Goal: Information Seeking & Learning: Find specific page/section

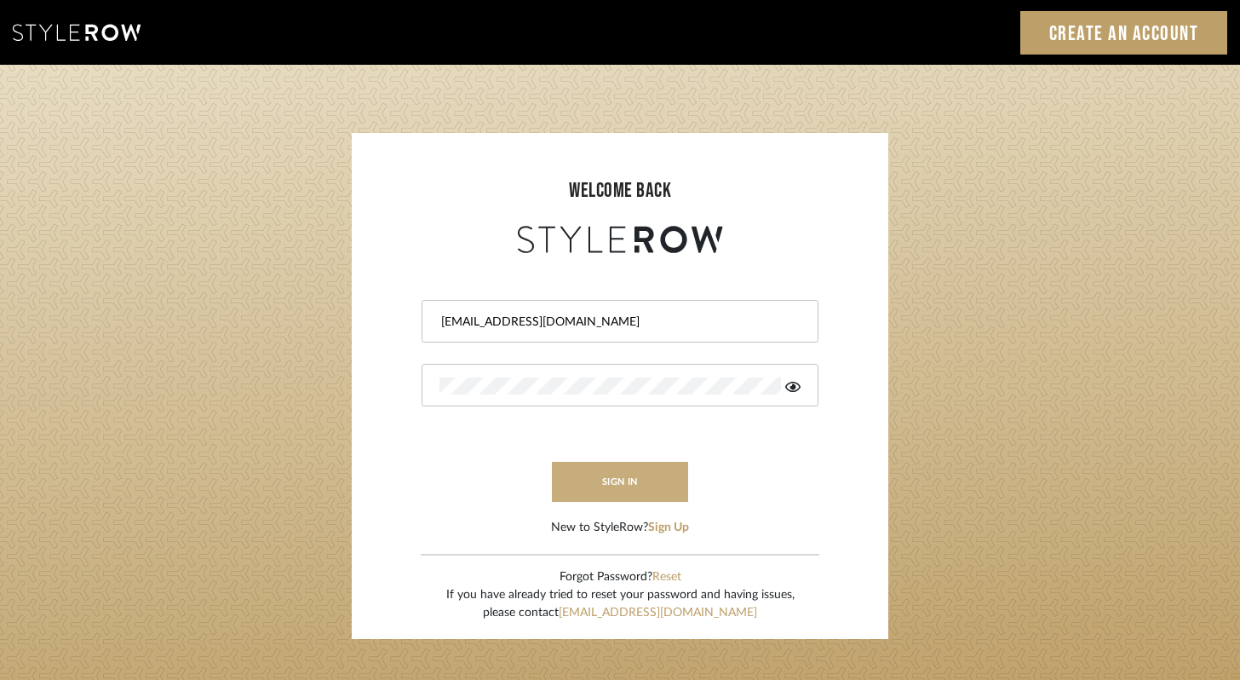
click at [644, 481] on button "sign in" at bounding box center [620, 482] width 136 height 40
click at [796, 387] on icon at bounding box center [792, 387] width 15 height 10
click at [647, 480] on button "sign in" at bounding box center [620, 482] width 136 height 40
click at [577, 322] on input "carleymarier@gmail.com" at bounding box center [618, 322] width 357 height 17
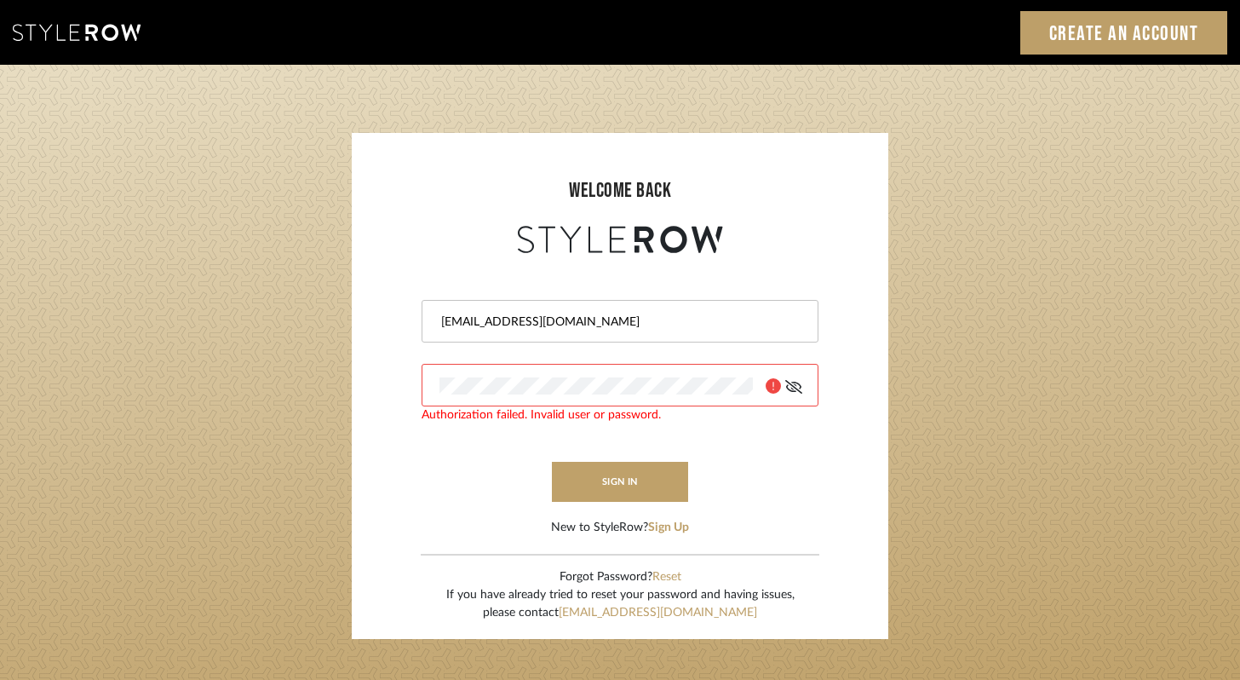
click at [577, 322] on input "carleymarier@gmail.com" at bounding box center [618, 322] width 357 height 17
type input "c"
click at [486, 395] on div at bounding box center [620, 385] width 397 height 43
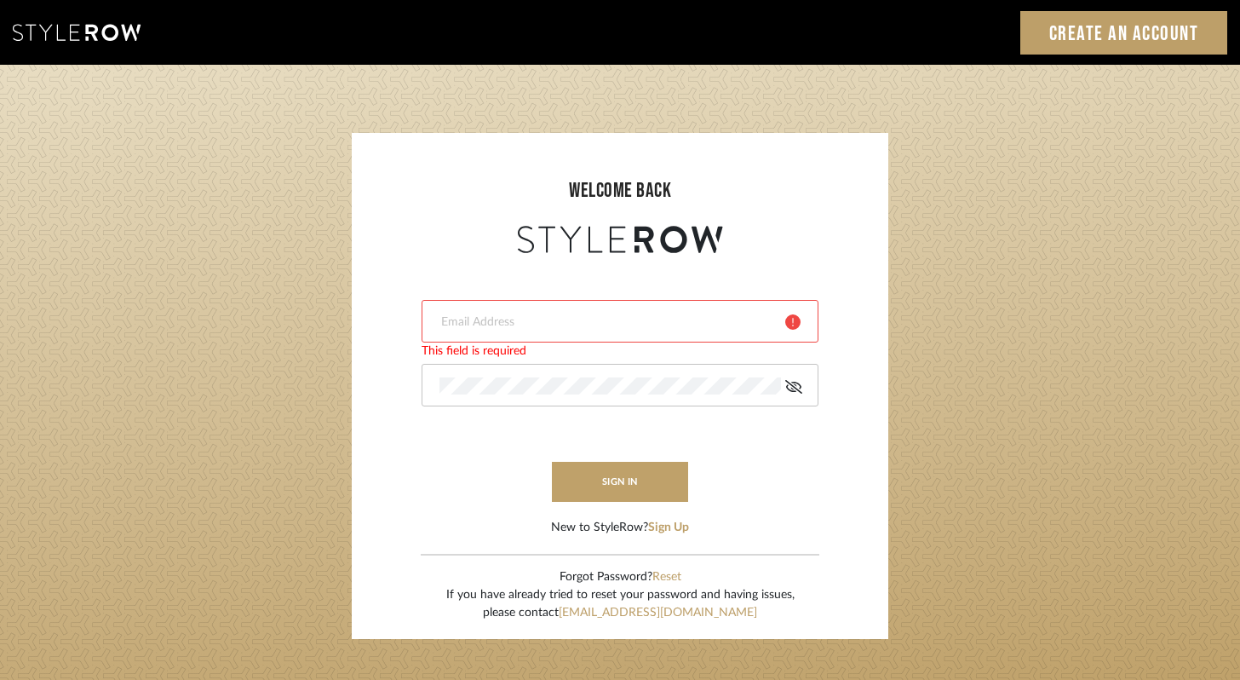
click at [486, 395] on div at bounding box center [620, 385] width 397 height 43
click at [496, 325] on input "email" at bounding box center [606, 322] width 333 height 17
type input "c"
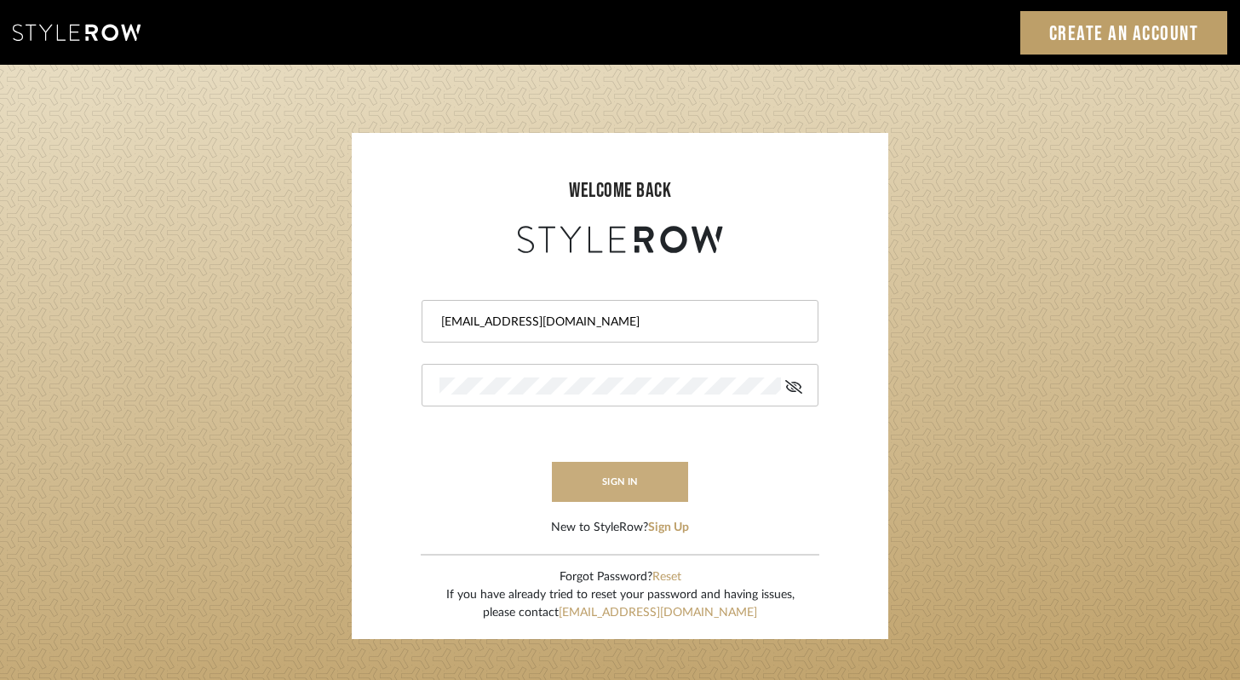
click at [624, 485] on button "sign in" at bounding box center [620, 482] width 136 height 40
click at [645, 325] on input "carleymarier@gmail.com" at bounding box center [618, 322] width 357 height 17
type input "c"
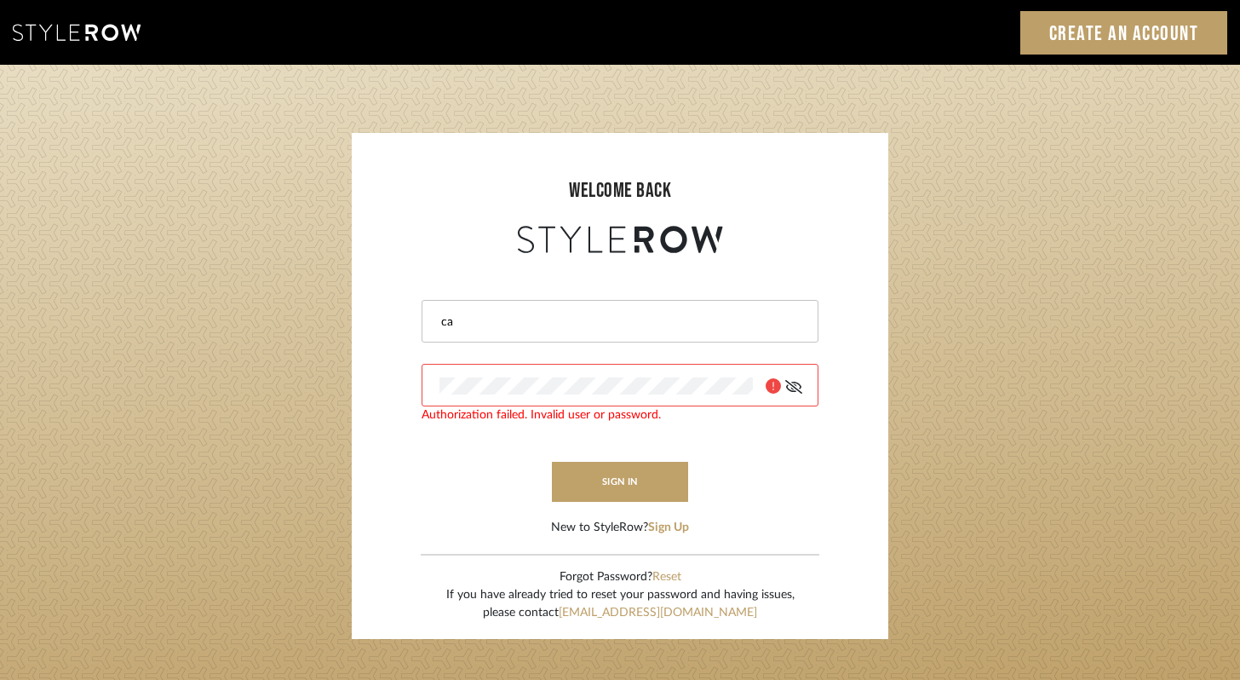
type input "c"
type input "carley@balancingactlifestyle.com"
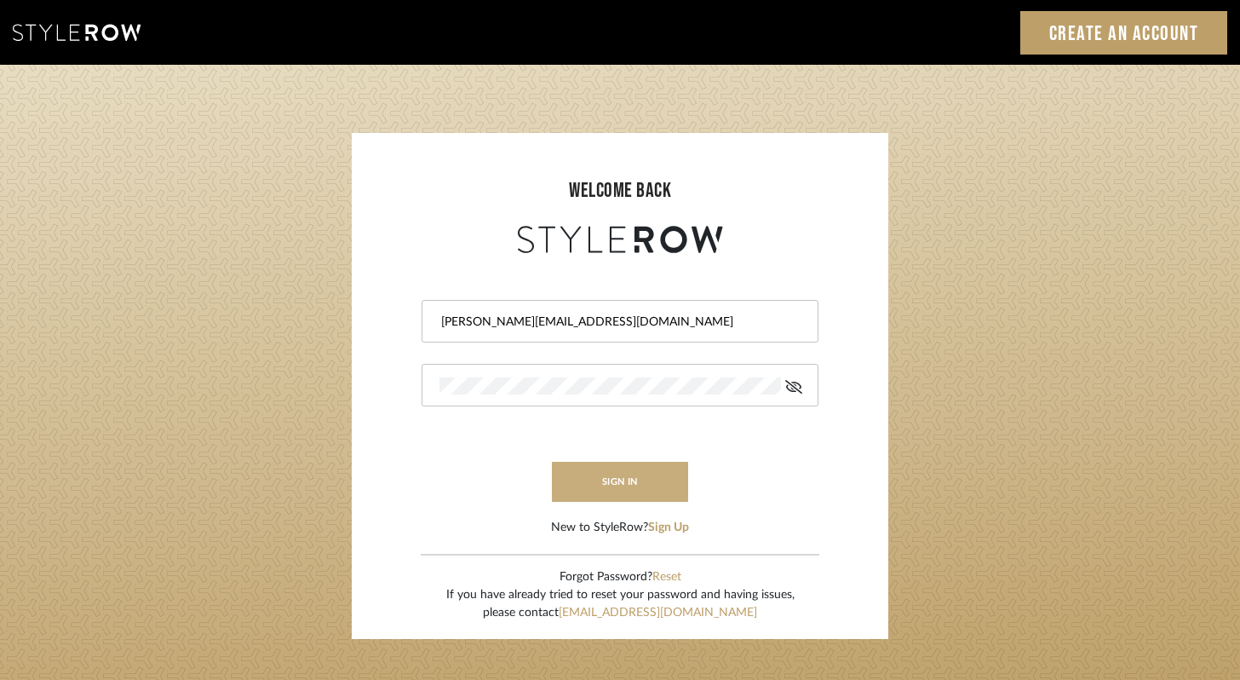
click at [665, 476] on button "sign in" at bounding box center [620, 482] width 136 height 40
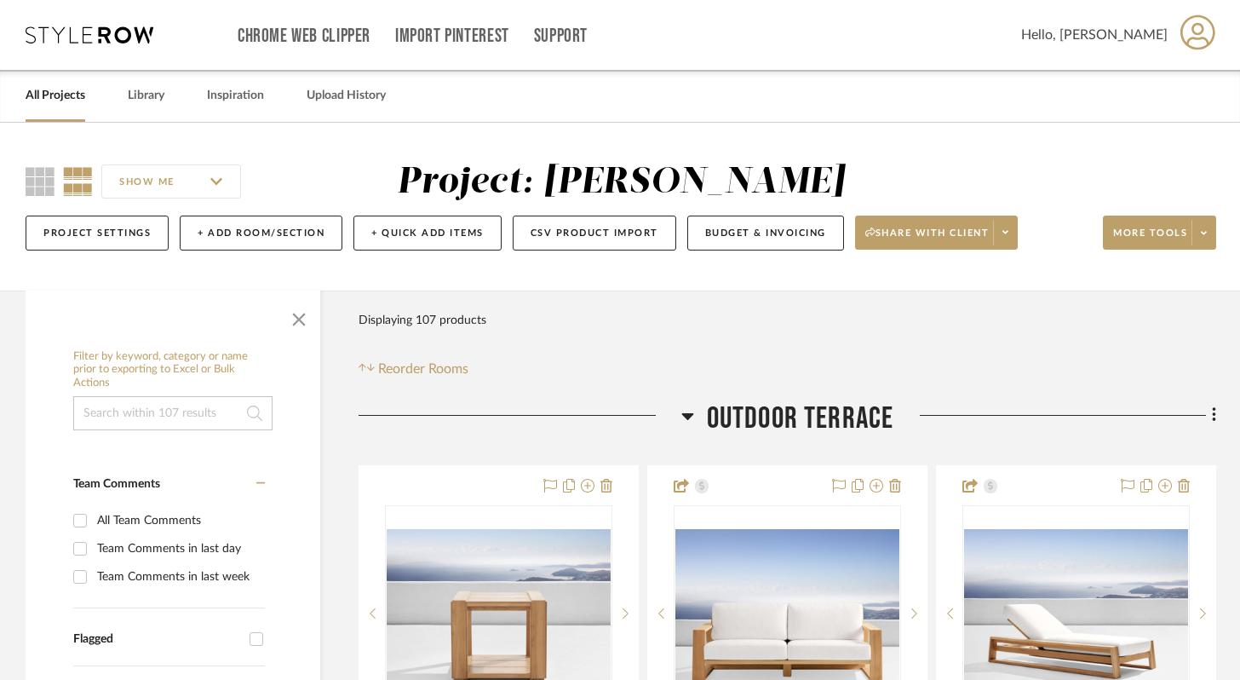
scroll to position [20, 0]
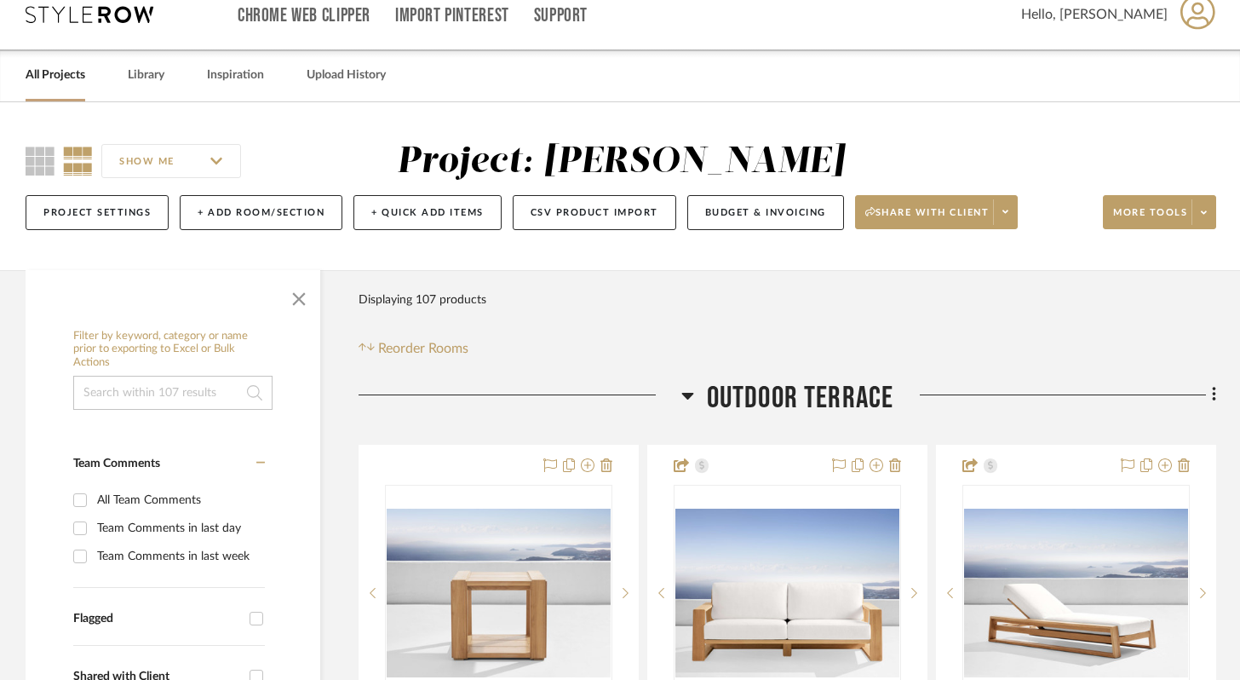
click at [55, 89] on div "All Projects" at bounding box center [56, 75] width 60 height 52
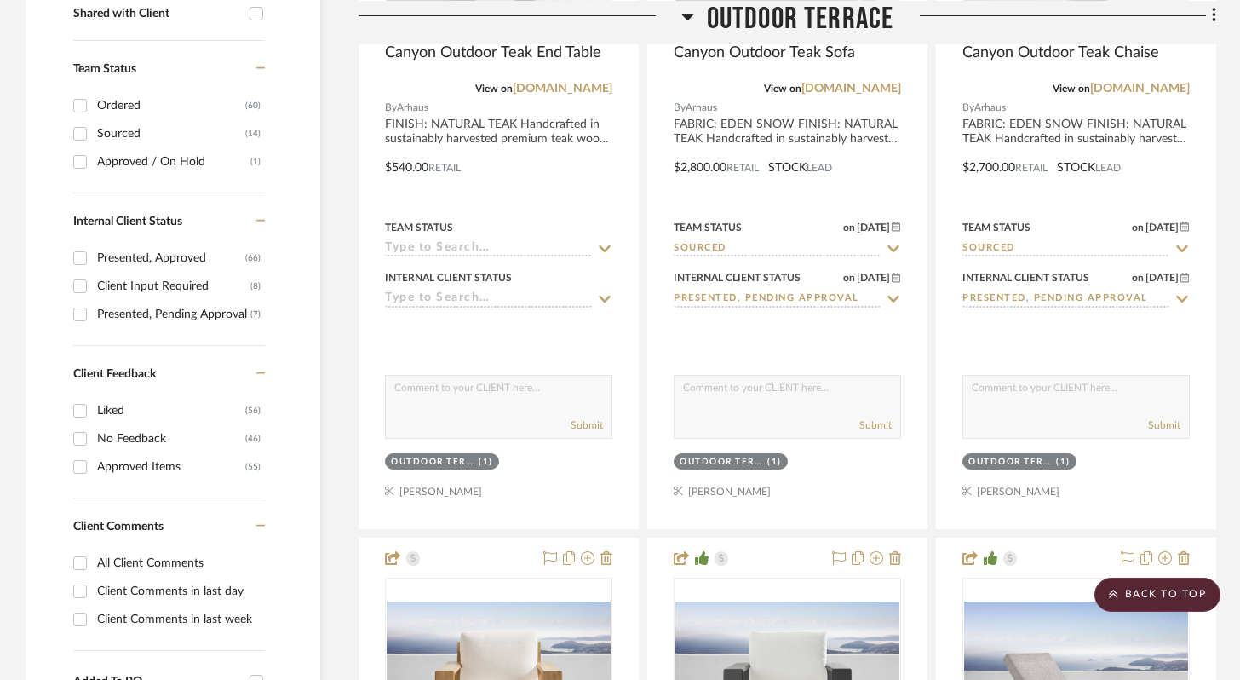
scroll to position [0, 0]
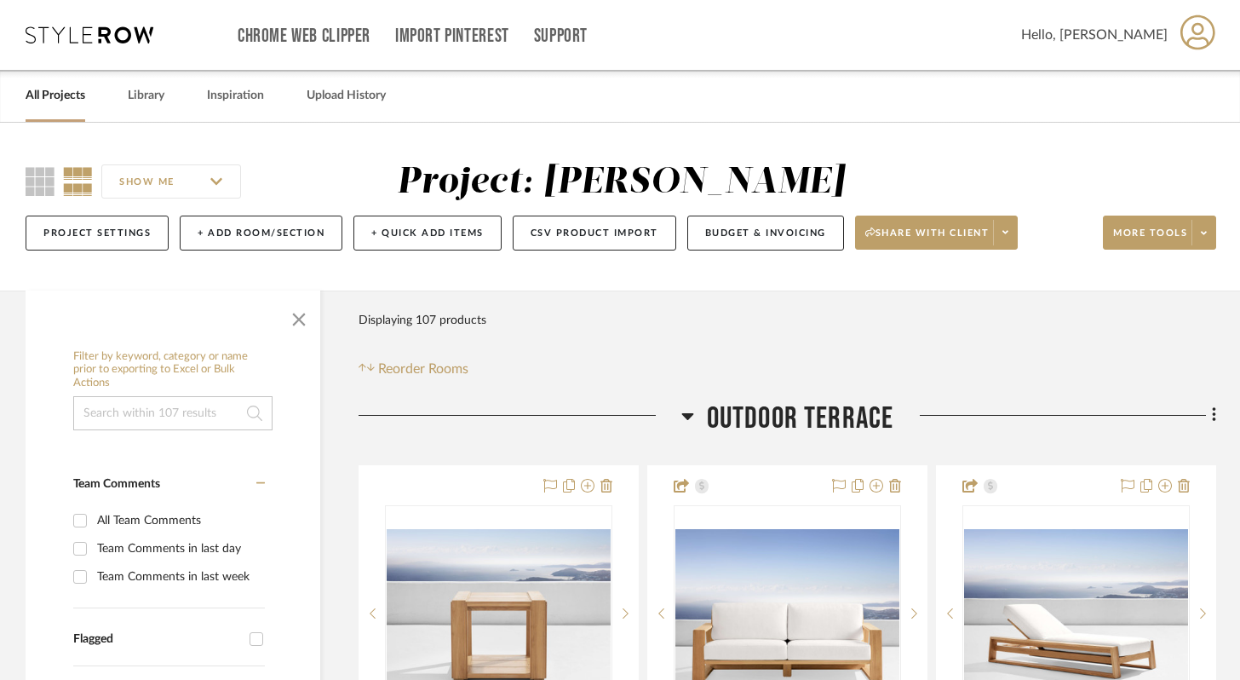
click at [76, 107] on div "All Projects" at bounding box center [56, 96] width 60 height 52
click at [118, 37] on icon at bounding box center [90, 34] width 128 height 17
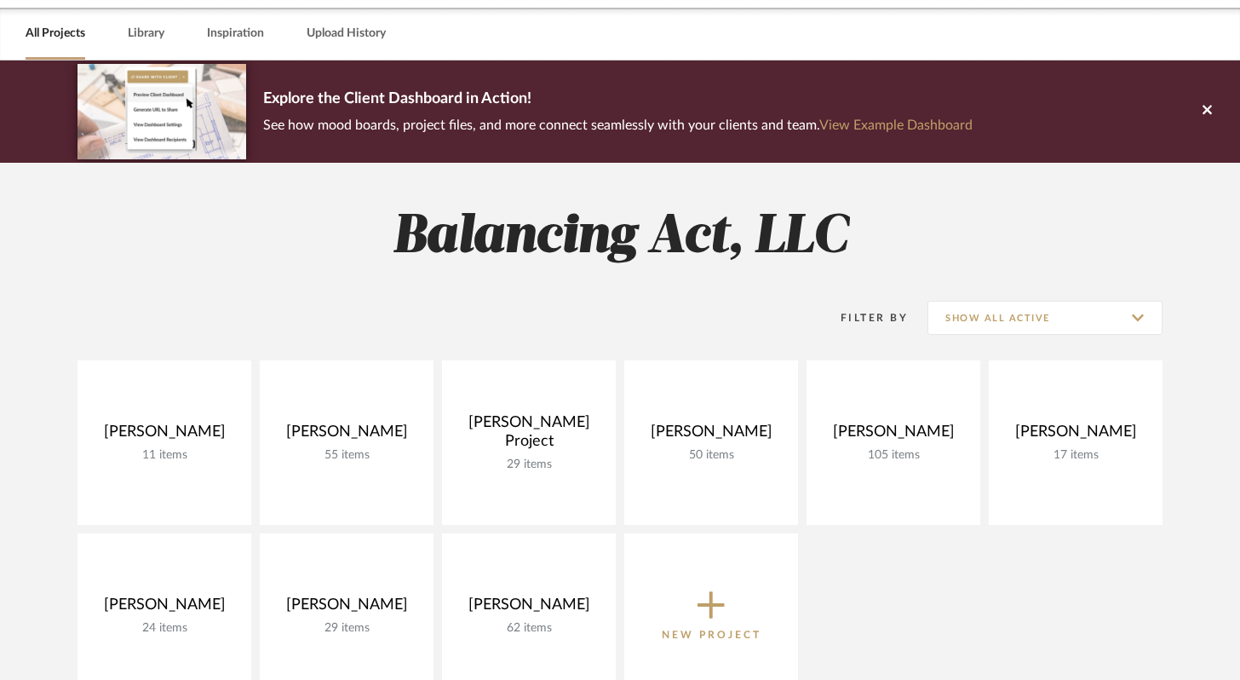
scroll to position [149, 0]
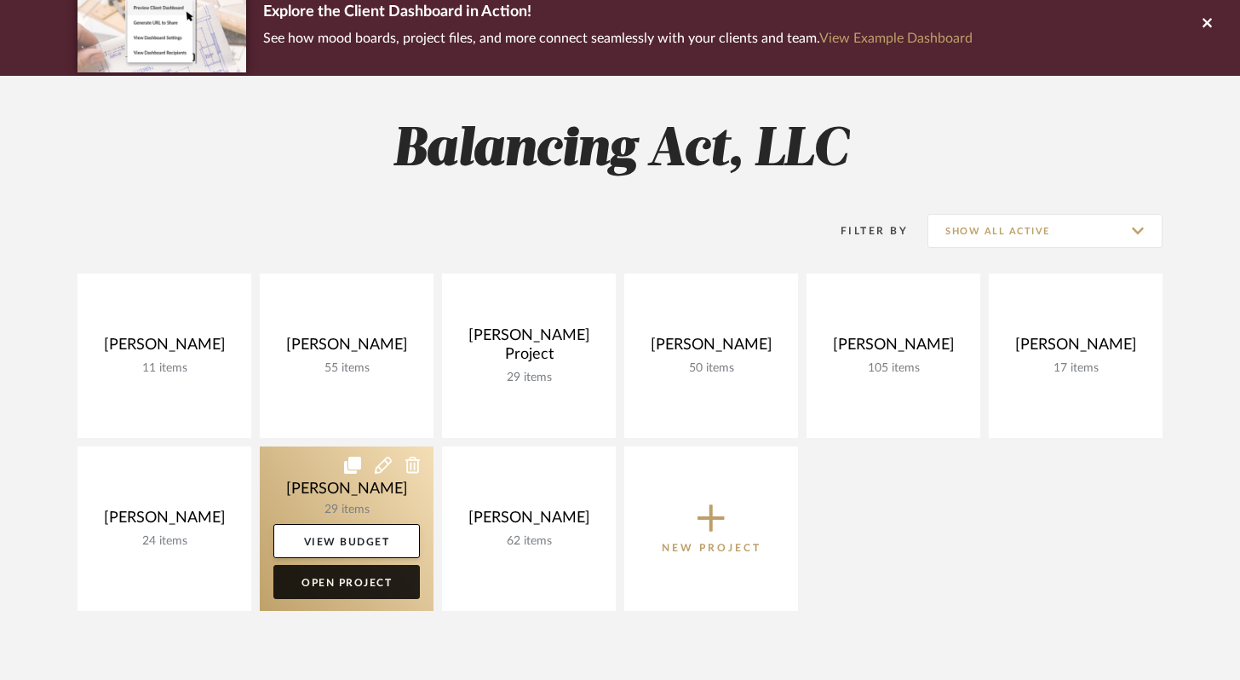
click at [334, 581] on link "Open Project" at bounding box center [346, 582] width 147 height 34
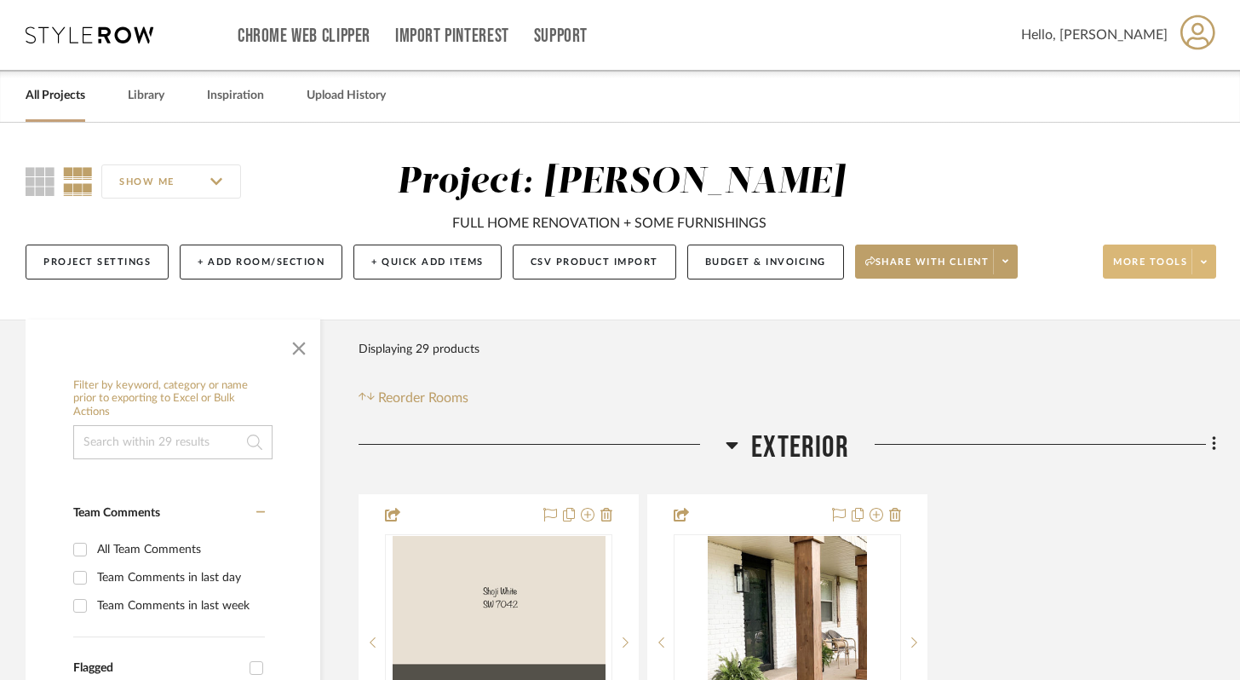
click at [1208, 269] on span at bounding box center [1204, 262] width 24 height 26
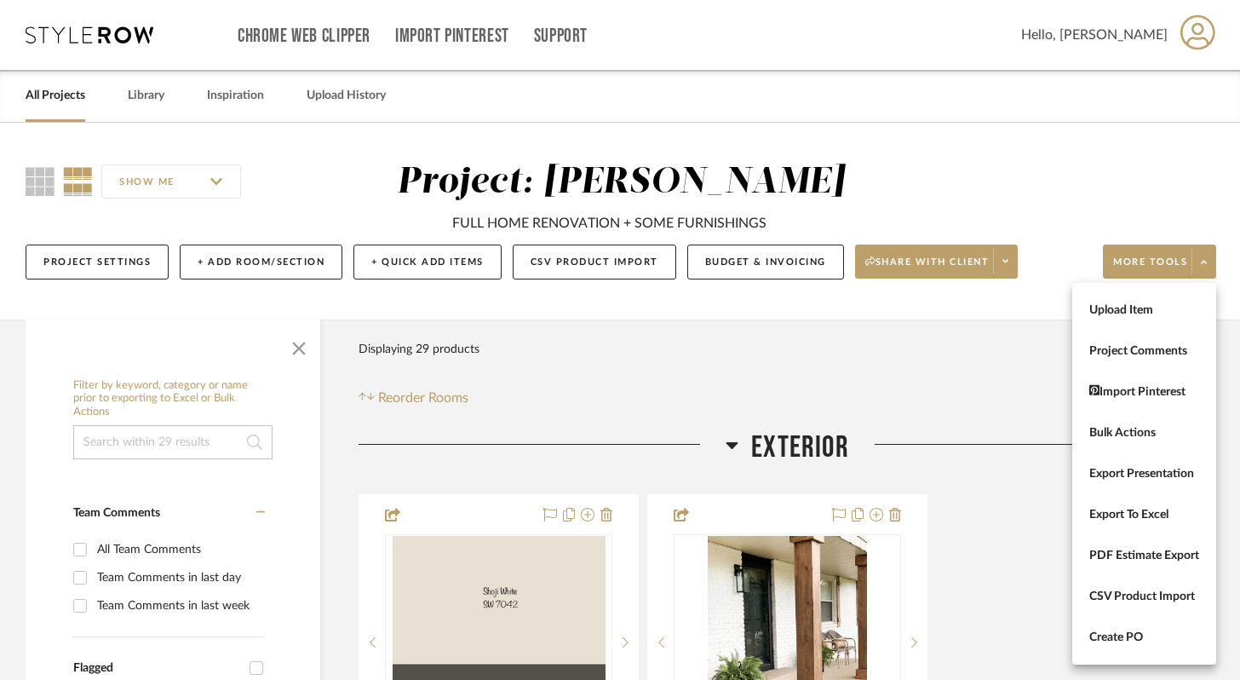
click at [948, 372] on div at bounding box center [620, 340] width 1240 height 680
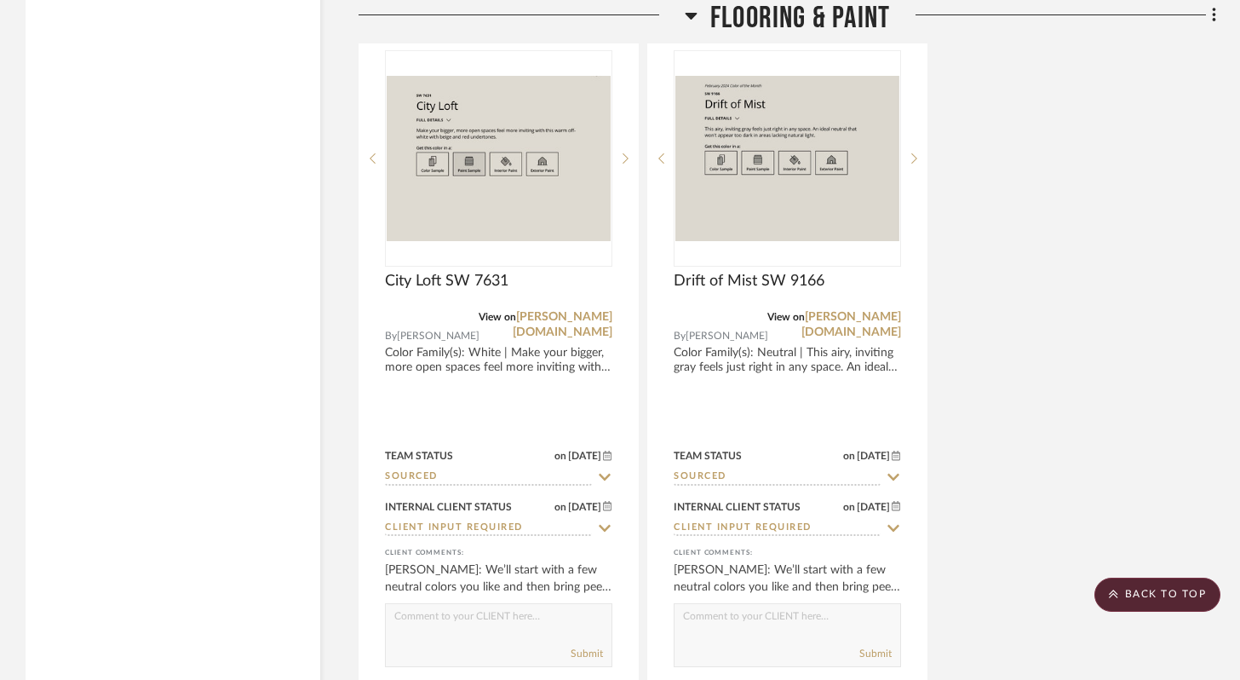
scroll to position [3740, 0]
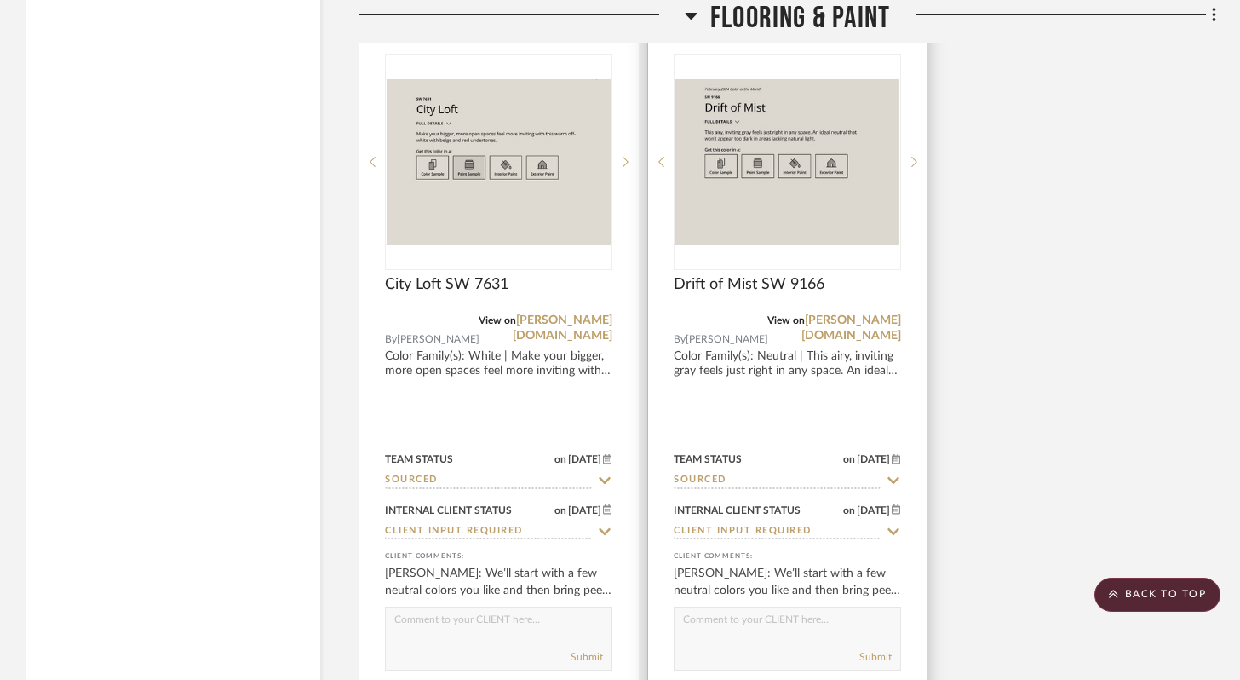
click at [821, 152] on img "0" at bounding box center [788, 161] width 224 height 165
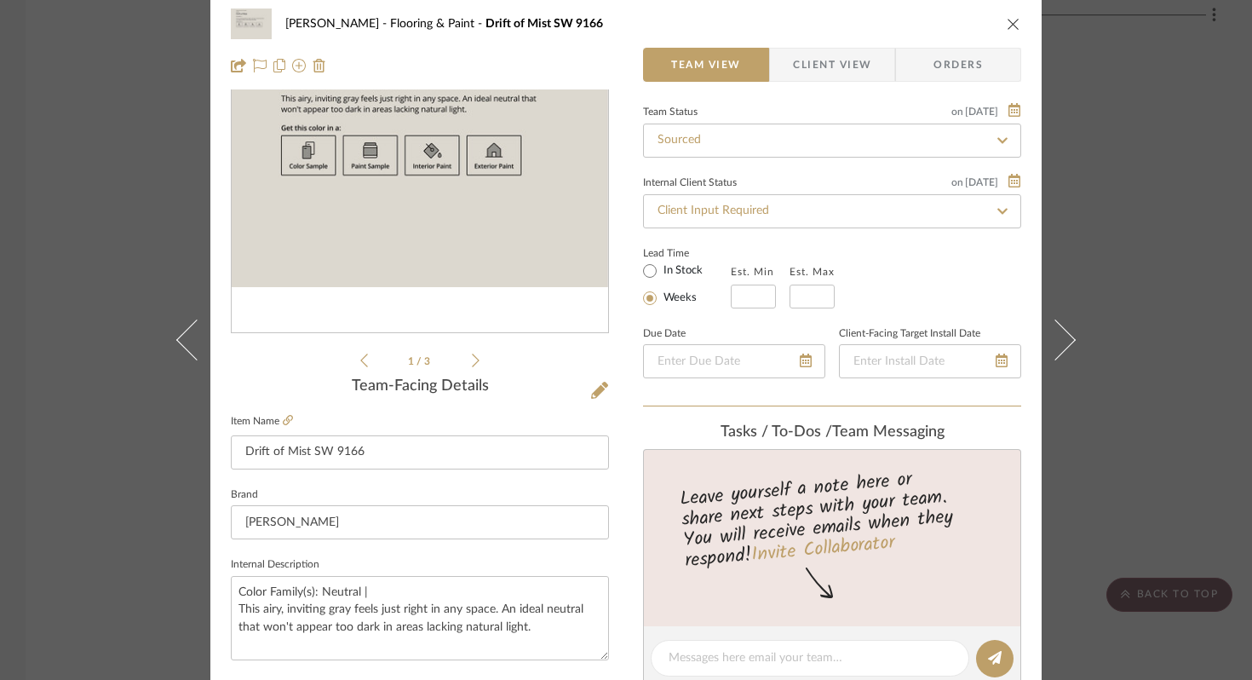
scroll to position [0, 0]
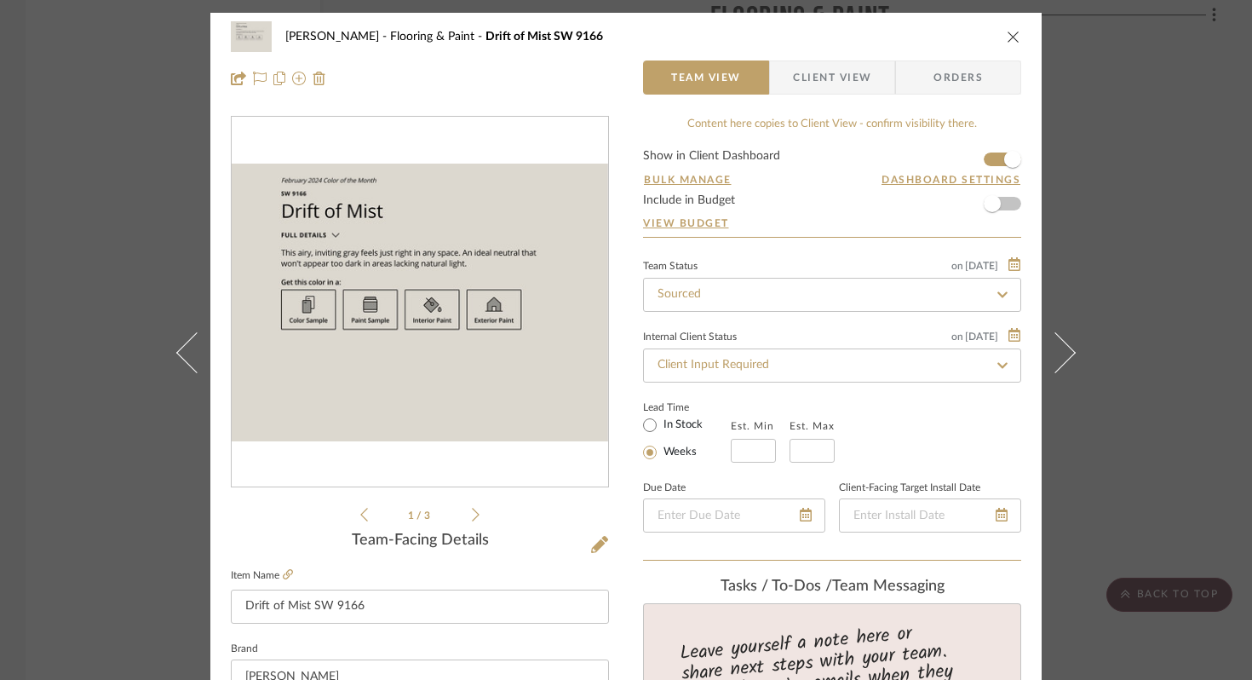
click at [1007, 34] on icon "close" at bounding box center [1014, 37] width 14 height 14
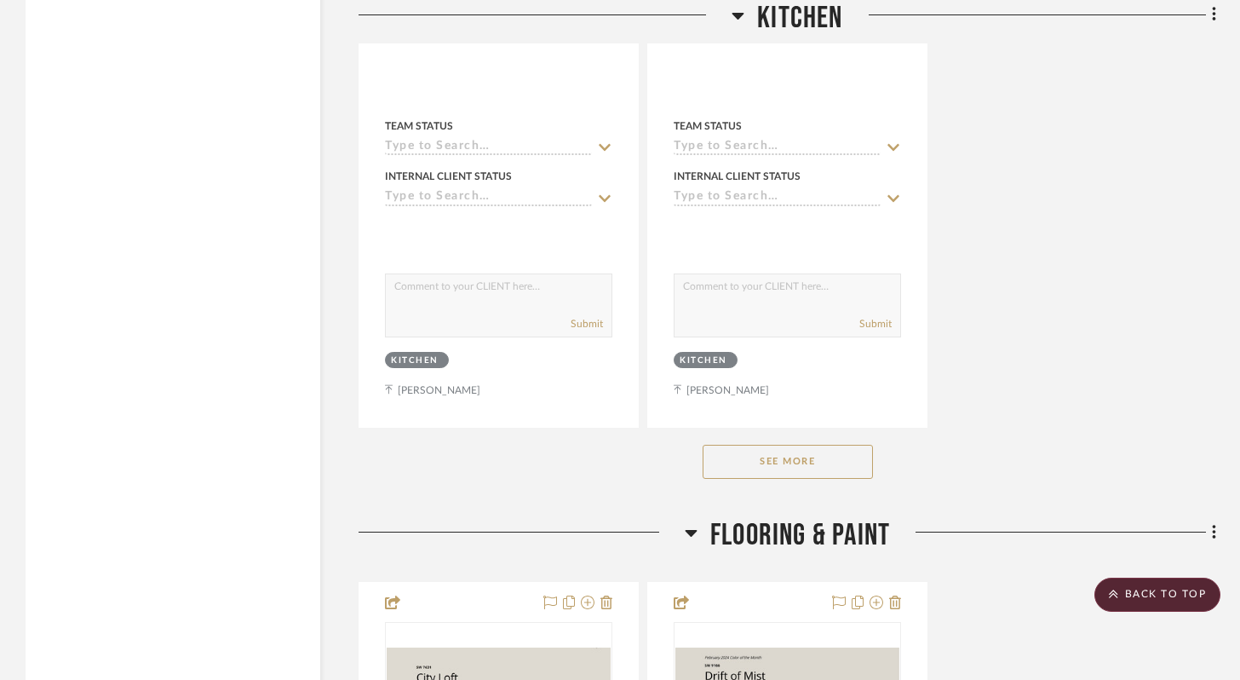
scroll to position [3225, 0]
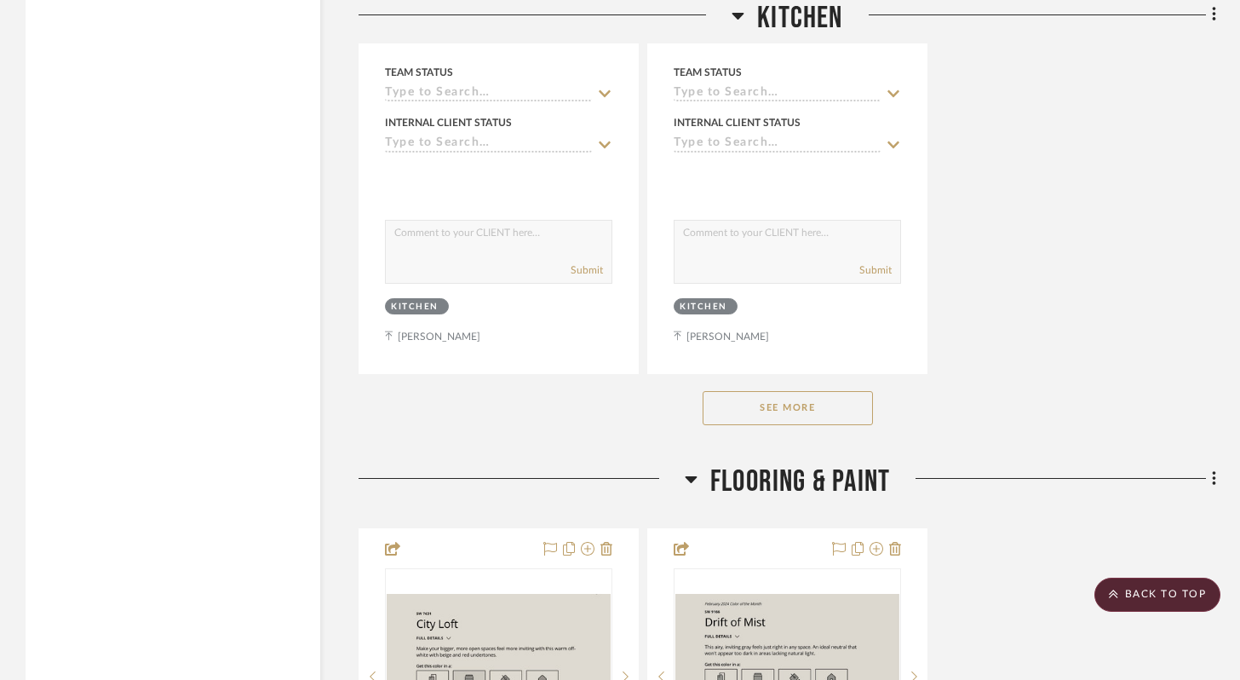
click at [788, 400] on button "See More" at bounding box center [788, 408] width 170 height 34
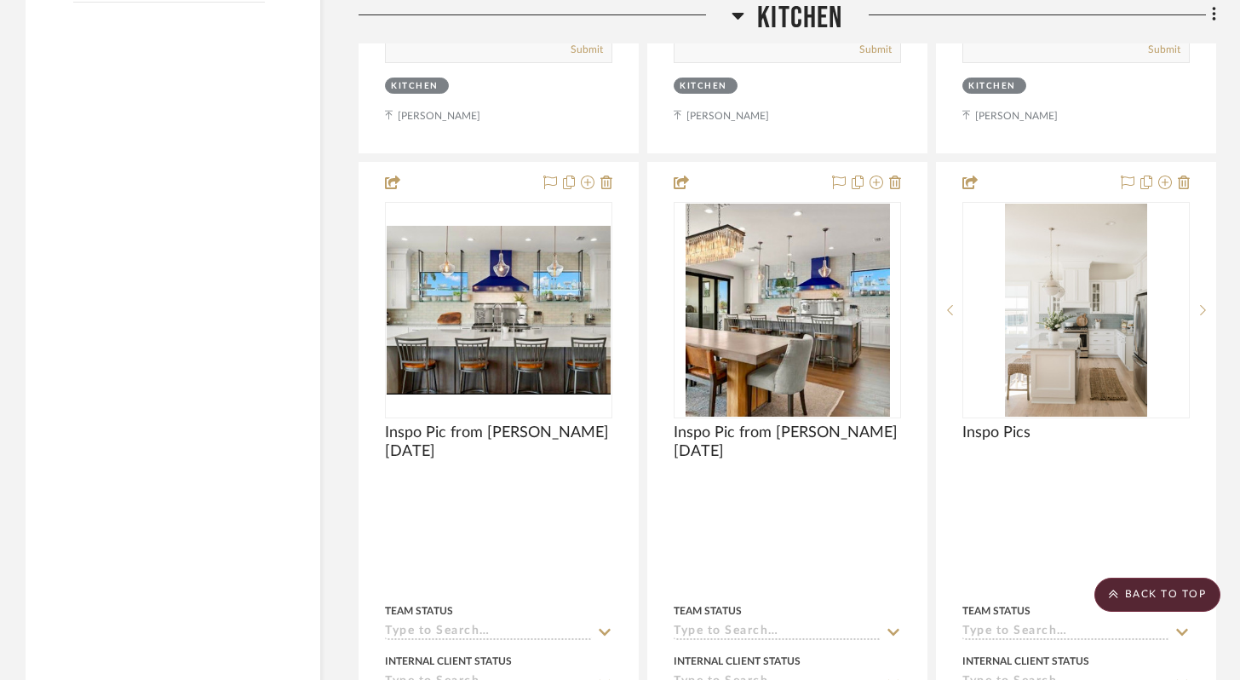
scroll to position [2685, 0]
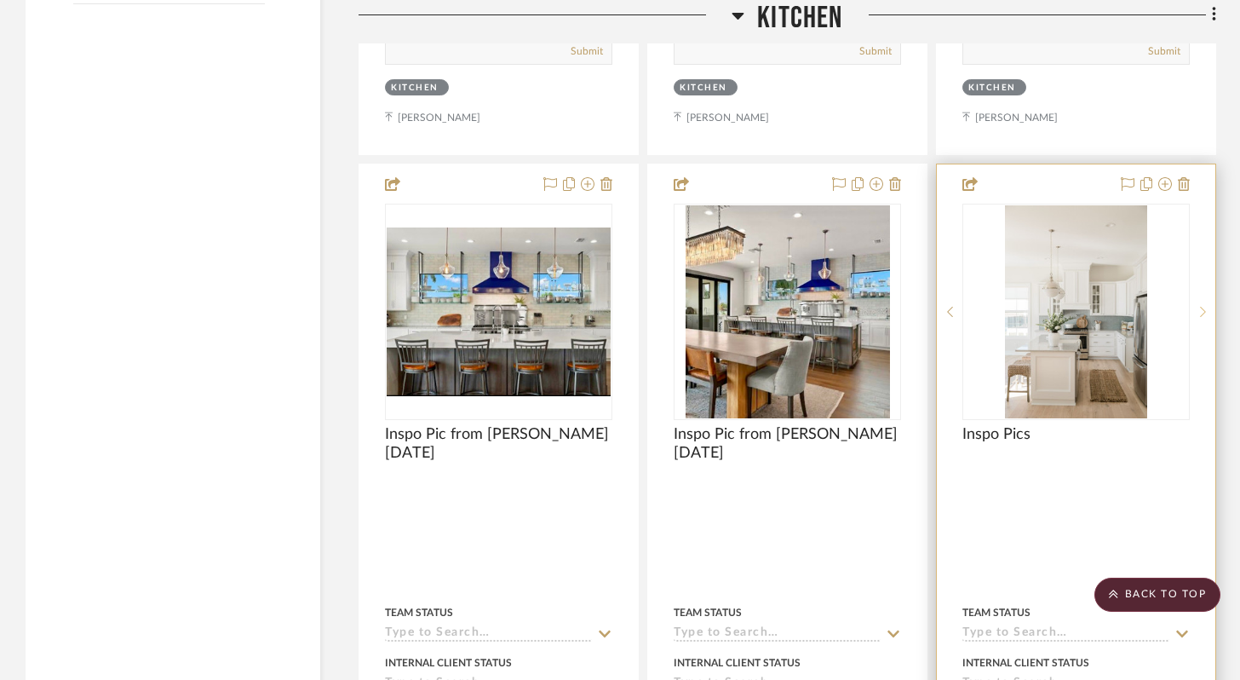
click at [1200, 315] on div at bounding box center [1203, 312] width 26 height 216
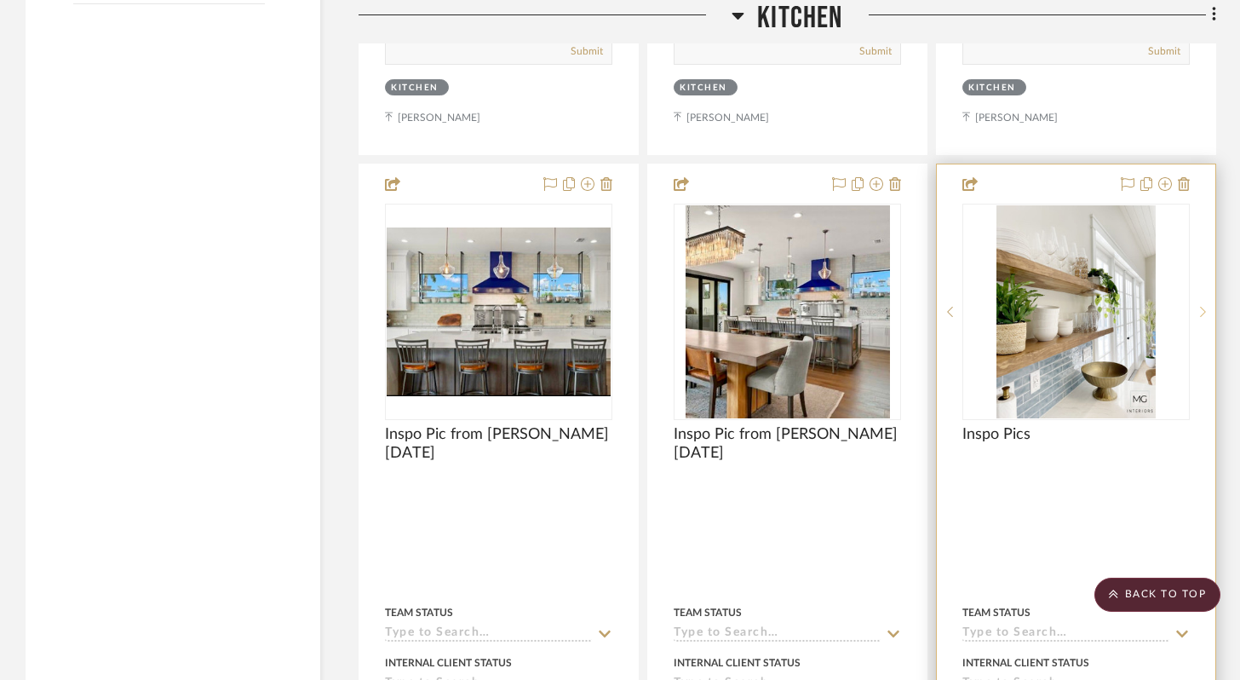
click at [1201, 309] on icon at bounding box center [1203, 312] width 6 height 10
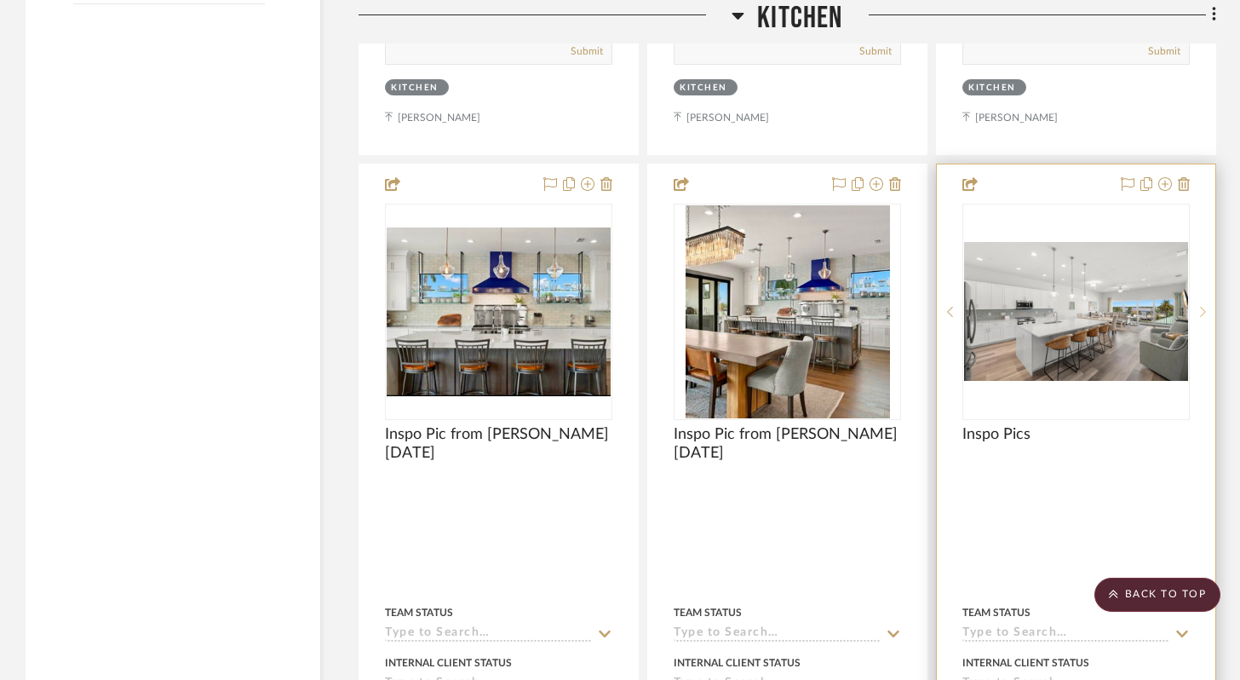
click at [1201, 309] on icon at bounding box center [1203, 312] width 6 height 10
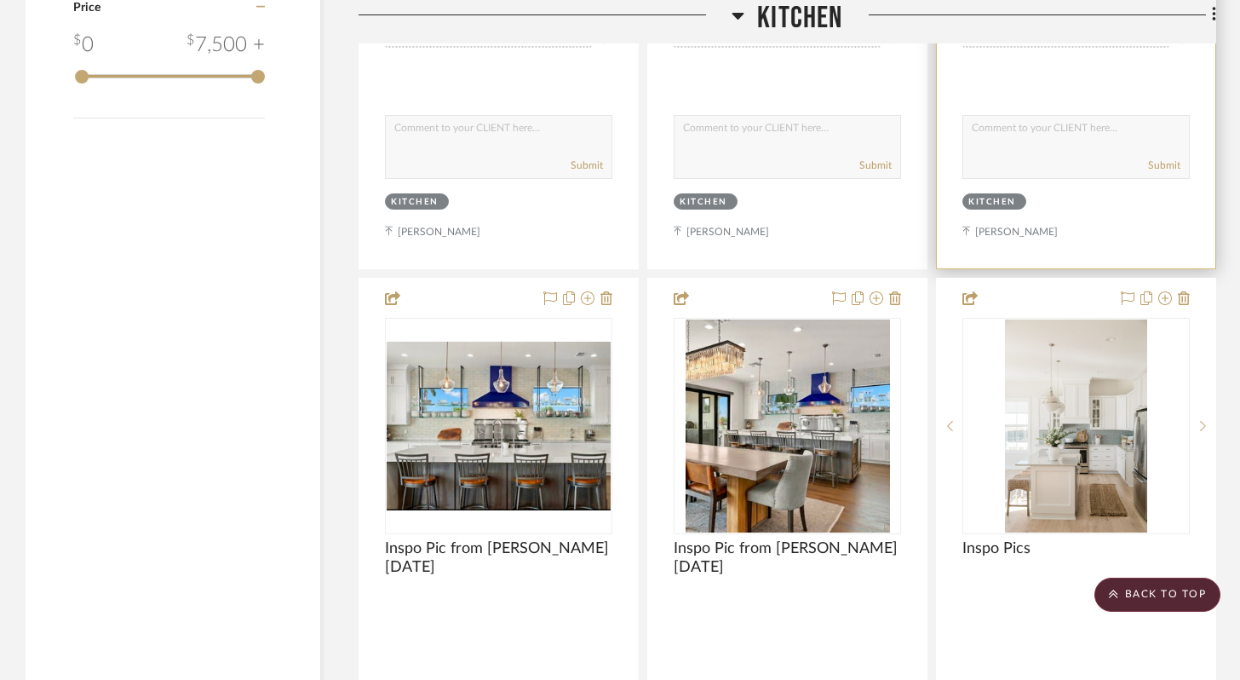
scroll to position [2833, 0]
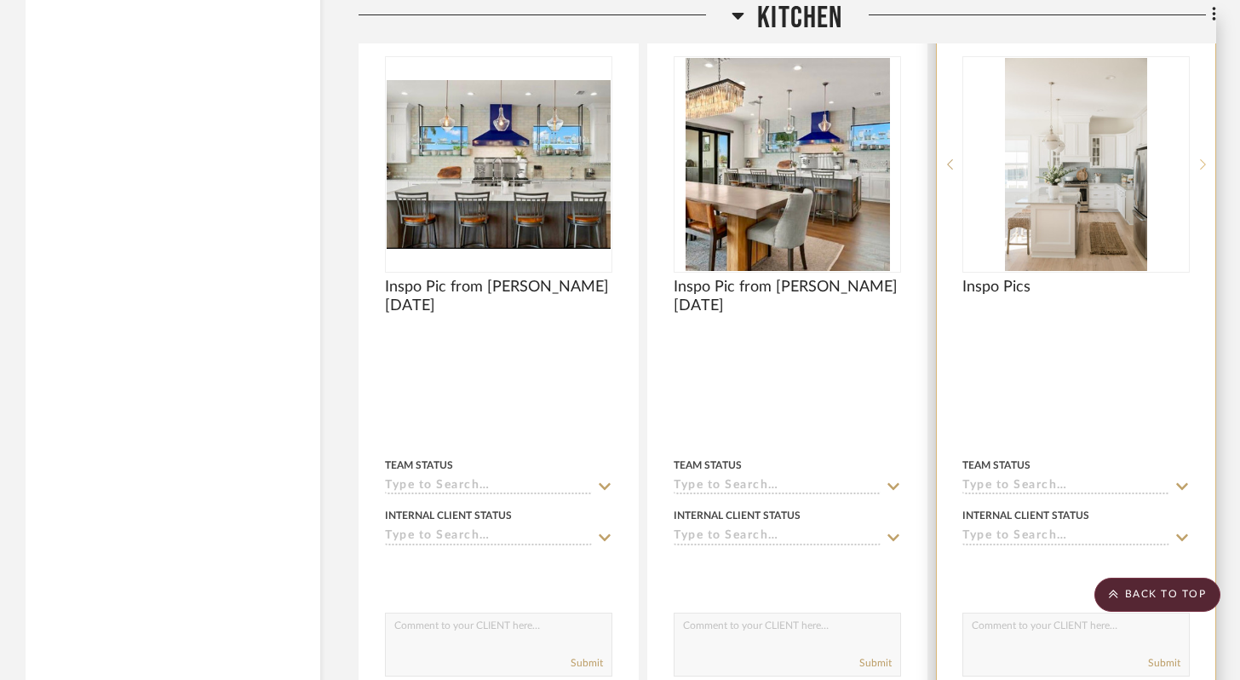
click at [1208, 158] on sr-next-btn at bounding box center [1203, 164] width 26 height 12
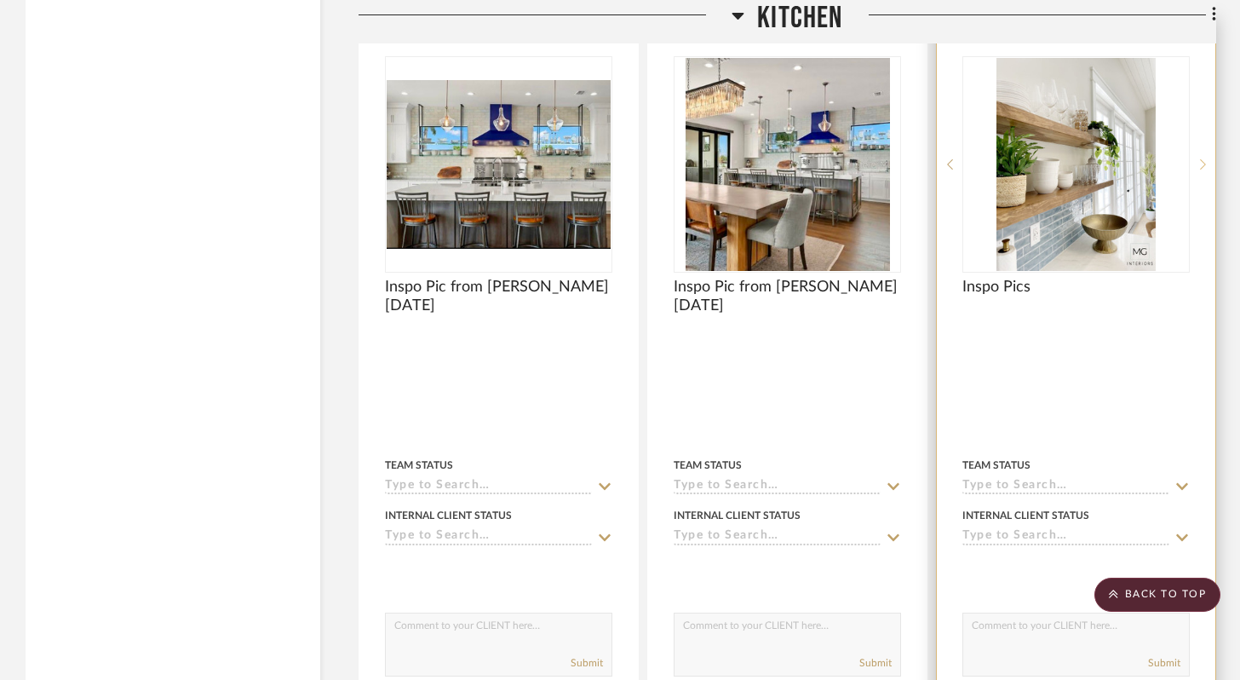
click at [1208, 158] on sr-next-btn at bounding box center [1203, 164] width 26 height 12
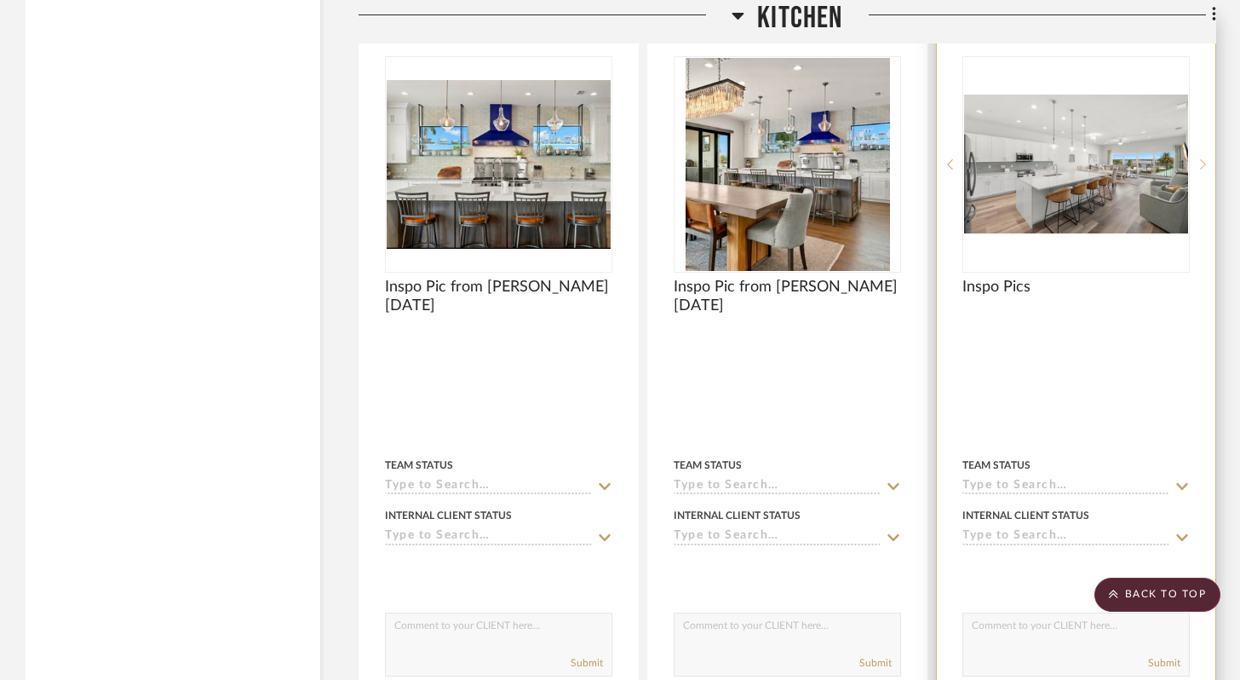
click at [1208, 158] on sr-next-btn at bounding box center [1203, 164] width 26 height 12
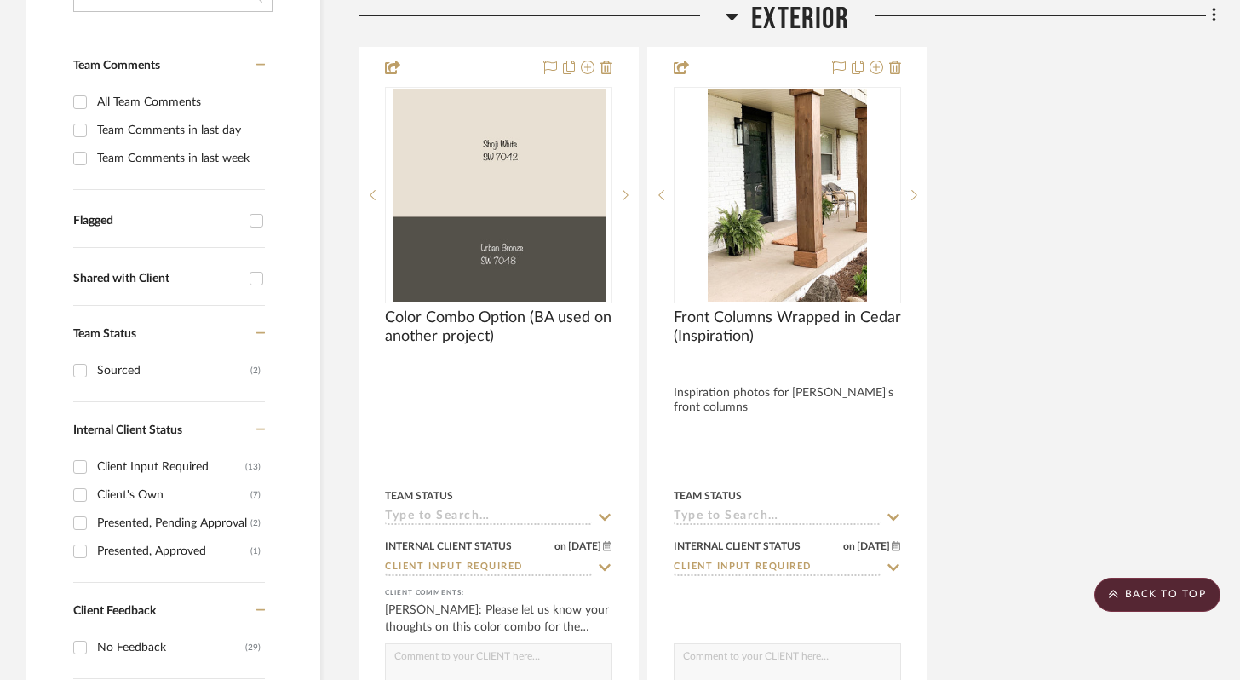
scroll to position [0, 0]
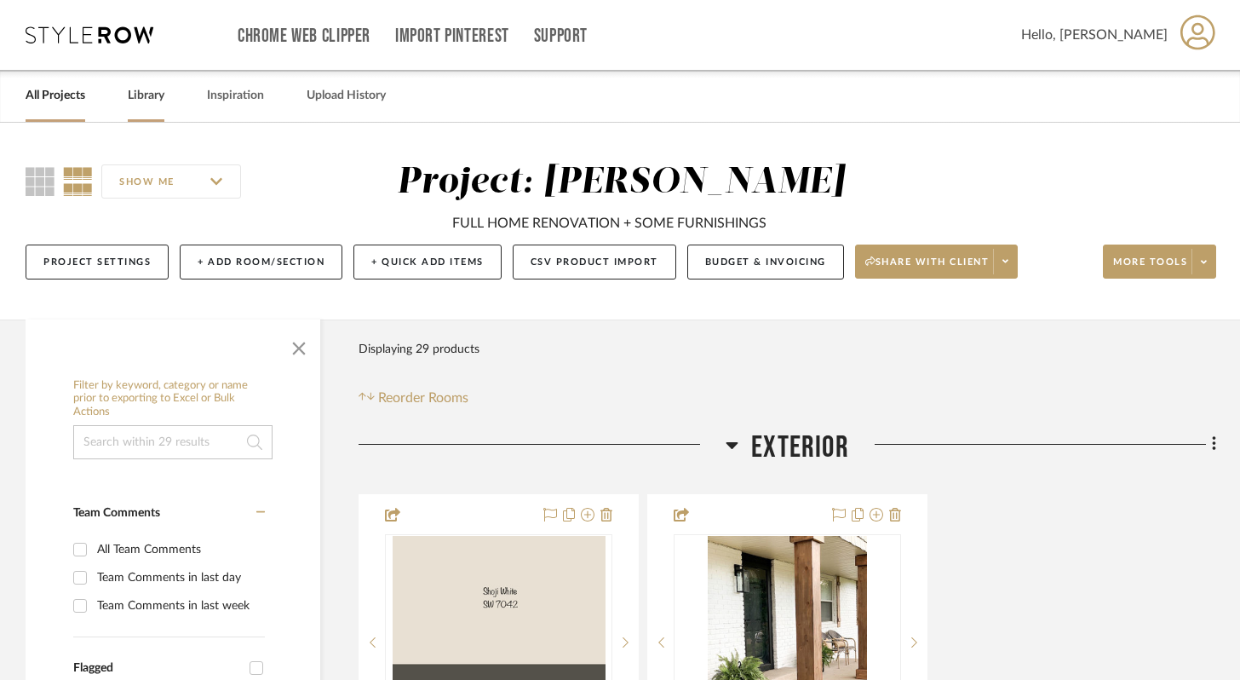
click at [154, 104] on link "Library" at bounding box center [146, 95] width 37 height 23
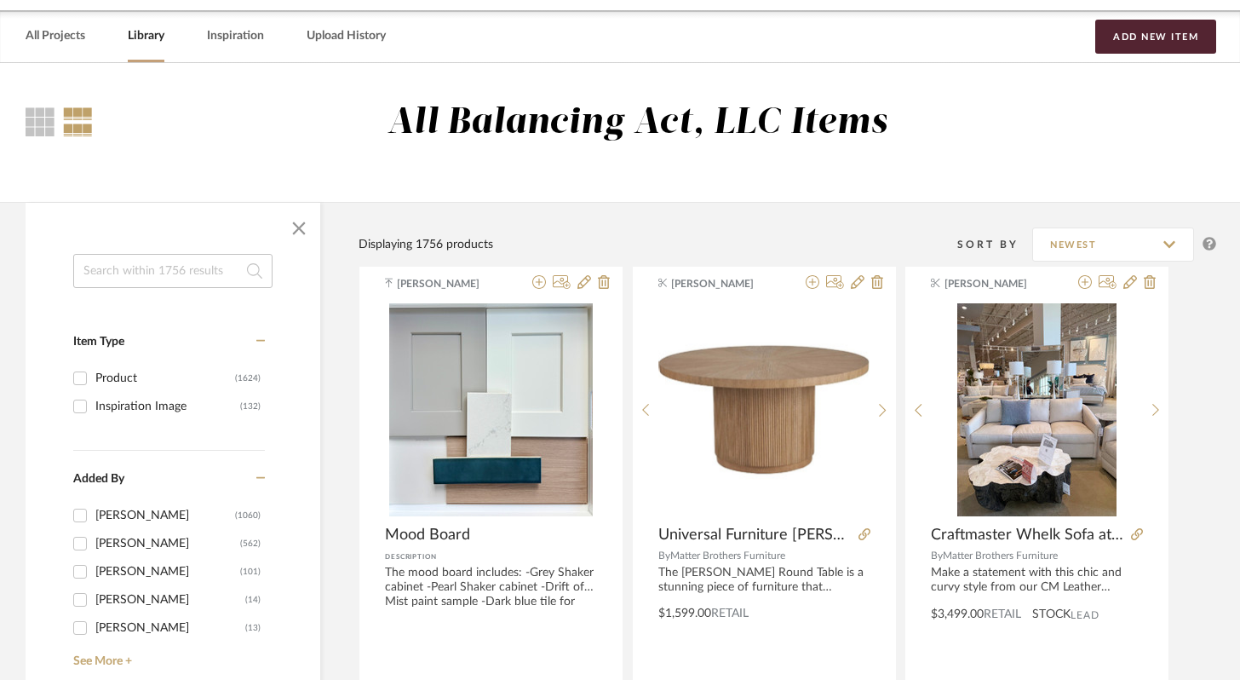
scroll to position [61, 0]
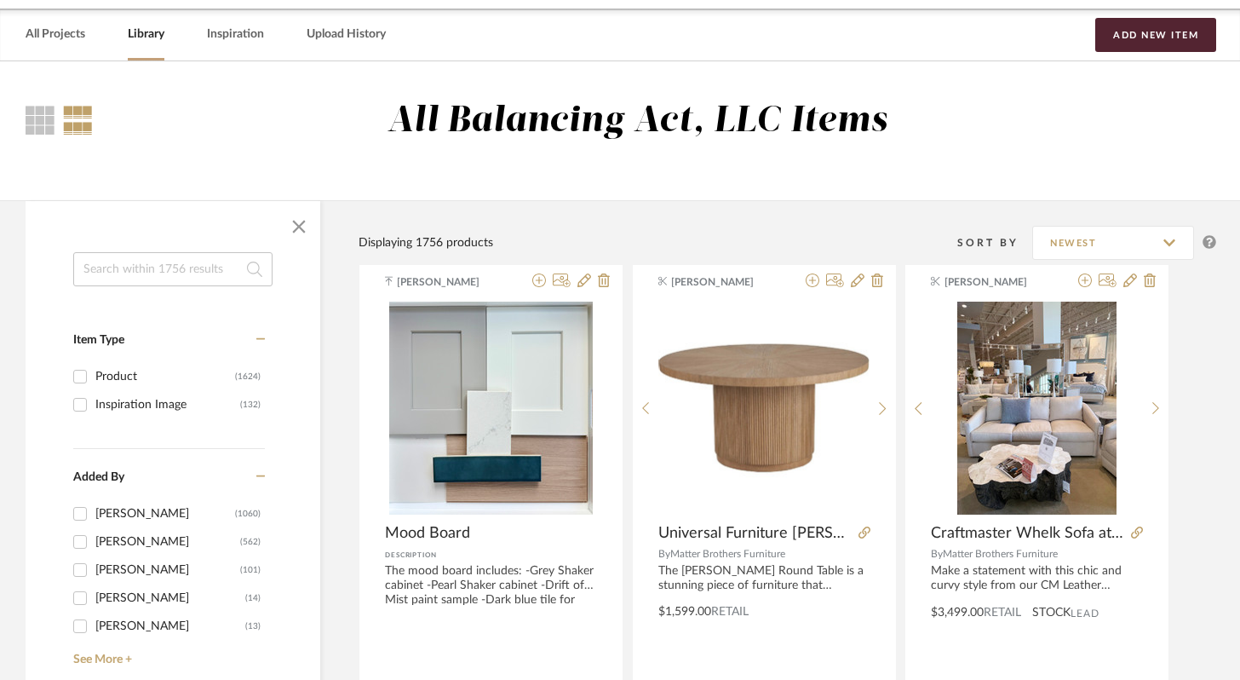
click at [125, 270] on input at bounding box center [172, 269] width 199 height 34
click at [78, 409] on input "Inspiration Image (132)" at bounding box center [79, 404] width 27 height 27
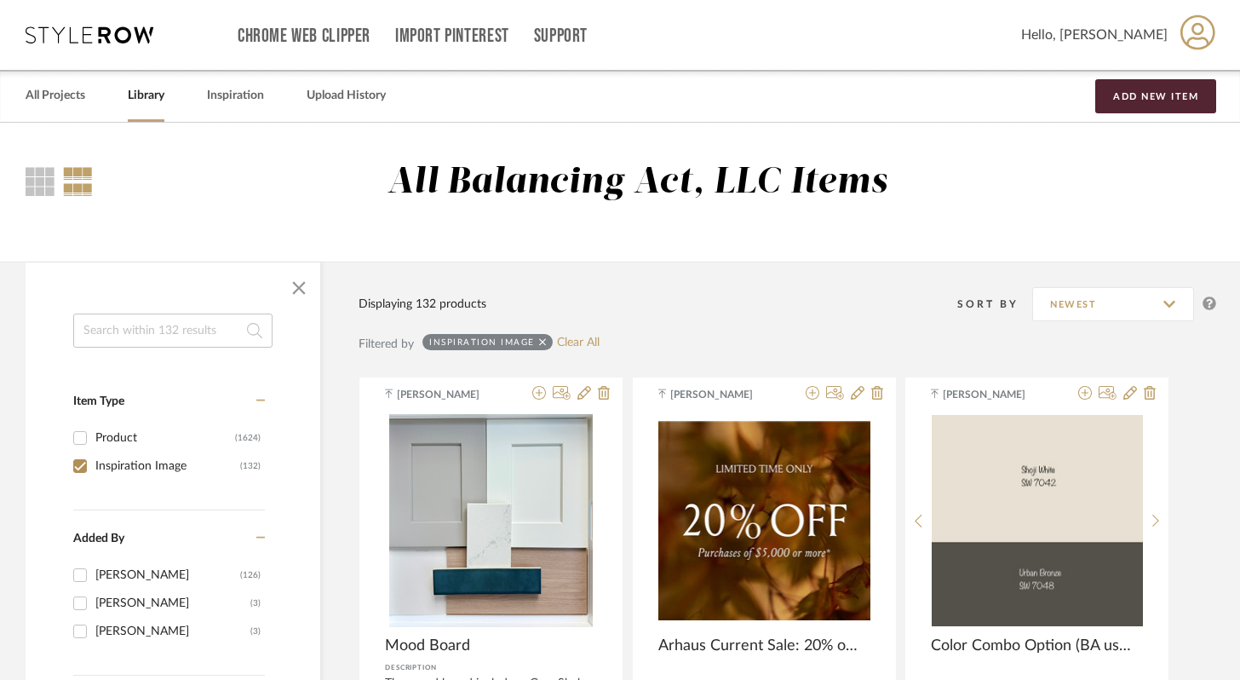
click at [78, 466] on input "Inspiration Image (132)" at bounding box center [79, 465] width 27 height 27
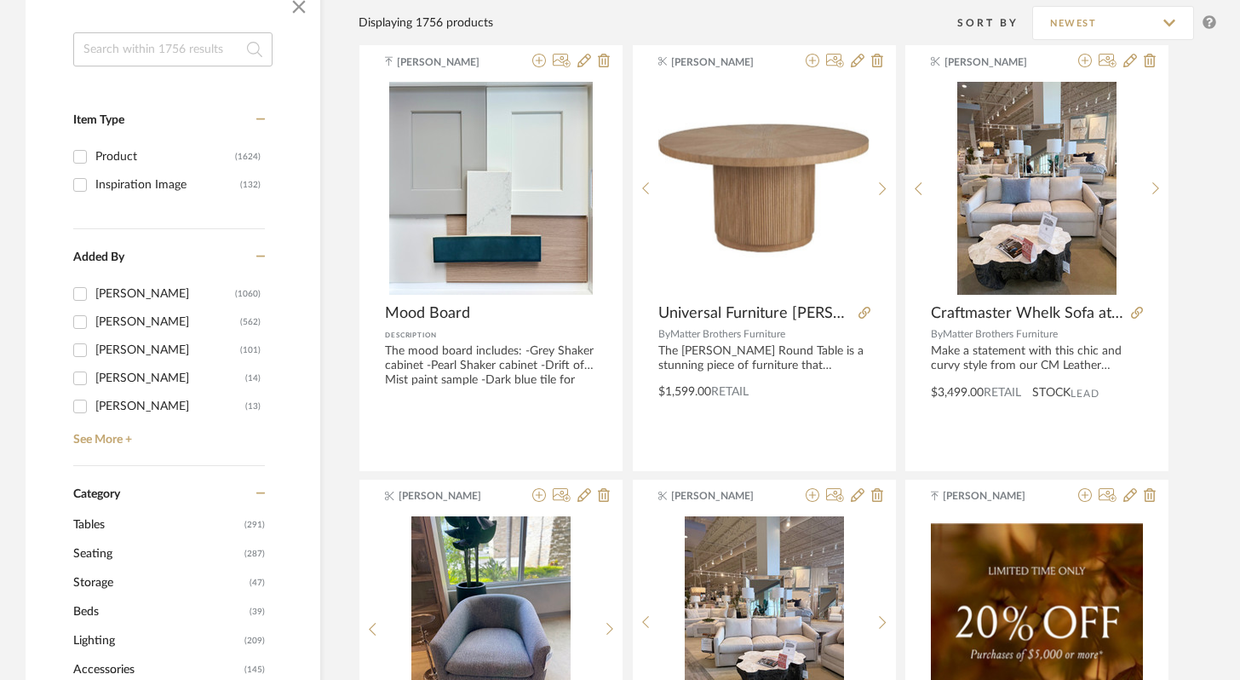
scroll to position [146, 0]
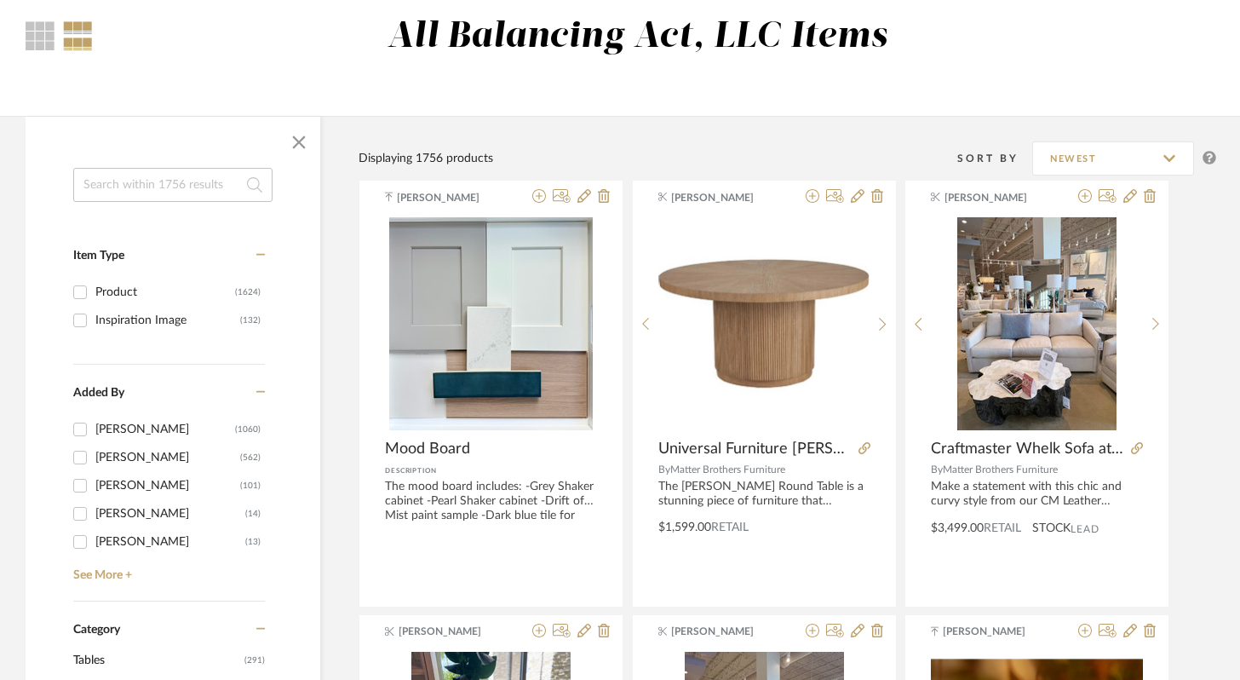
click at [83, 328] on input "Inspiration Image (132)" at bounding box center [79, 320] width 27 height 27
checkbox input "true"
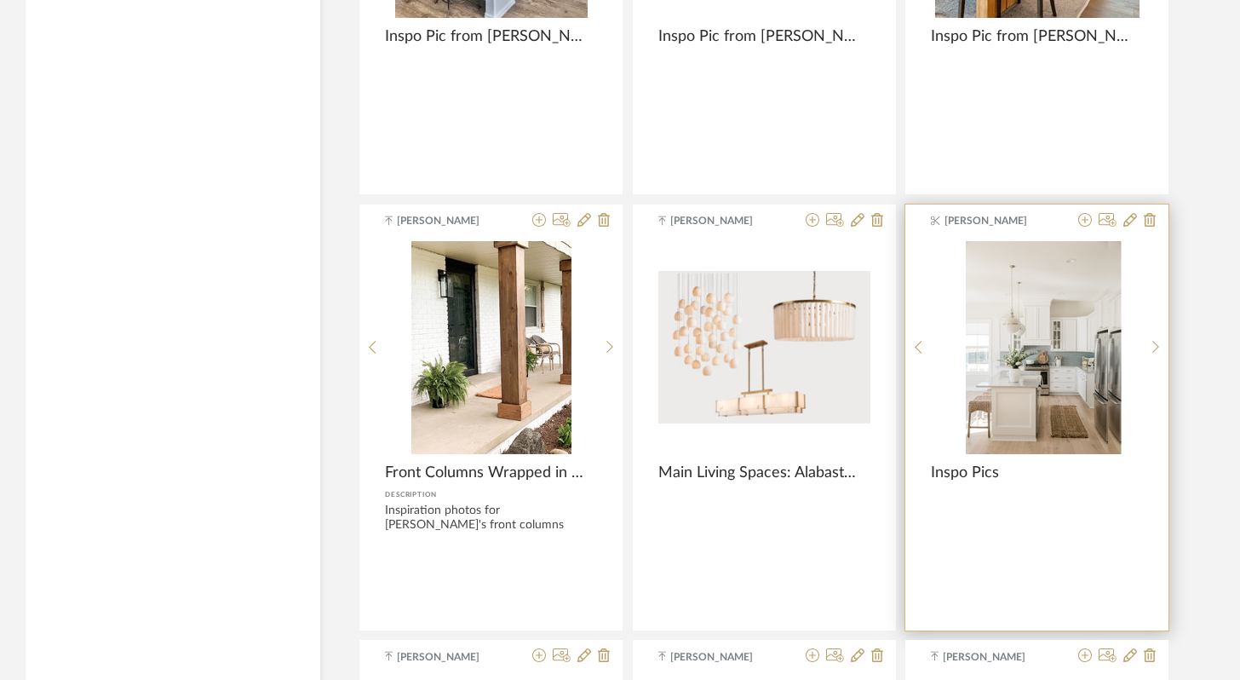
scroll to position [1477, 0]
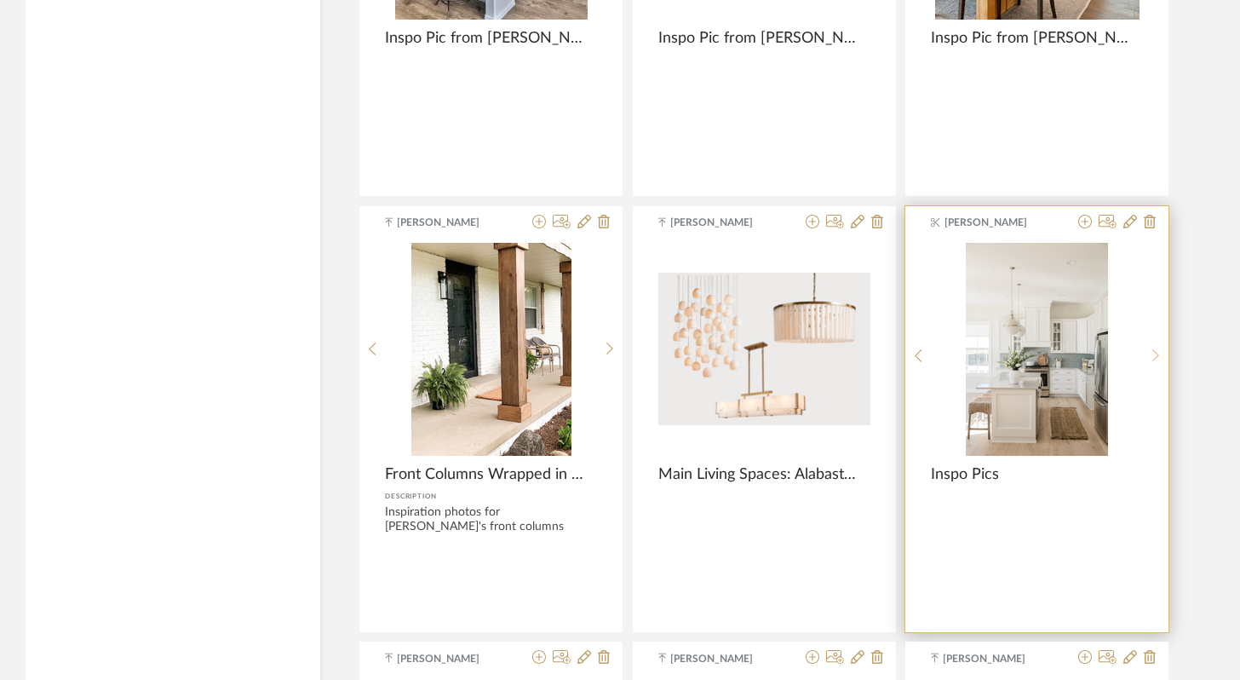
click at [1155, 358] on icon at bounding box center [1157, 355] width 8 height 14
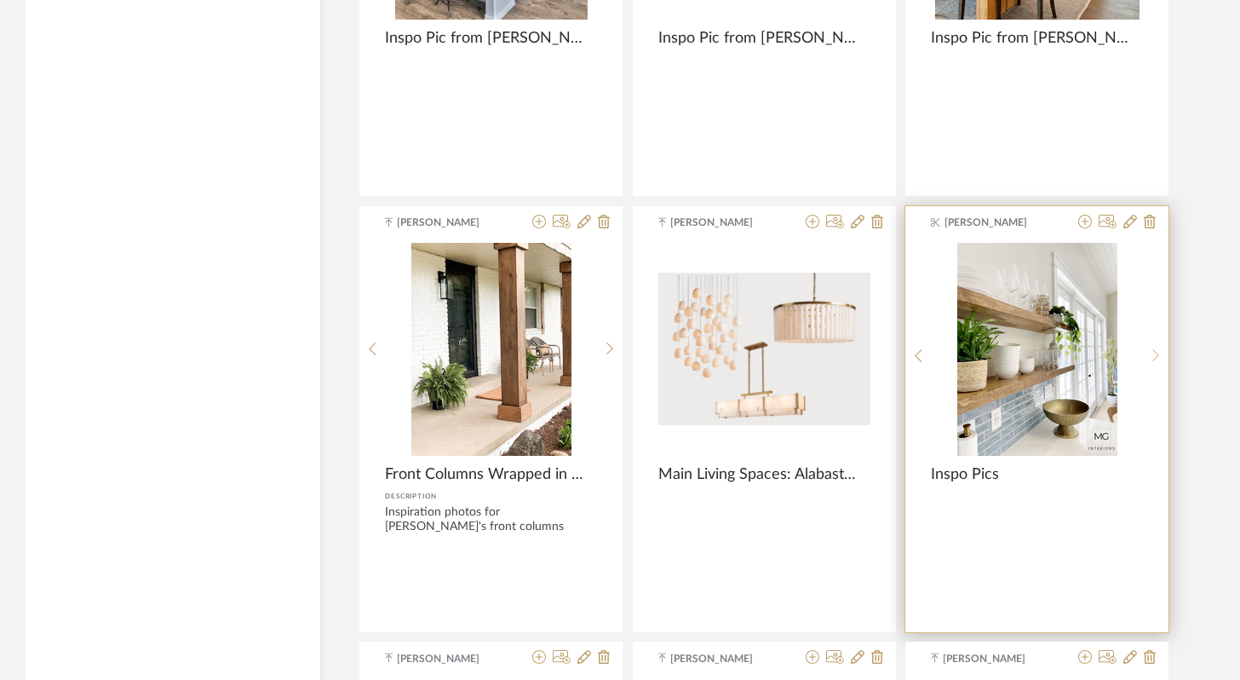
click at [1155, 358] on icon at bounding box center [1157, 355] width 8 height 14
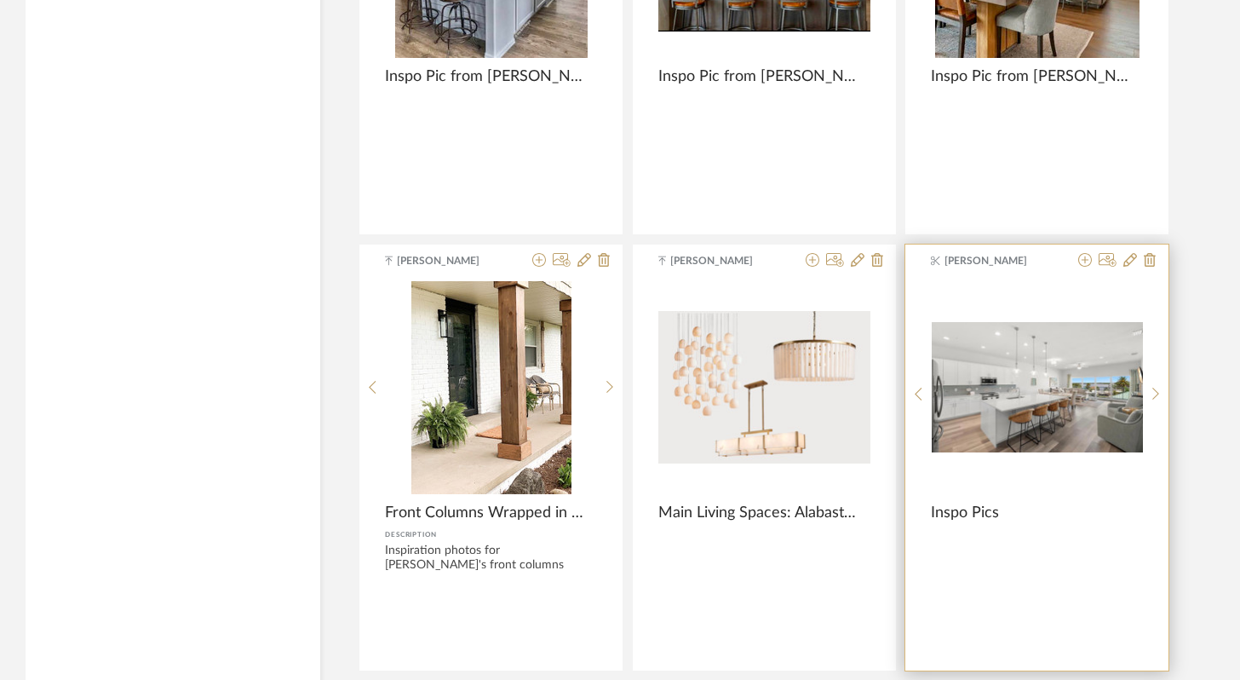
scroll to position [1403, 0]
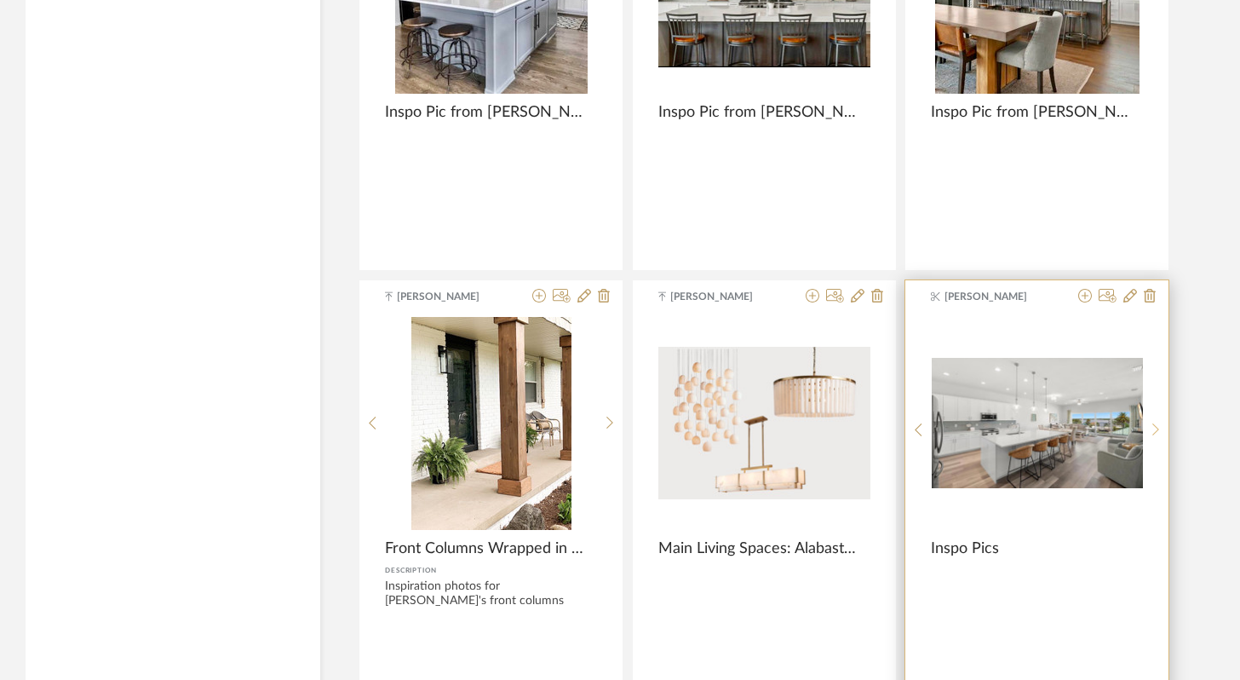
click at [1159, 434] on icon at bounding box center [1157, 430] width 8 height 14
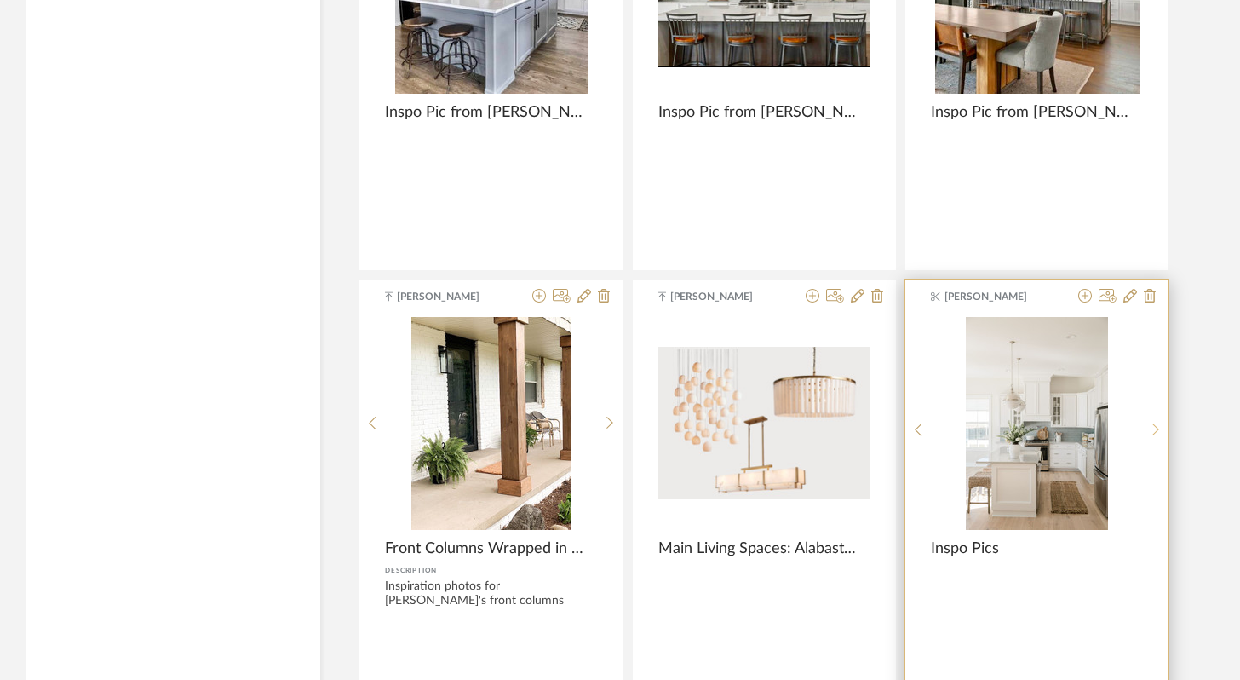
click at [1159, 434] on icon at bounding box center [1157, 430] width 8 height 14
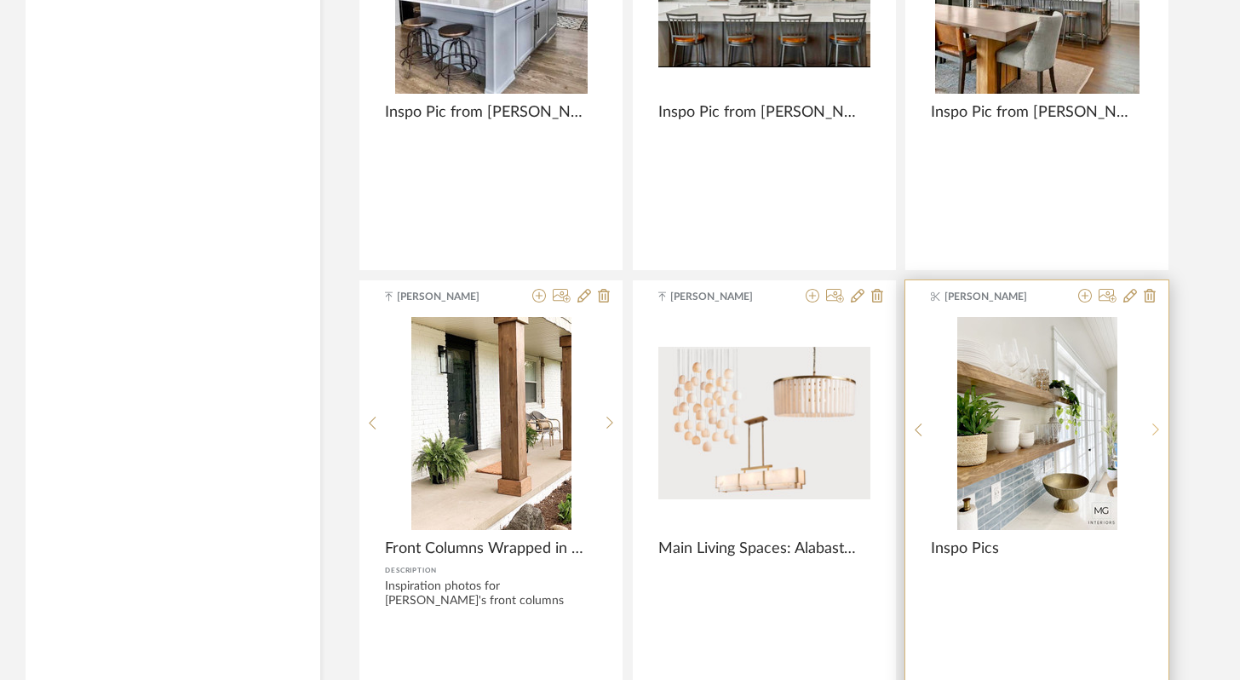
click at [1159, 434] on icon at bounding box center [1157, 430] width 8 height 14
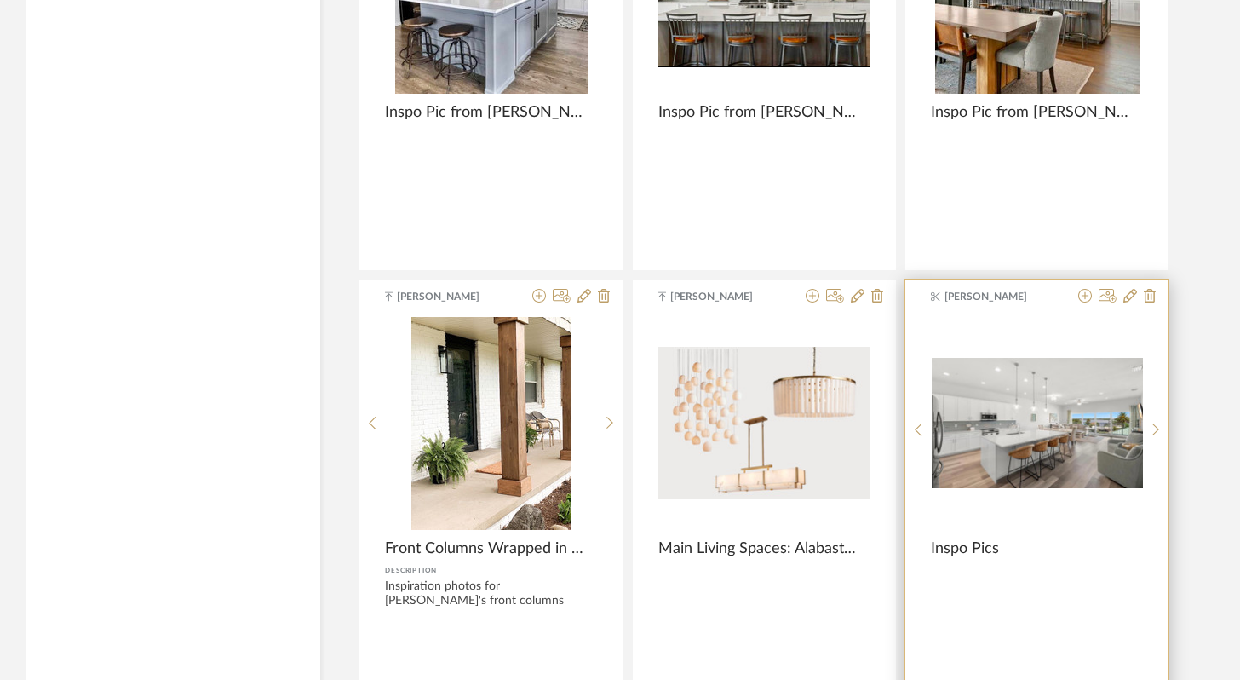
click at [1031, 419] on img "2" at bounding box center [1037, 423] width 211 height 131
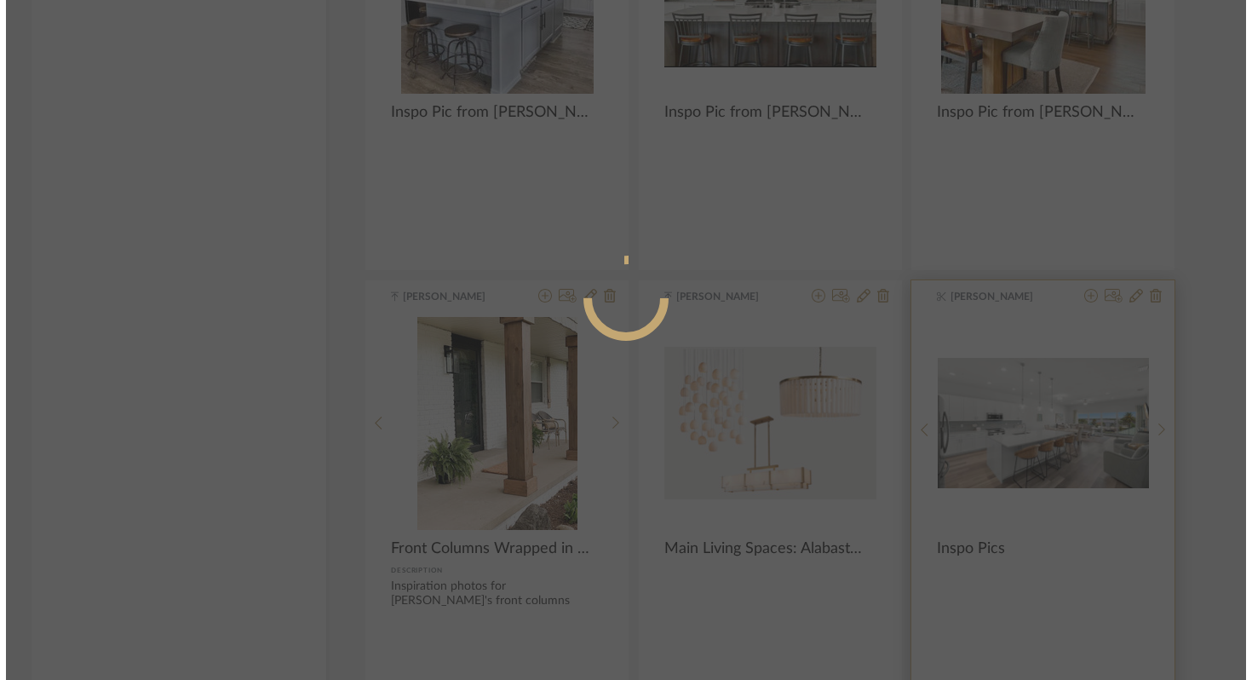
scroll to position [0, 0]
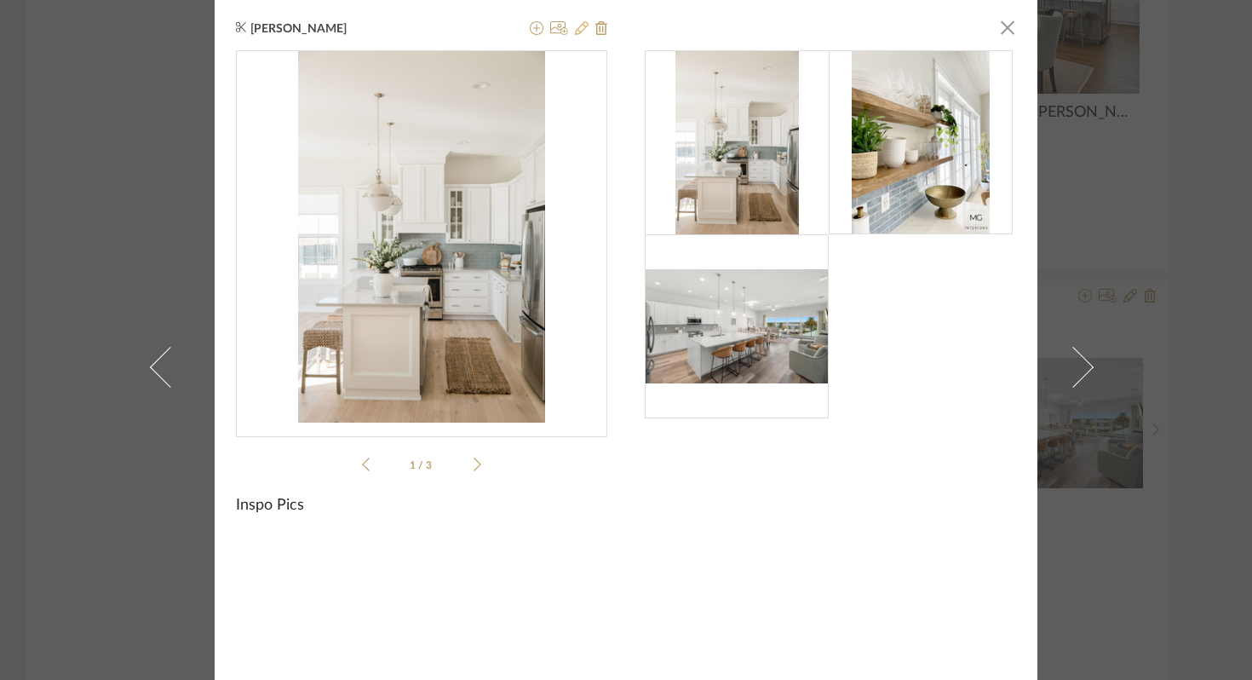
click at [575, 33] on icon at bounding box center [582, 28] width 14 height 14
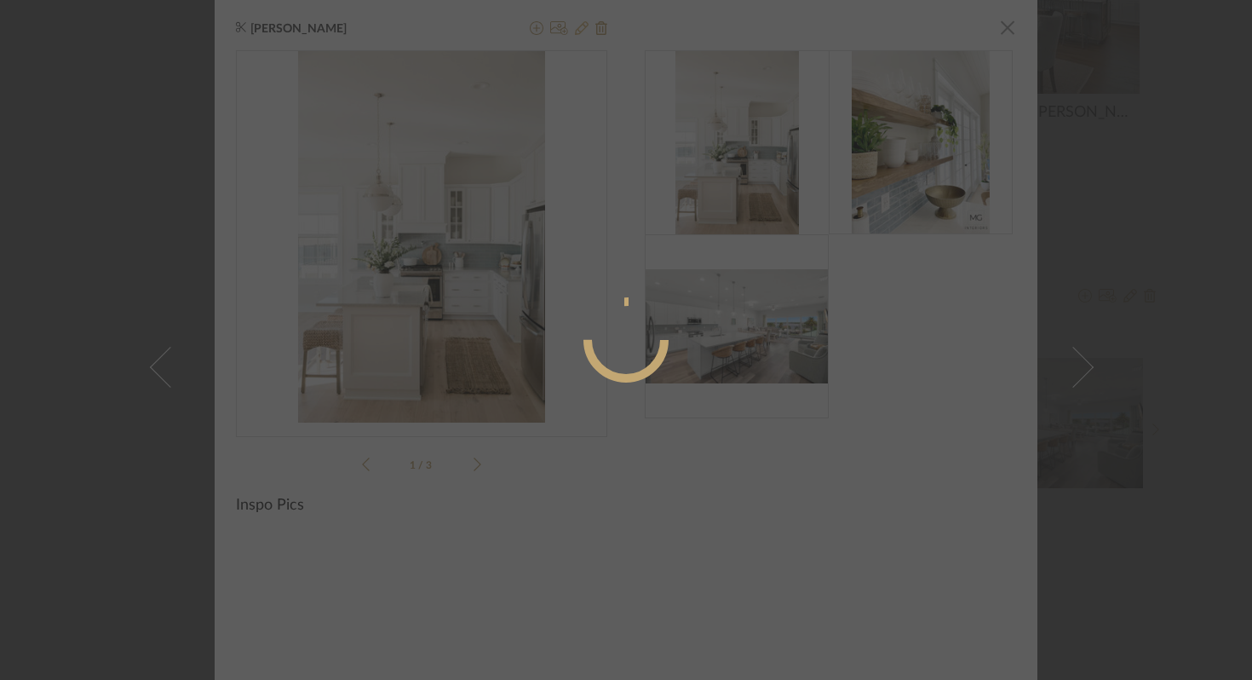
radio input "true"
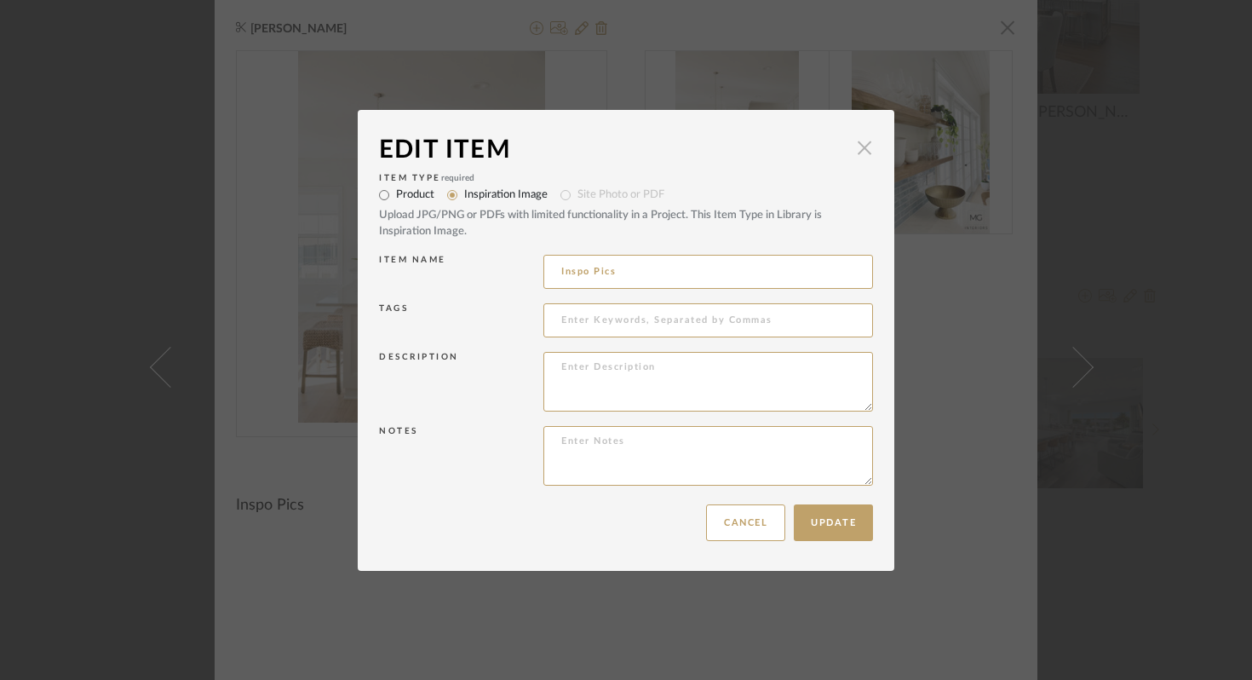
click at [861, 150] on span "button" at bounding box center [865, 148] width 34 height 34
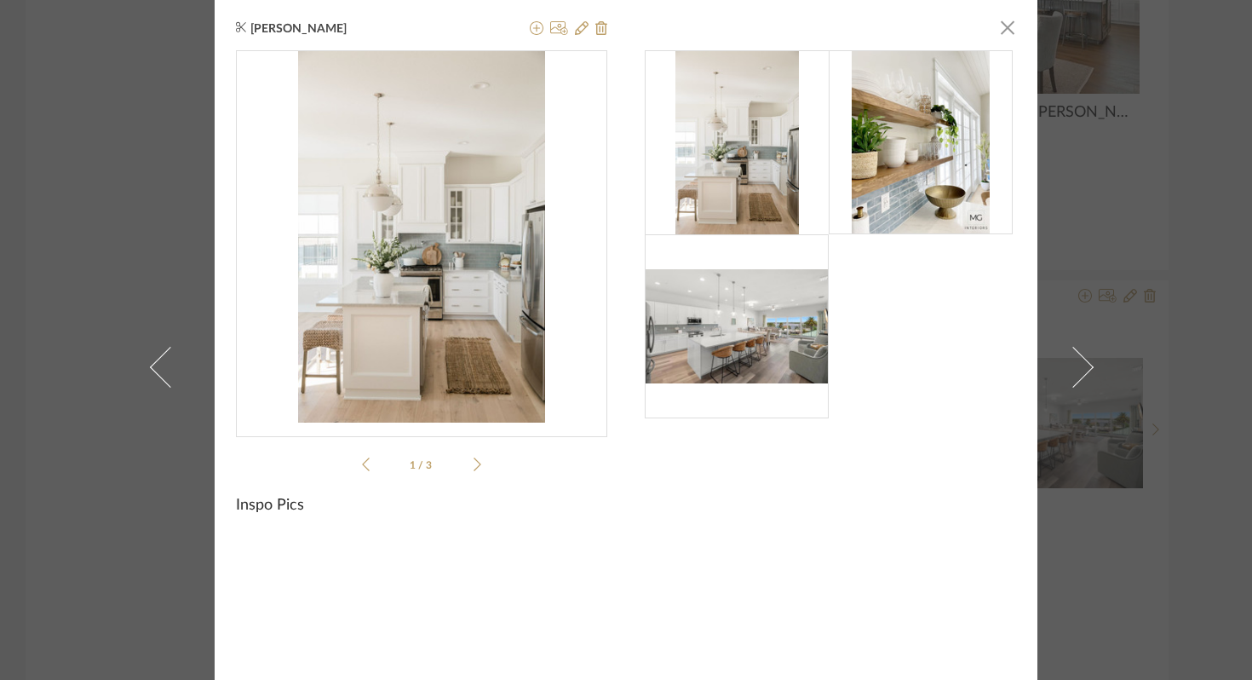
click at [1013, 37] on div "[PERSON_NAME] × 1 / 3 Inspo Pics" at bounding box center [626, 367] width 823 height 734
click at [1005, 32] on span "button" at bounding box center [1008, 27] width 34 height 34
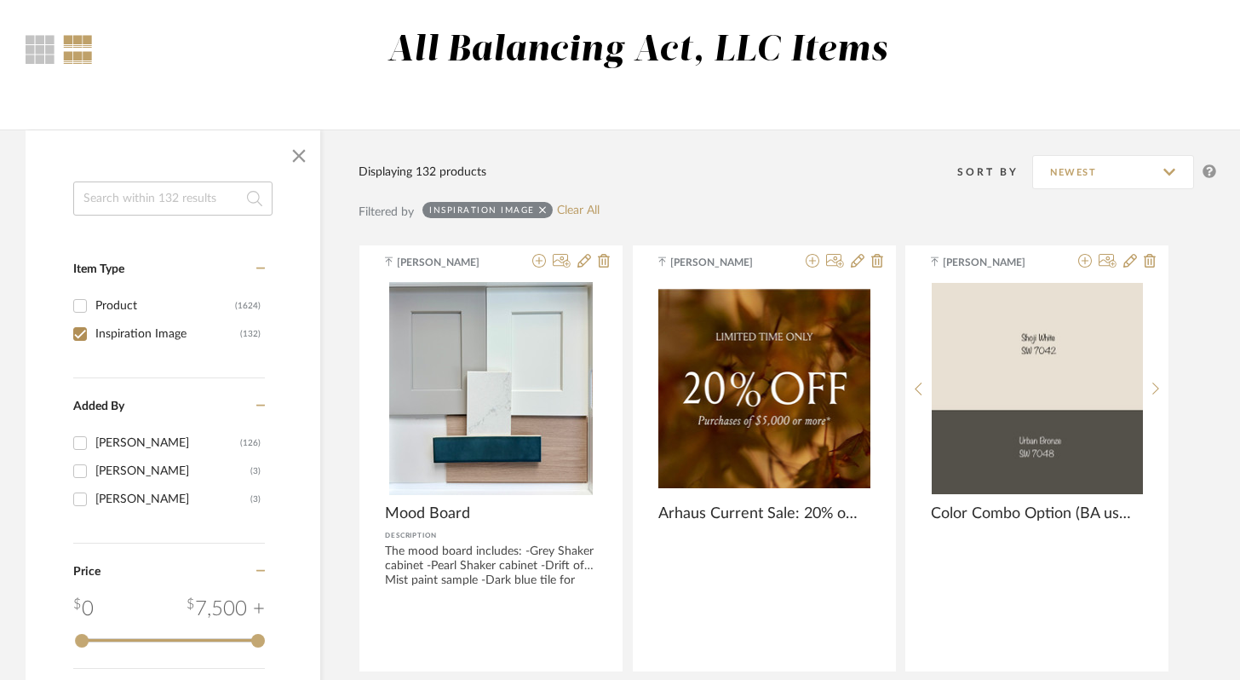
scroll to position [135, 0]
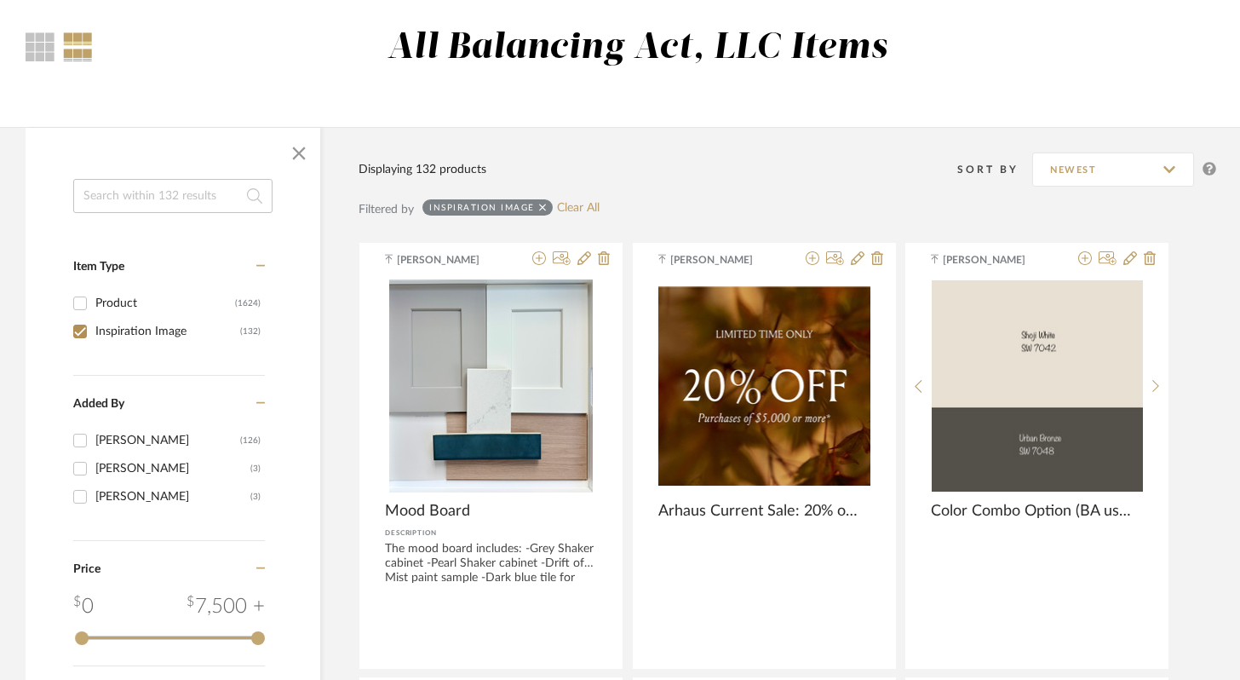
click at [147, 332] on div "Inspiration Image" at bounding box center [167, 331] width 145 height 27
click at [94, 332] on input "Inspiration Image (132)" at bounding box center [79, 331] width 27 height 27
checkbox input "false"
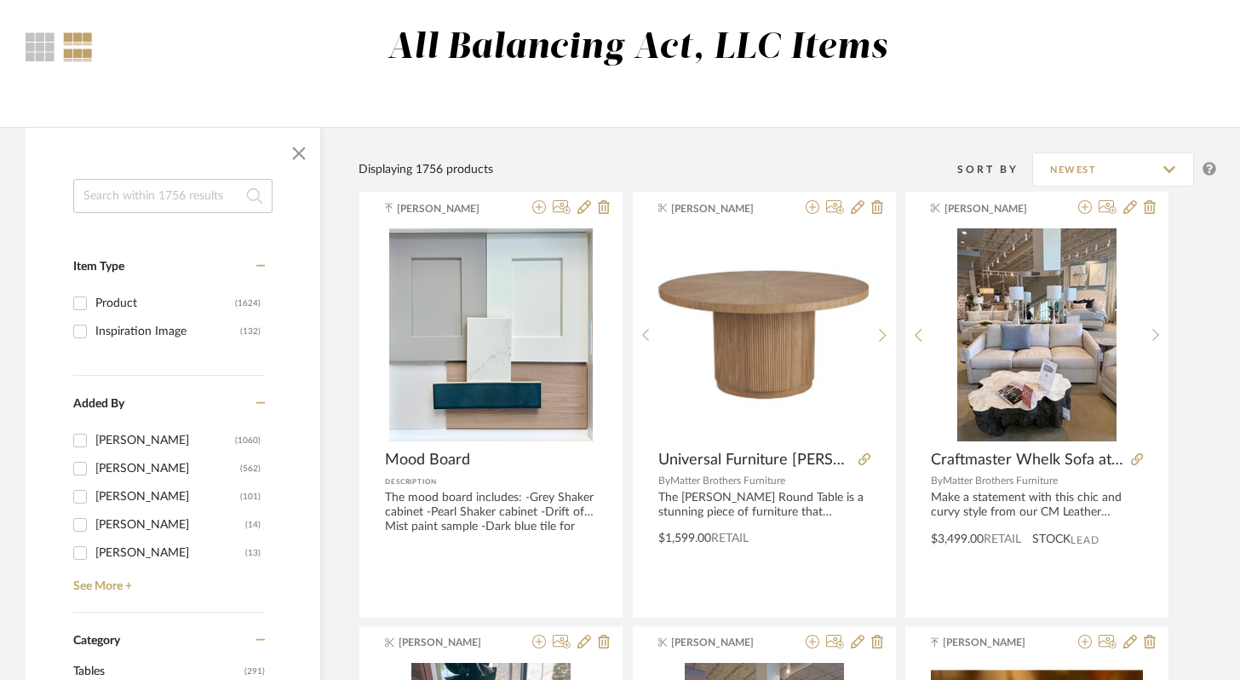
click at [142, 209] on input at bounding box center [172, 196] width 199 height 34
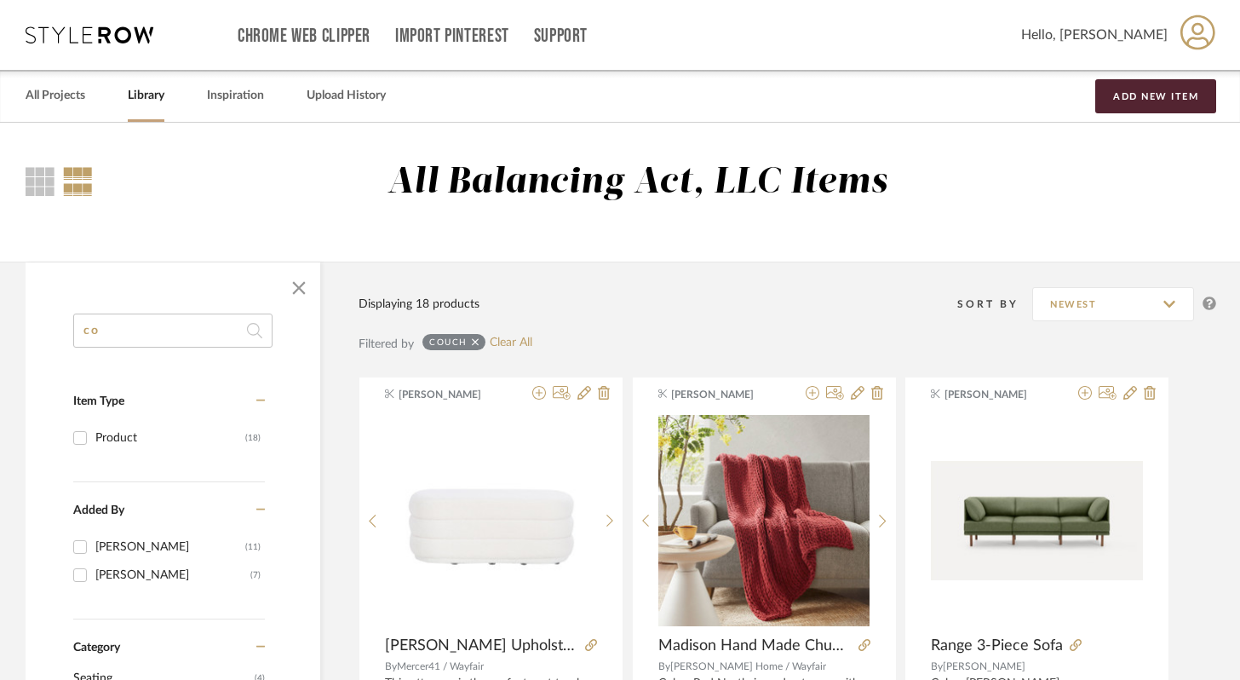
type input "c"
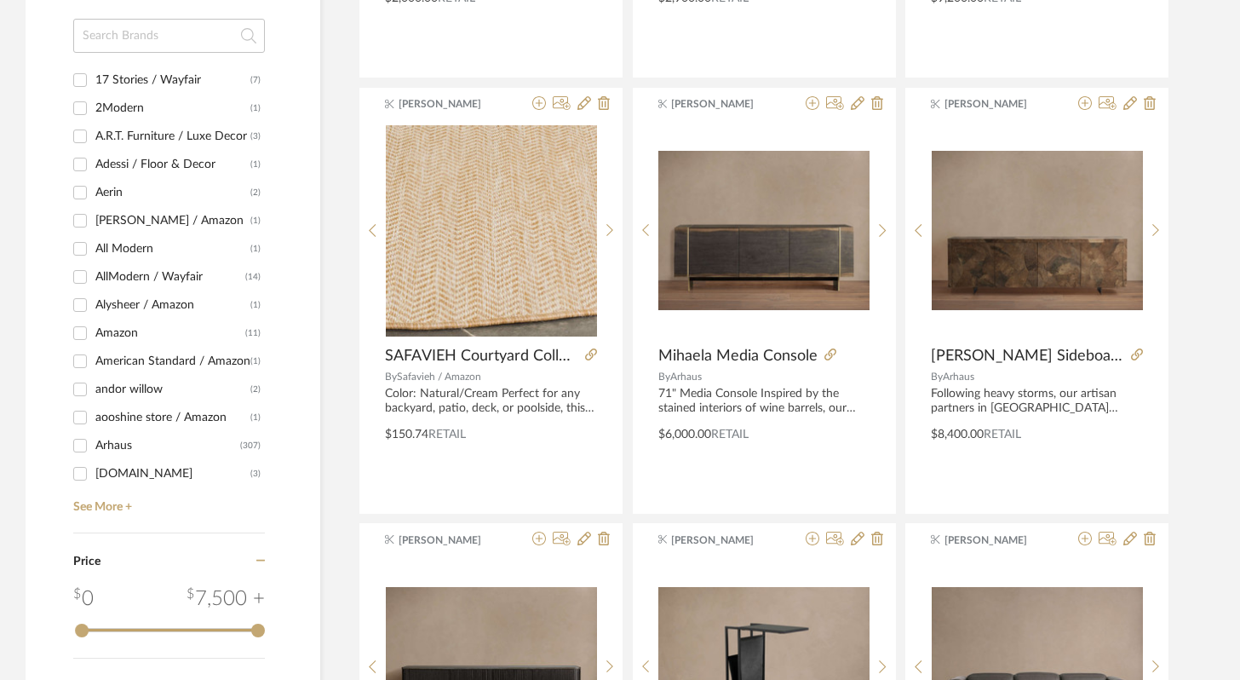
scroll to position [1545, 0]
click at [80, 447] on input "Arhaus (307)" at bounding box center [79, 444] width 27 height 27
checkbox input "true"
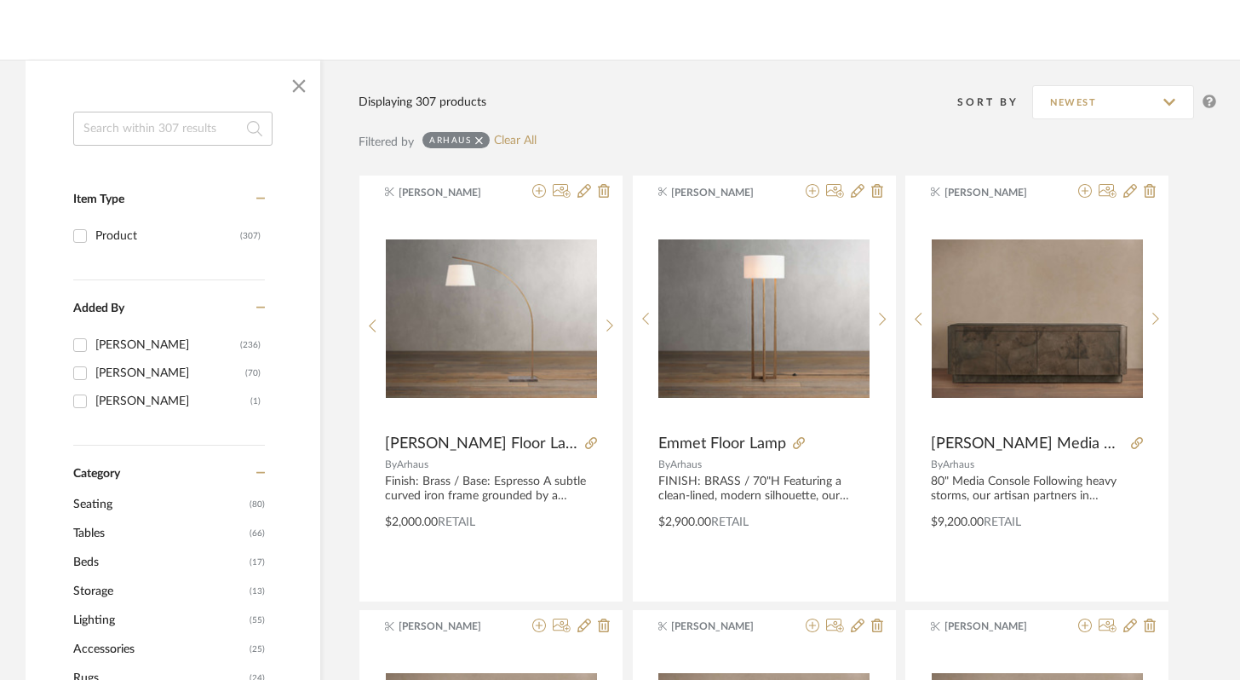
scroll to position [187, 0]
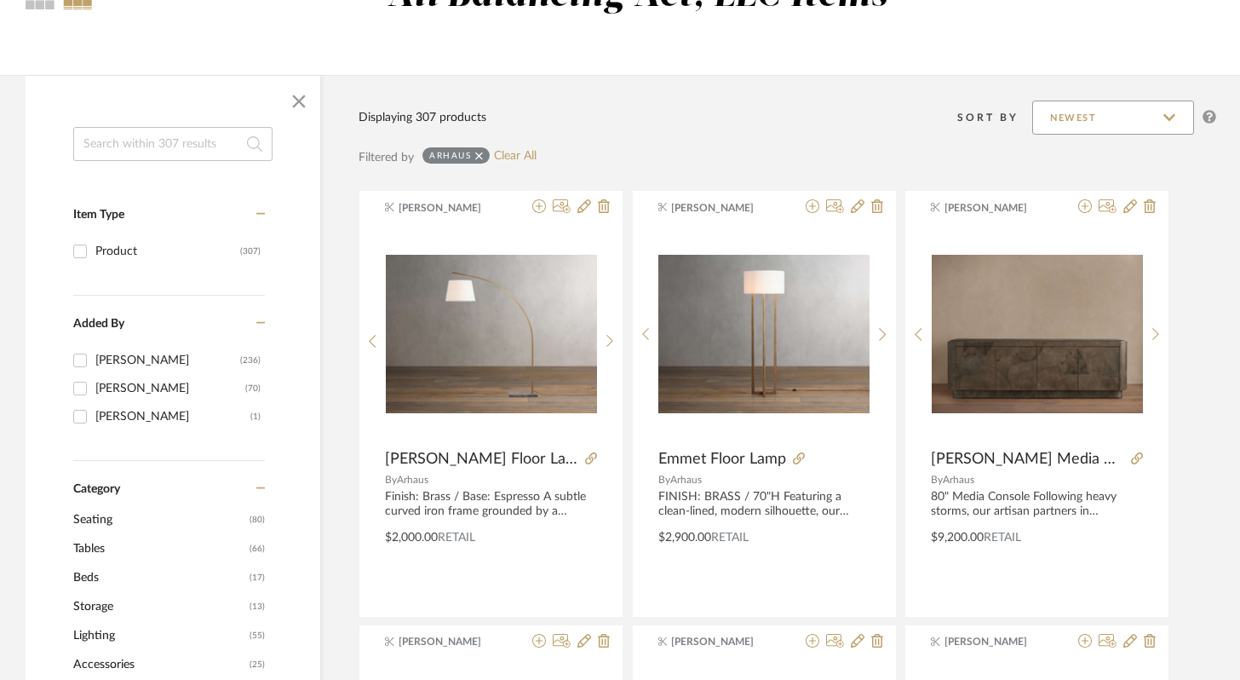
click at [1114, 104] on input "Newest" at bounding box center [1114, 118] width 162 height 34
click at [873, 112] on div "Sort By Newest" at bounding box center [856, 117] width 722 height 43
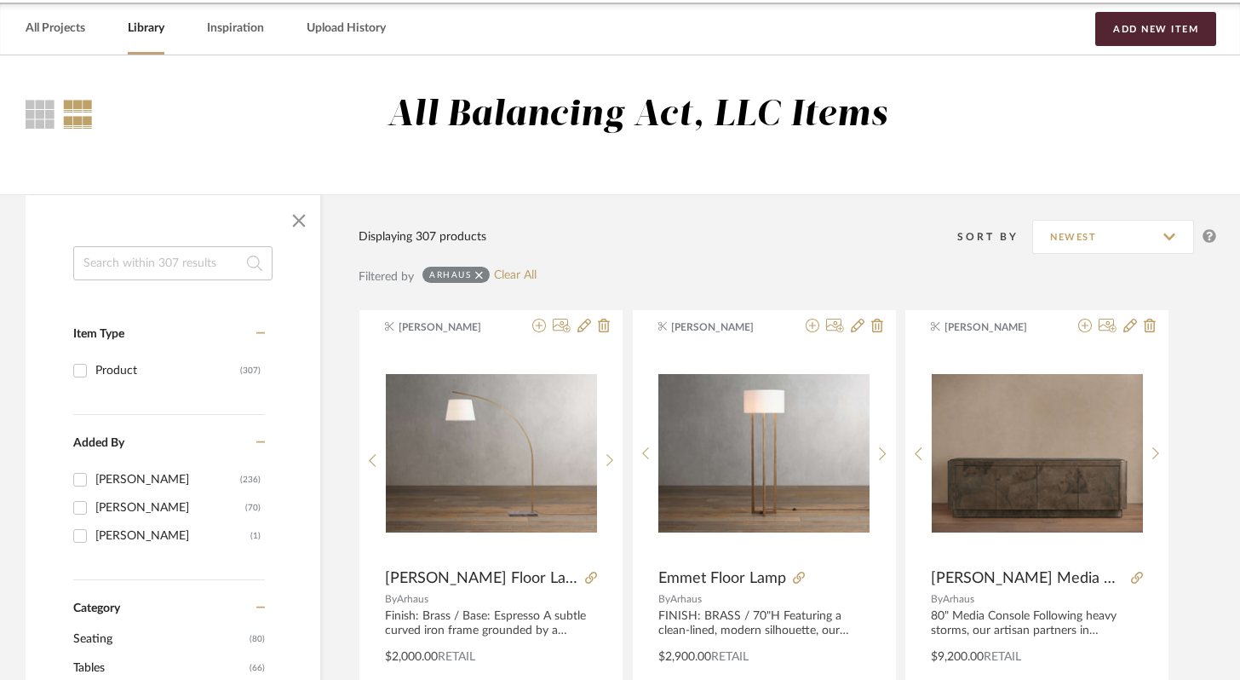
scroll to position [47, 0]
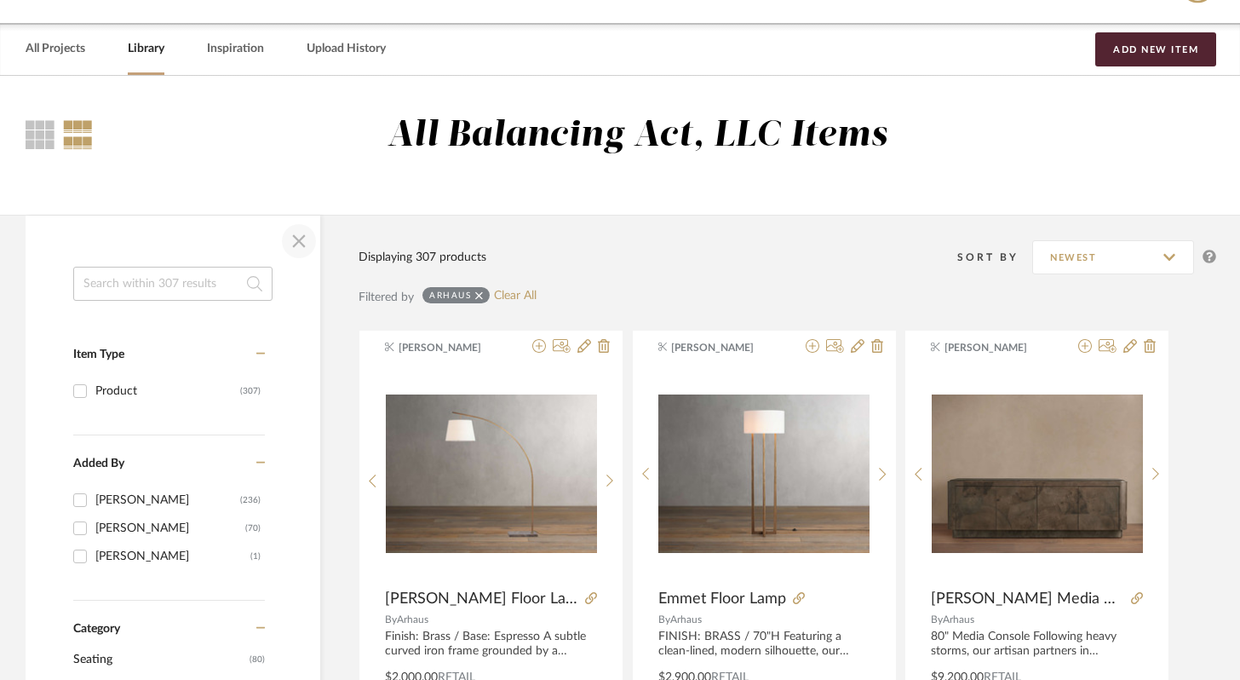
click at [285, 242] on span "button" at bounding box center [299, 241] width 41 height 41
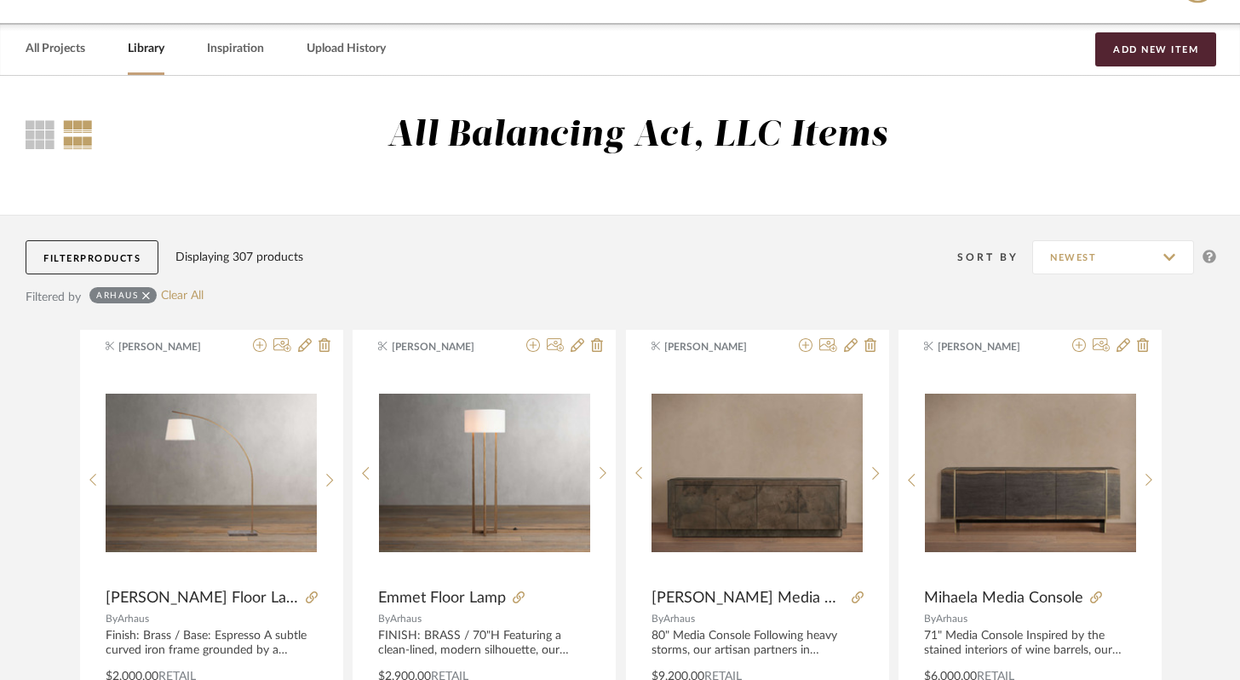
click at [126, 260] on span "Products" at bounding box center [110, 258] width 60 height 9
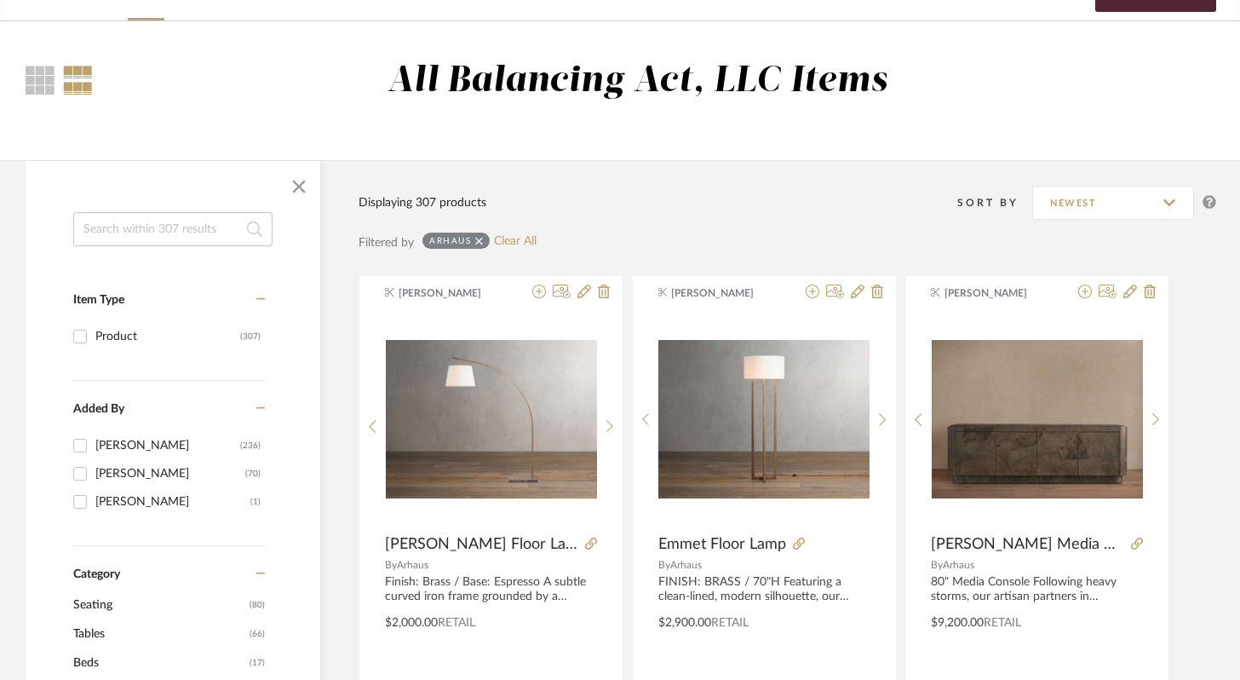
scroll to position [76, 0]
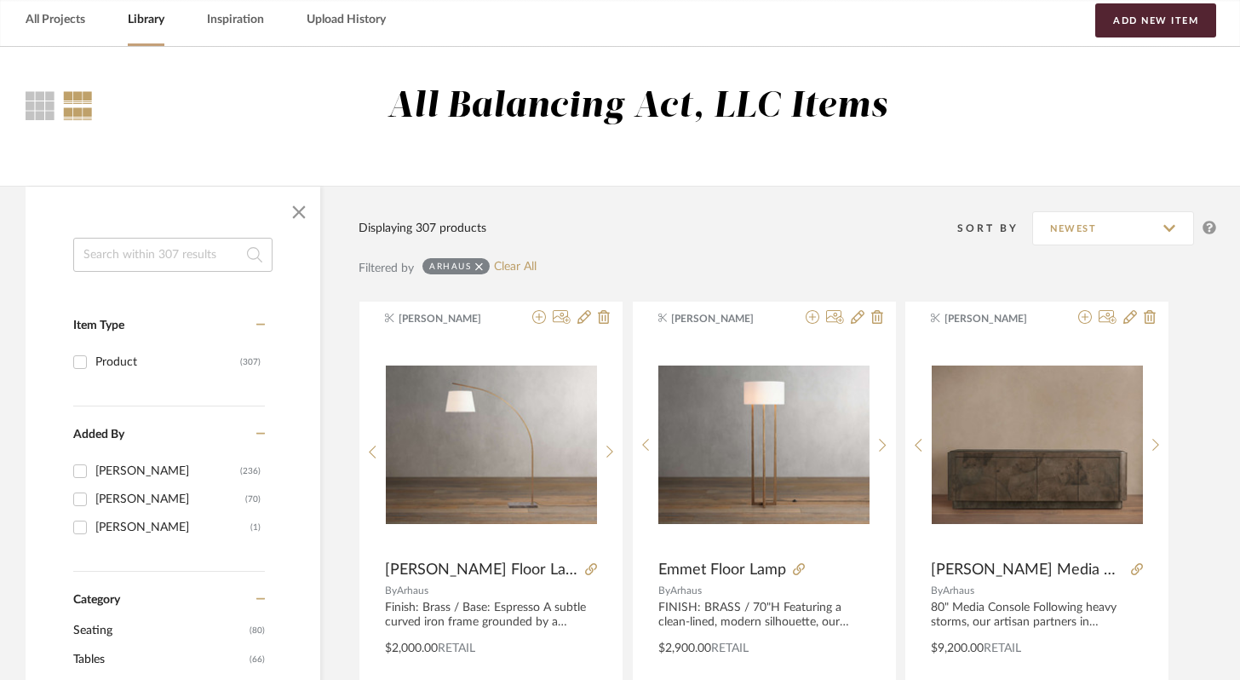
click at [159, 251] on input at bounding box center [172, 255] width 199 height 34
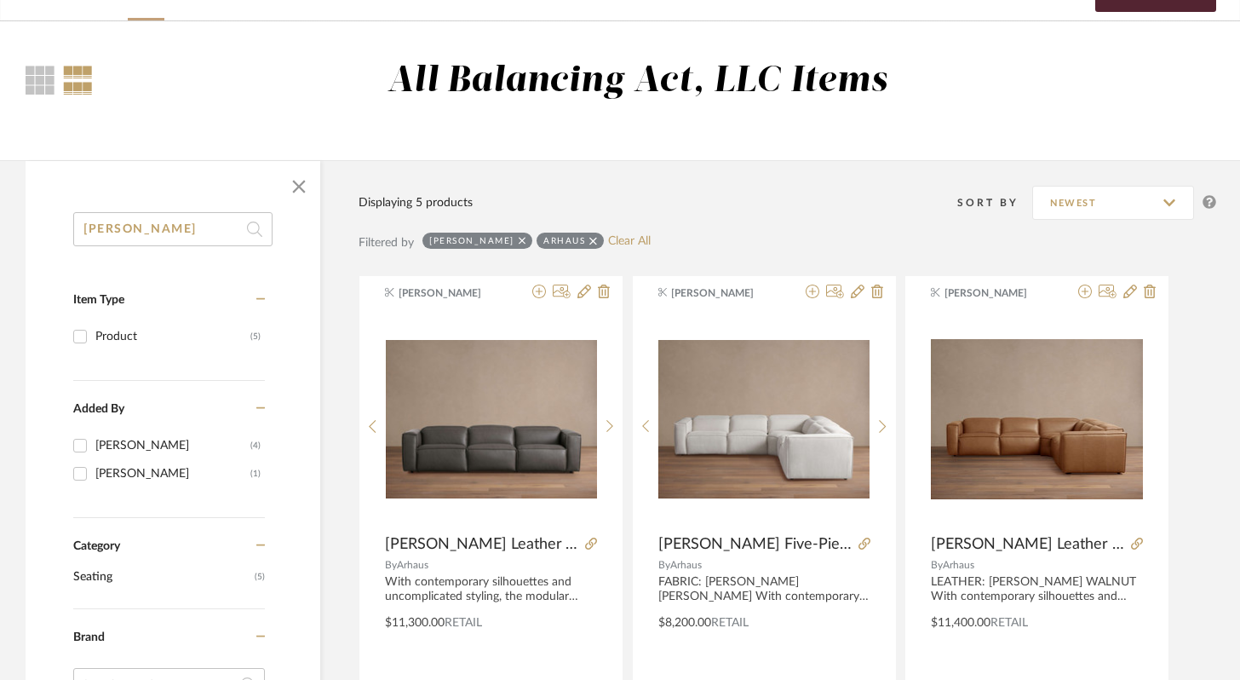
scroll to position [100, 0]
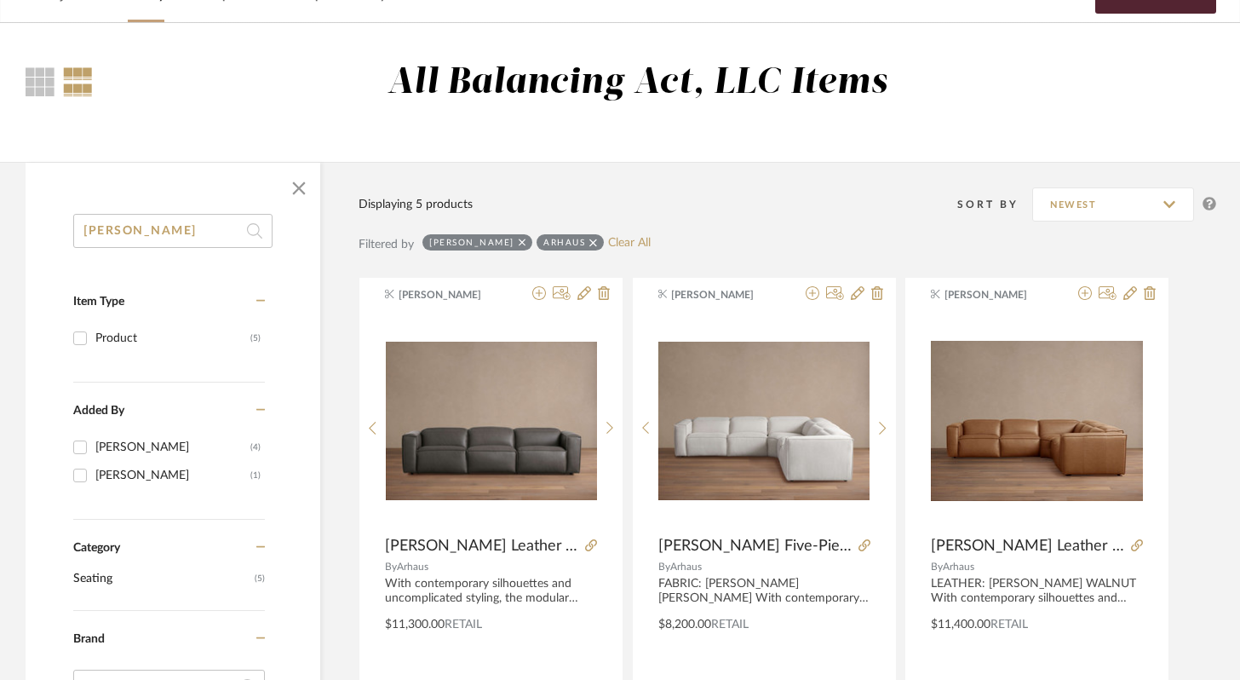
click at [193, 224] on input "[PERSON_NAME]" at bounding box center [172, 231] width 199 height 34
type input "[PERSON_NAME]"
click at [590, 244] on icon at bounding box center [594, 243] width 8 height 8
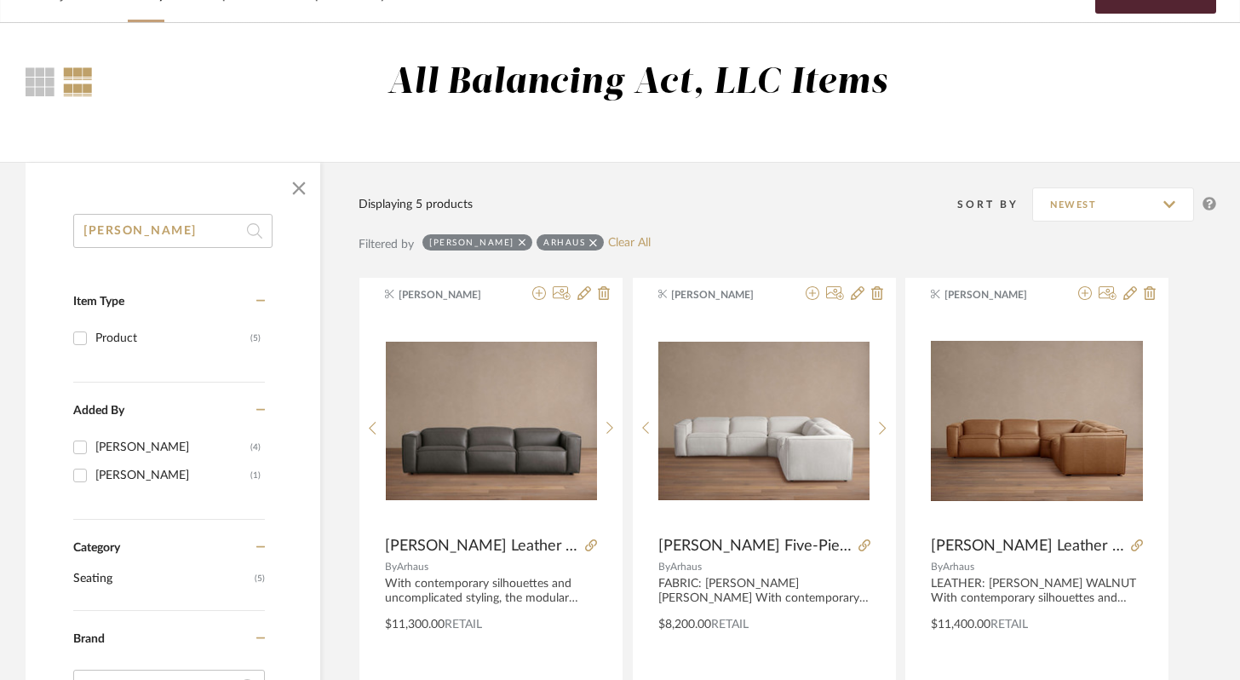
checkbox input "false"
click at [519, 244] on icon at bounding box center [523, 243] width 8 height 8
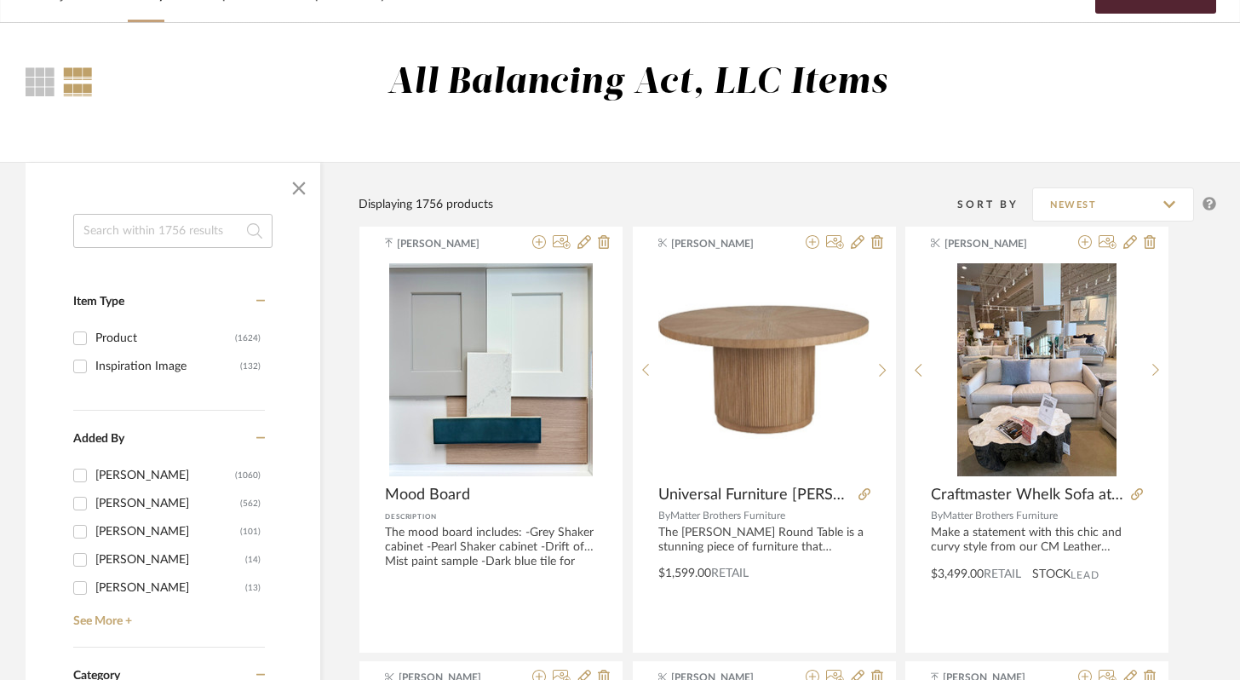
click at [192, 245] on input at bounding box center [172, 231] width 199 height 34
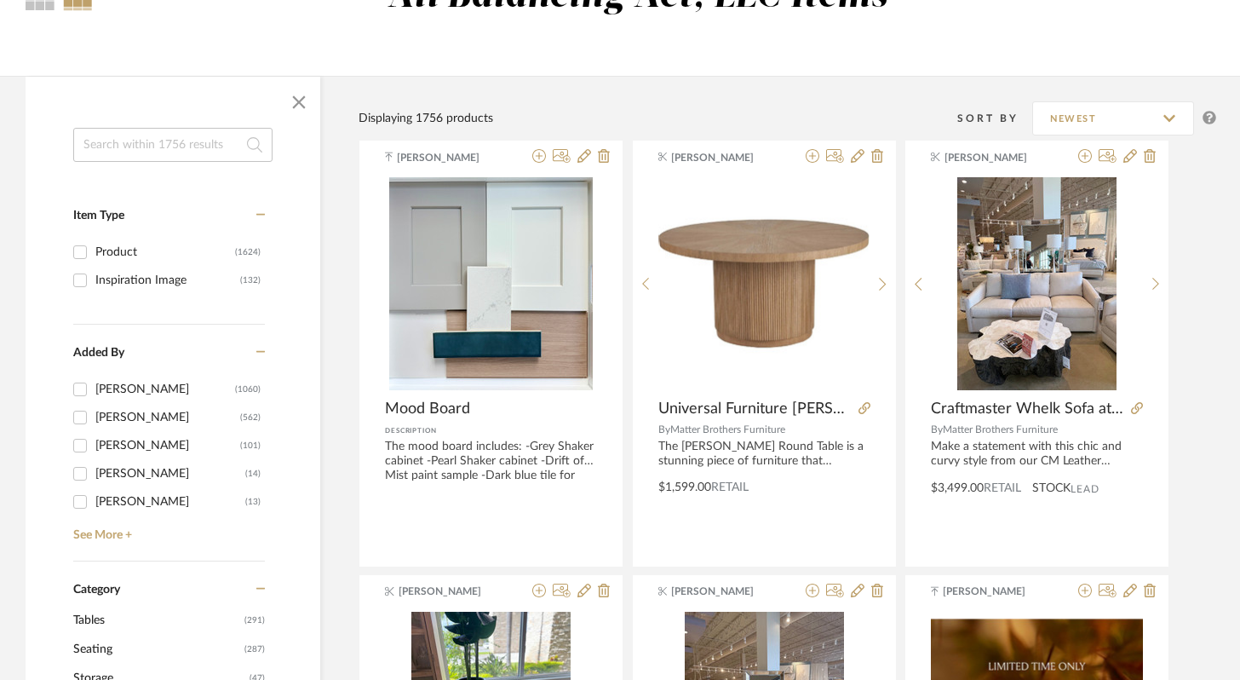
scroll to position [187, 0]
type input "arhaus [PERSON_NAME]"
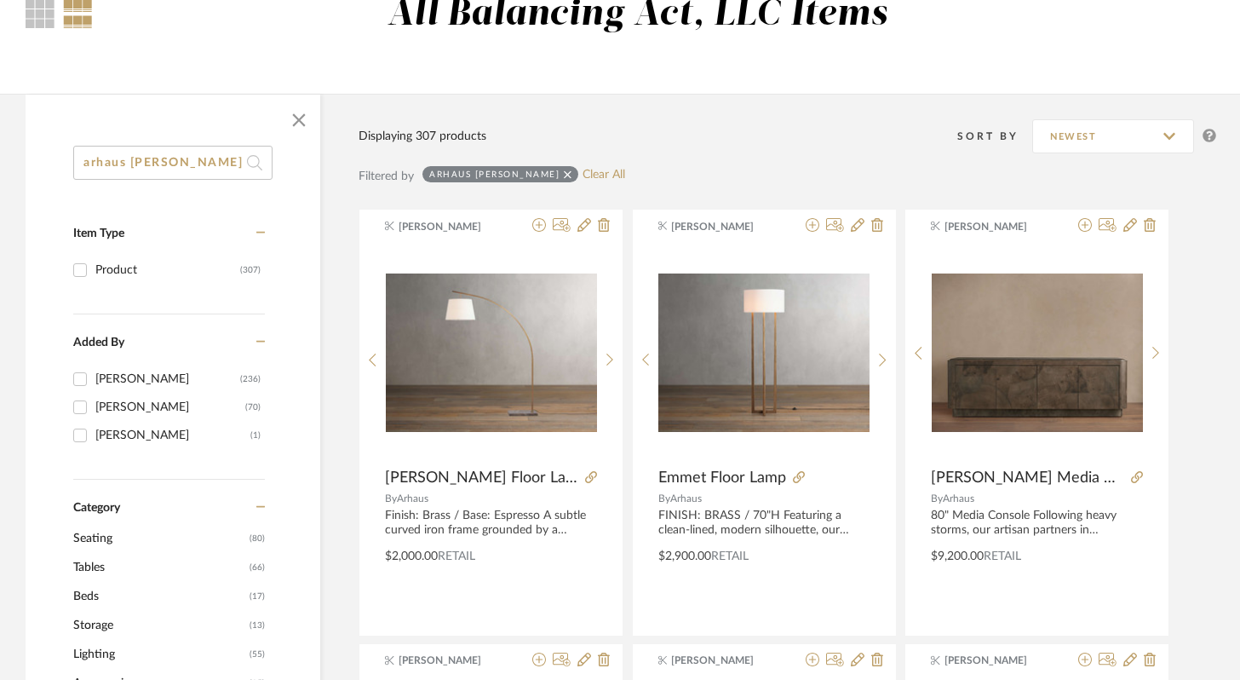
scroll to position [170, 0]
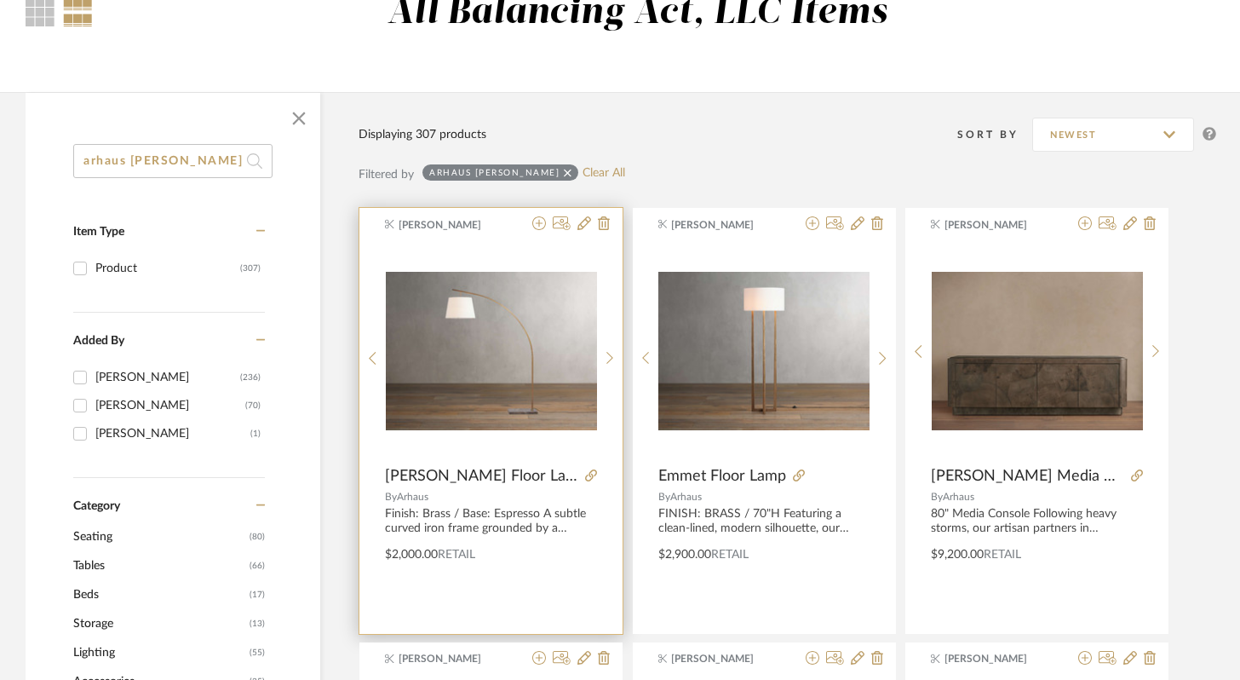
click at [477, 345] on img "0" at bounding box center [491, 351] width 211 height 158
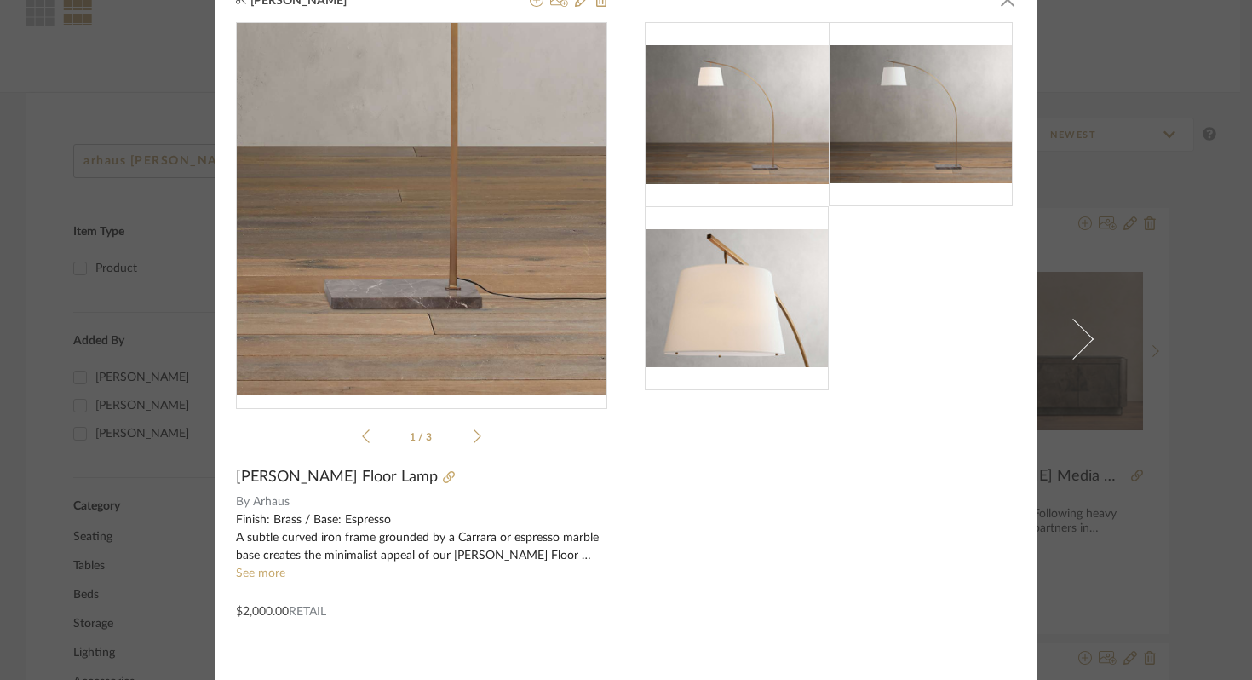
scroll to position [32, 0]
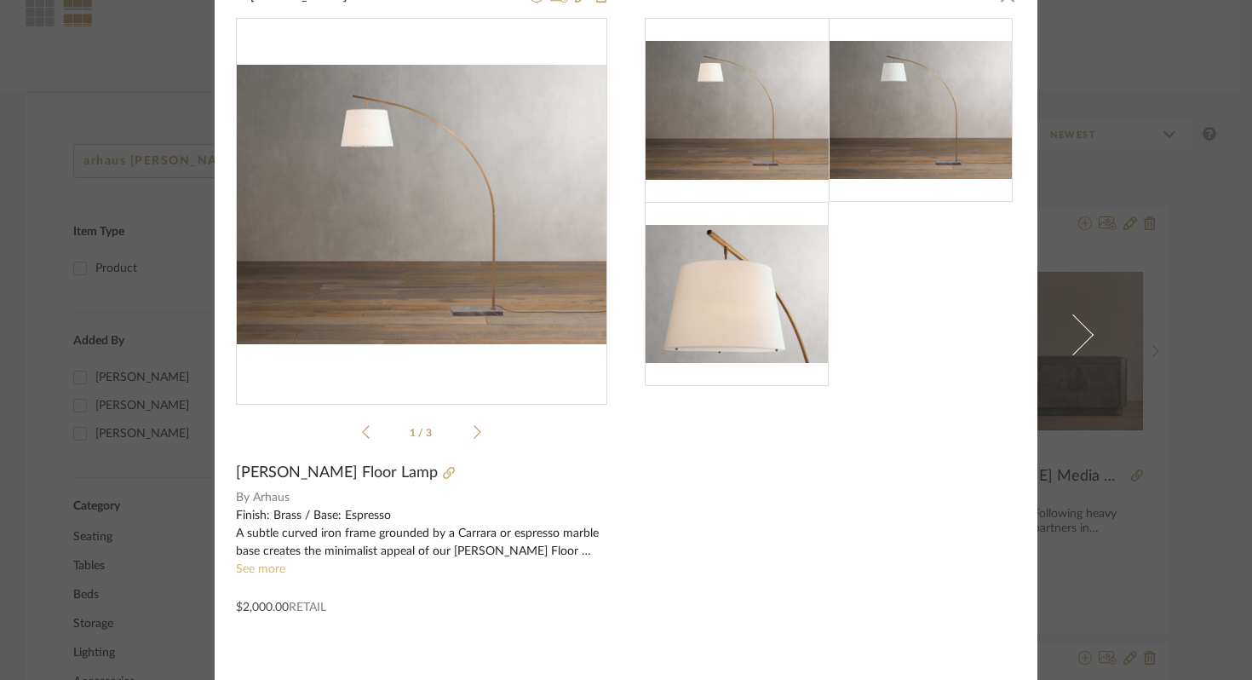
click at [264, 569] on link "See more" at bounding box center [260, 569] width 49 height 12
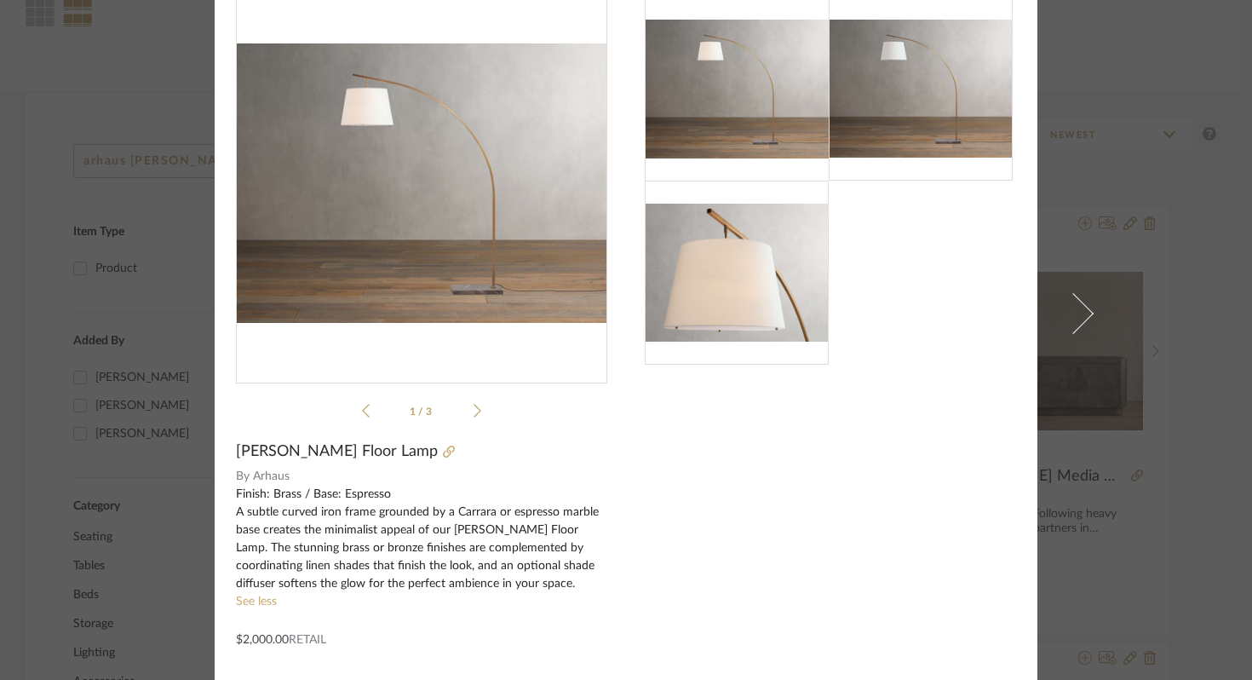
scroll to position [0, 0]
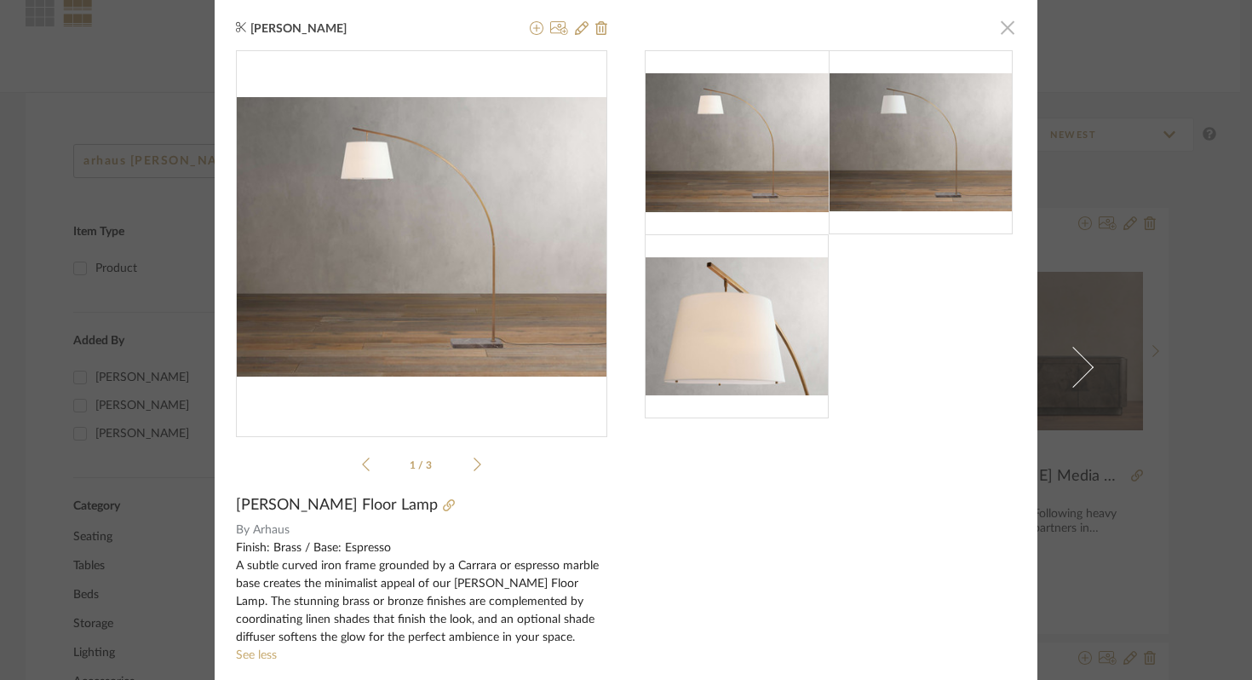
click at [1001, 32] on span "button" at bounding box center [1008, 27] width 34 height 34
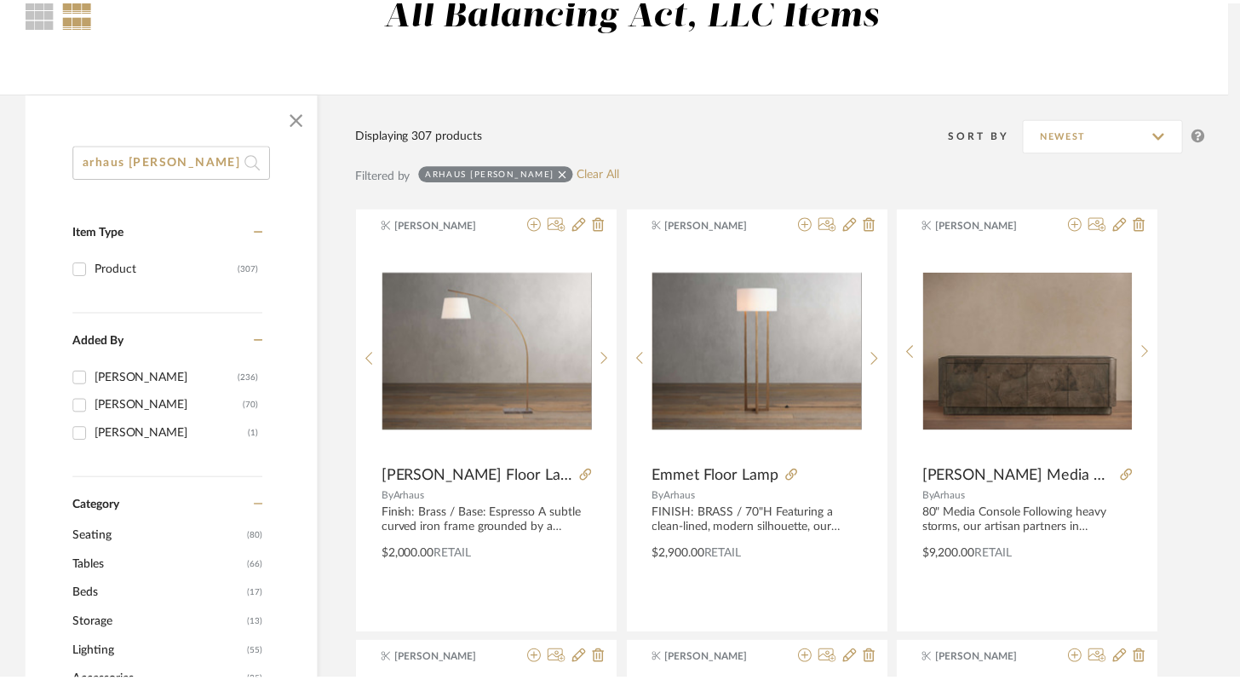
scroll to position [170, 0]
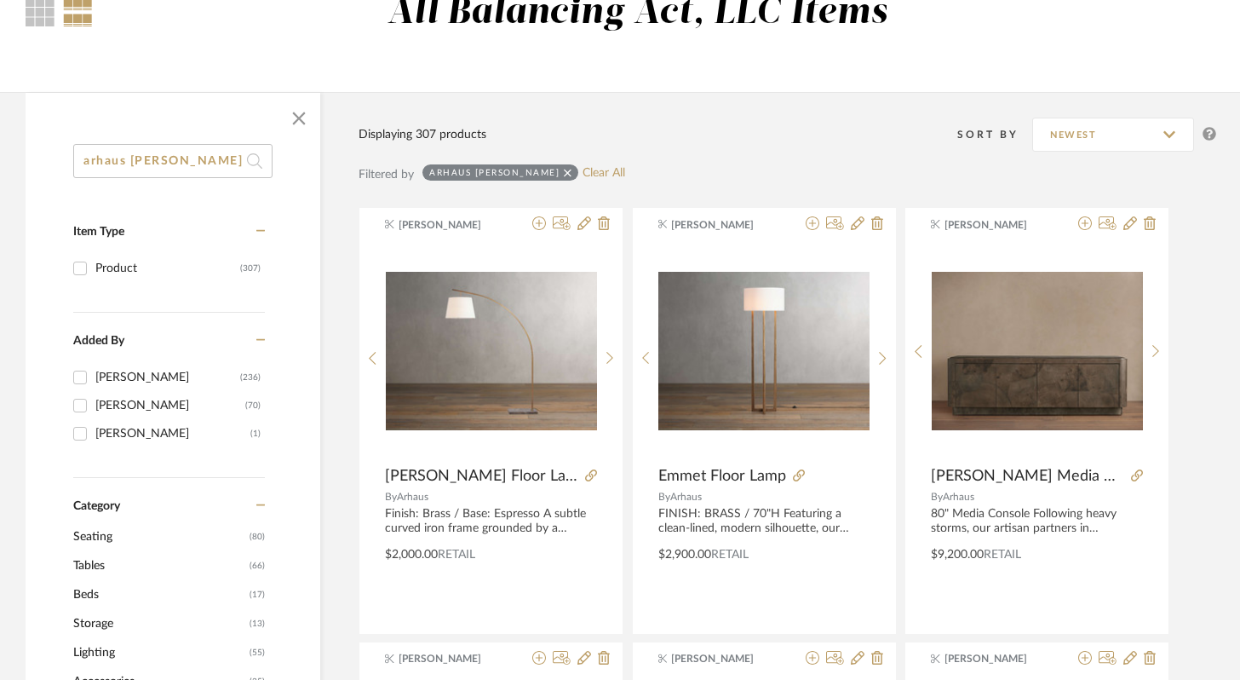
click at [217, 160] on input "arhaus [PERSON_NAME]" at bounding box center [172, 161] width 199 height 34
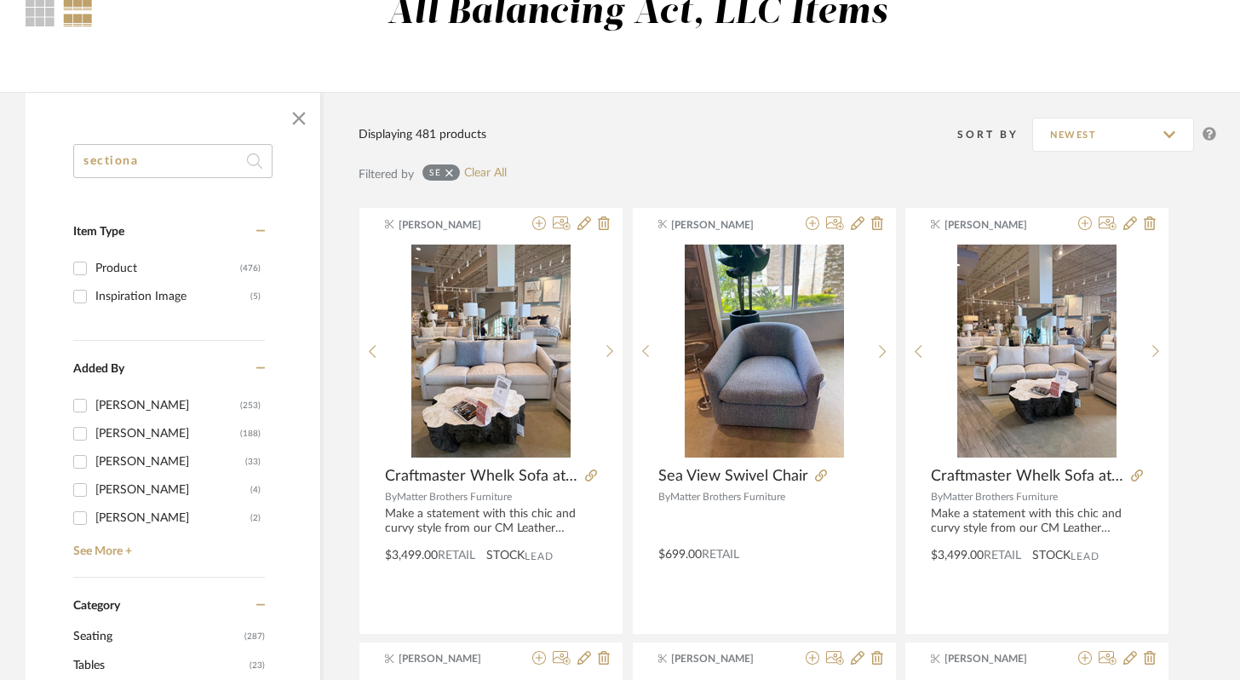
type input "sectional"
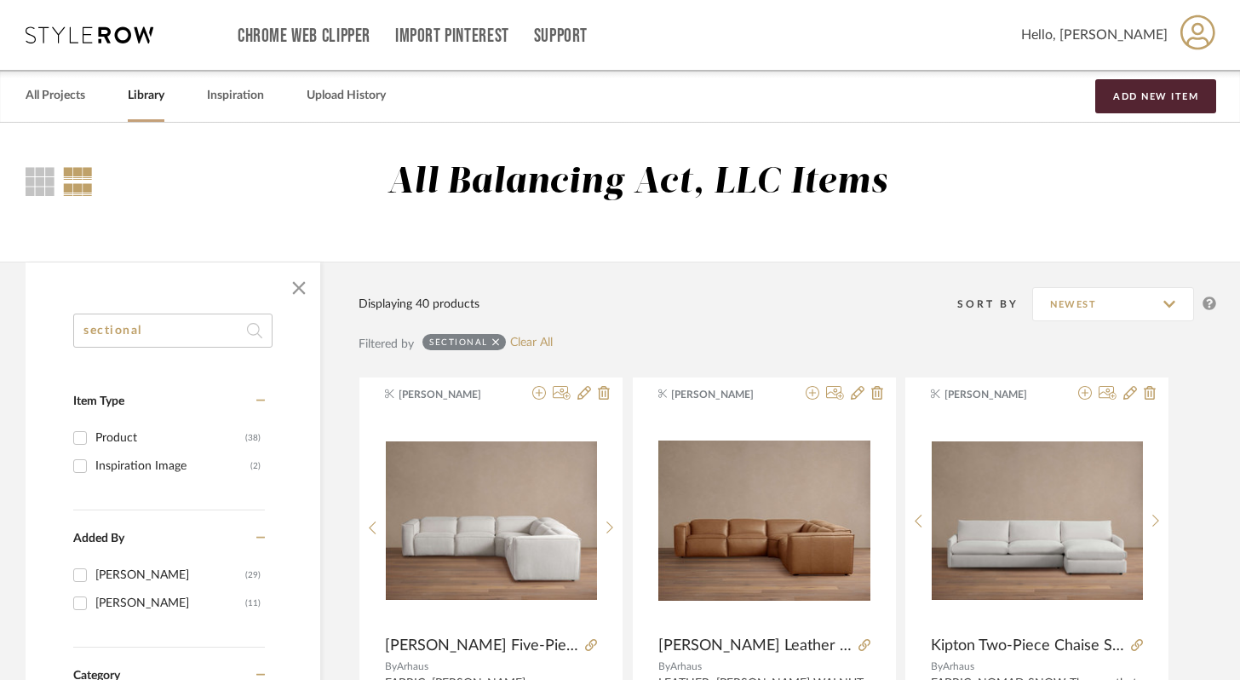
click at [216, 338] on input "sectional" at bounding box center [172, 331] width 199 height 34
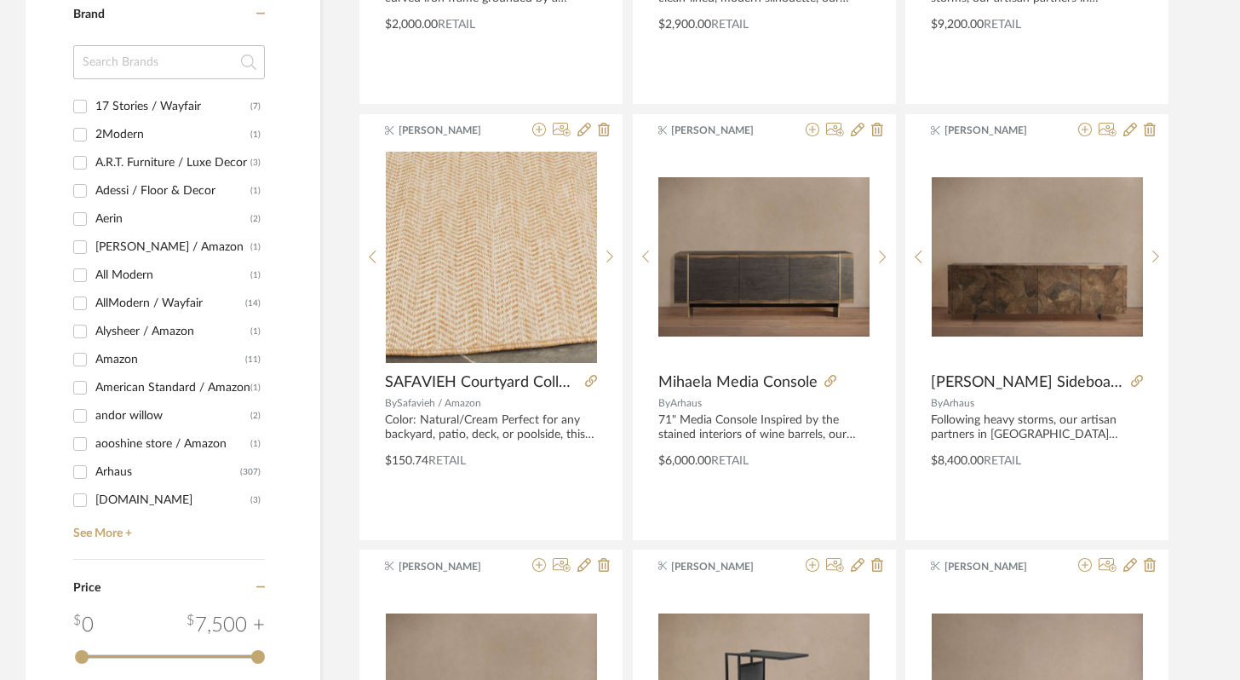
scroll to position [1516, 0]
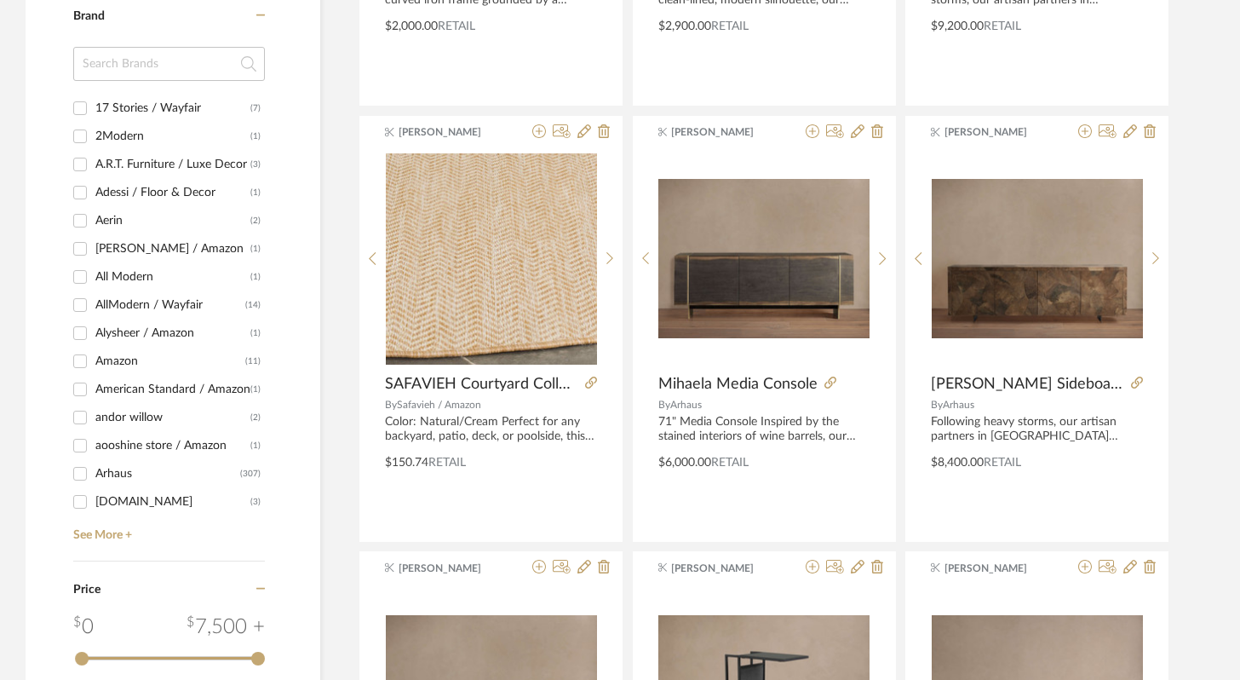
click at [79, 479] on input "Arhaus (307)" at bounding box center [79, 473] width 27 height 27
checkbox input "true"
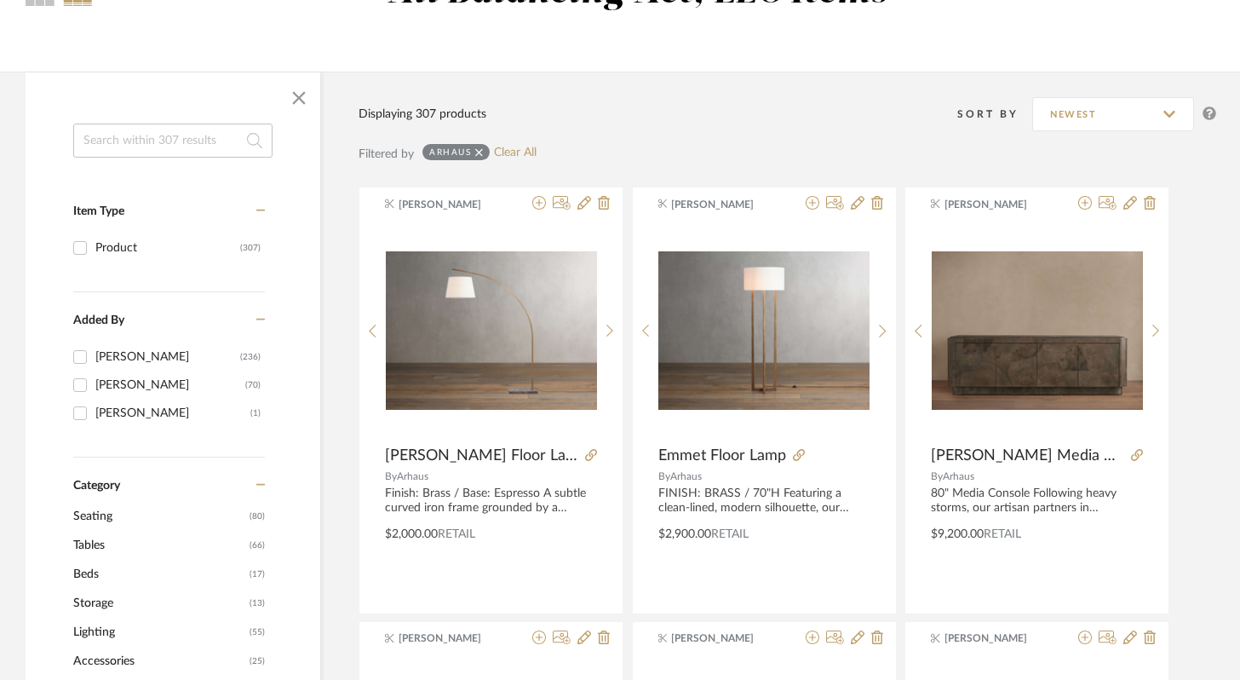
scroll to position [51, 0]
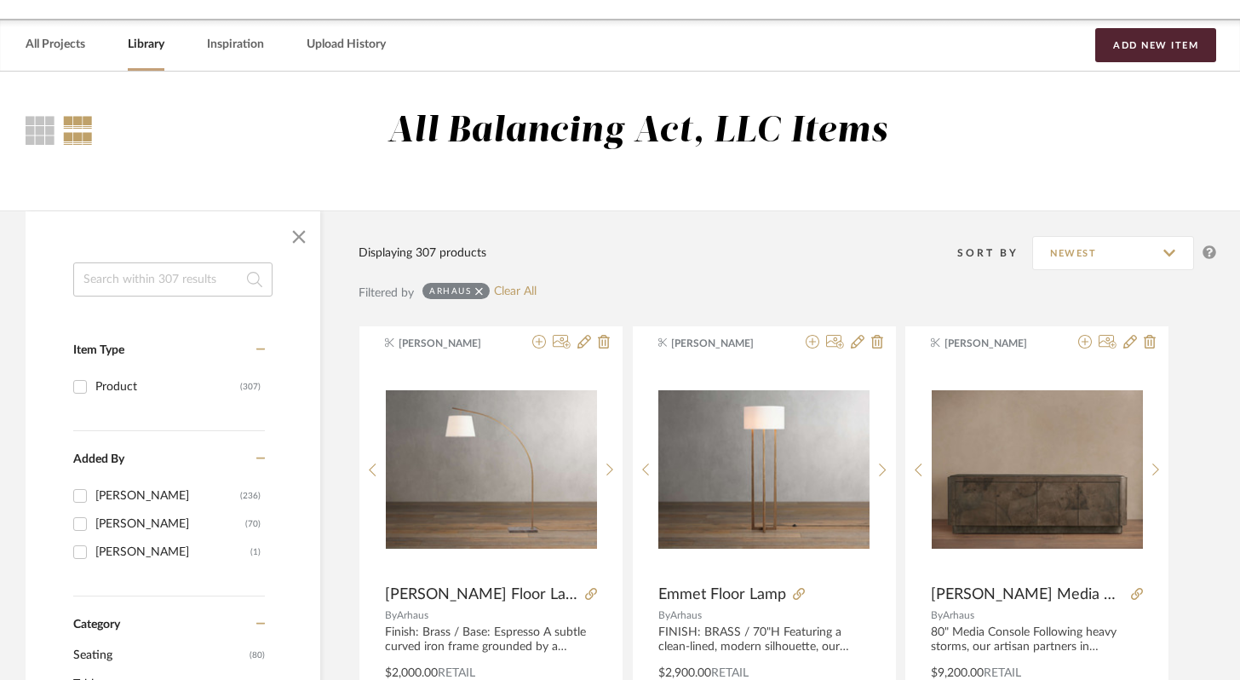
click at [160, 282] on input at bounding box center [172, 279] width 199 height 34
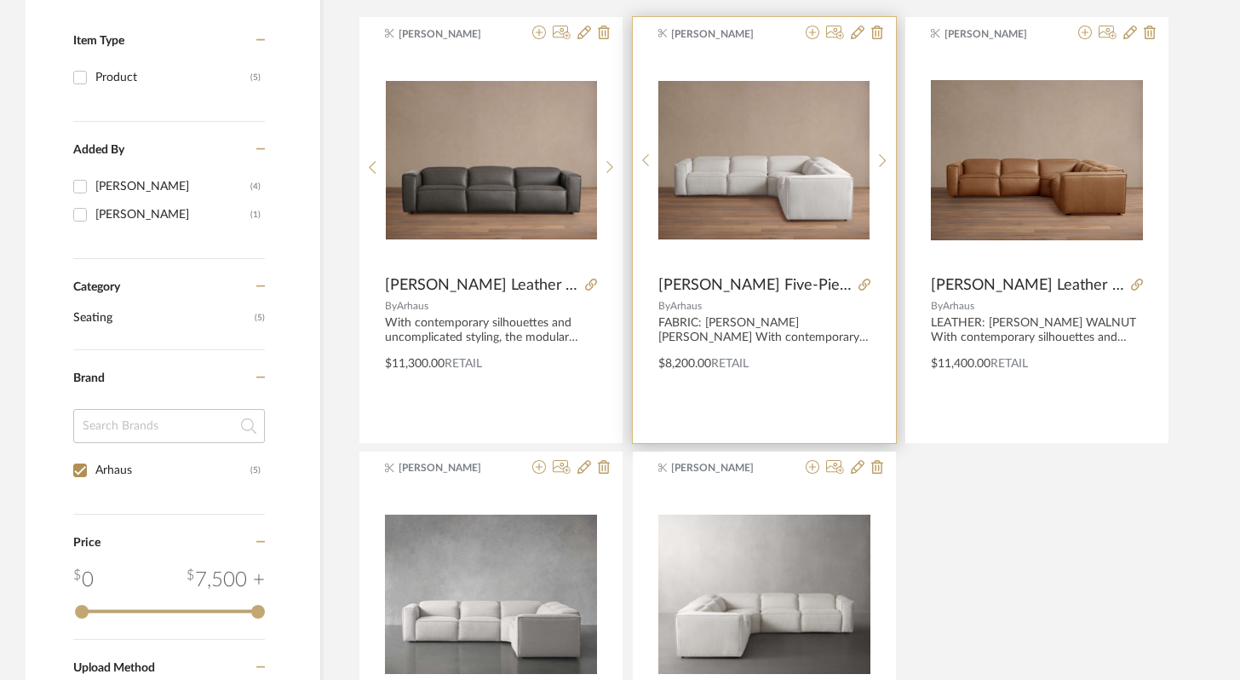
scroll to position [344, 0]
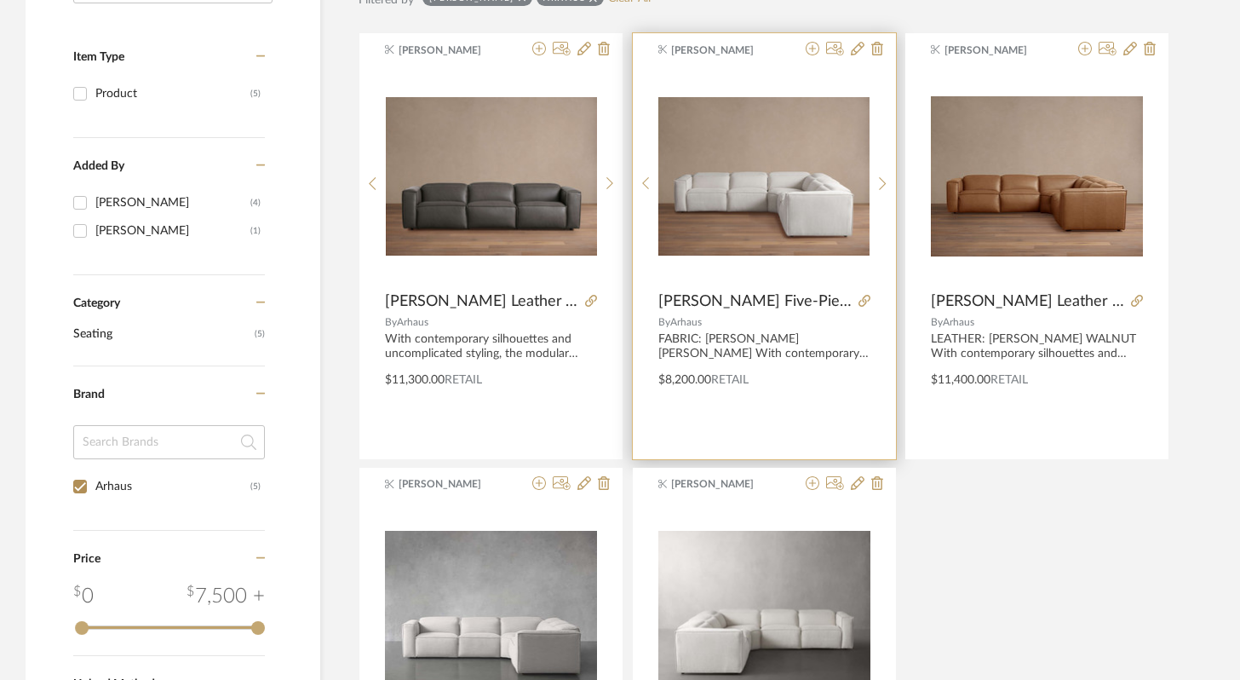
type input "[PERSON_NAME]"
click at [0, 0] on img at bounding box center [0, 0] width 0 height 0
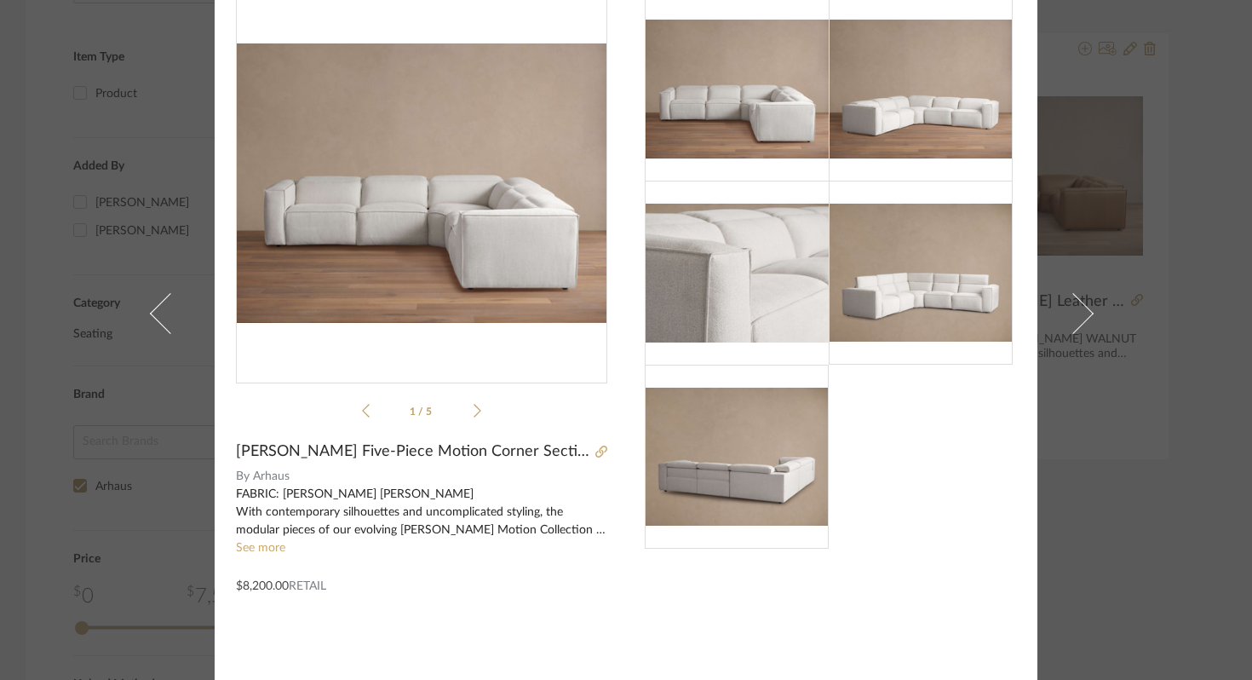
scroll to position [0, 0]
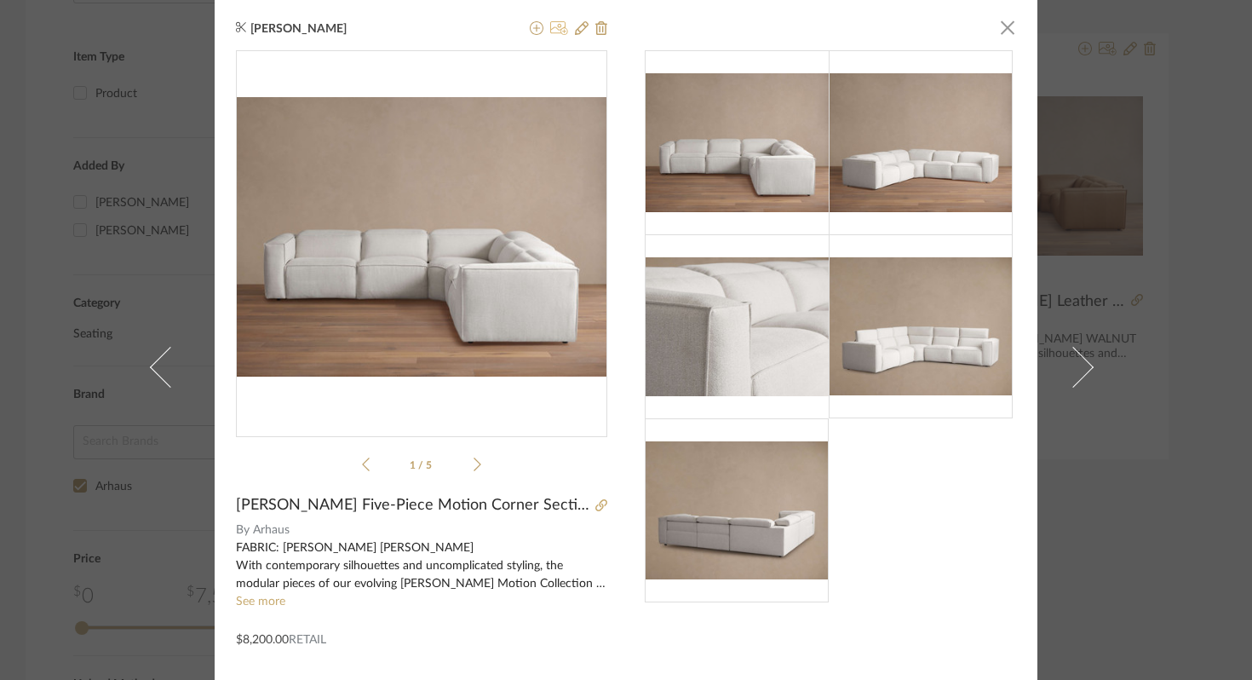
click at [559, 33] on icon at bounding box center [559, 28] width 18 height 14
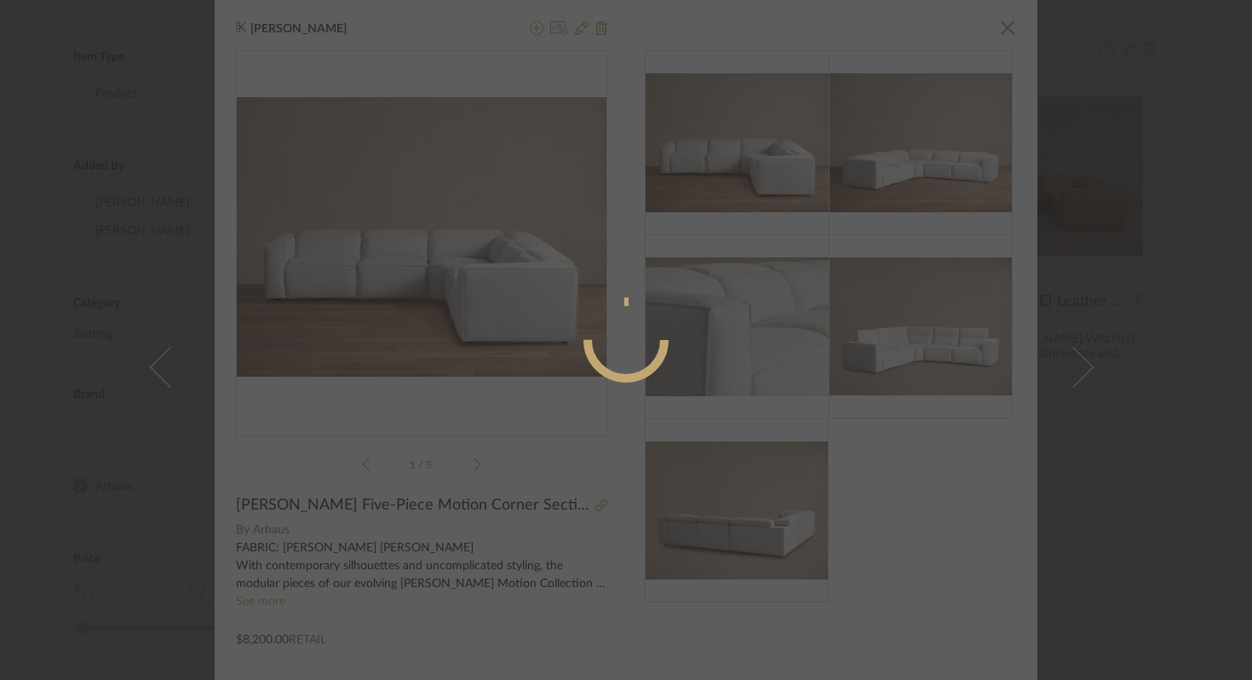
click at [467, 39] on div at bounding box center [626, 340] width 1252 height 680
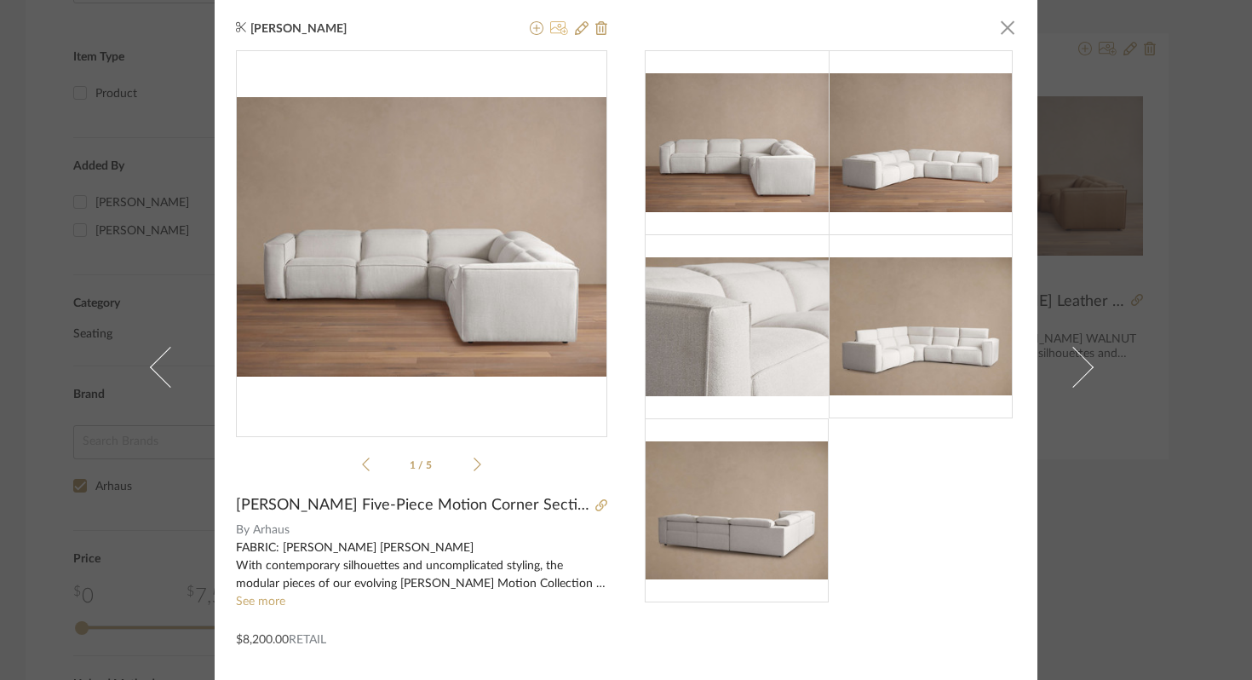
click at [551, 30] on icon at bounding box center [559, 28] width 18 height 14
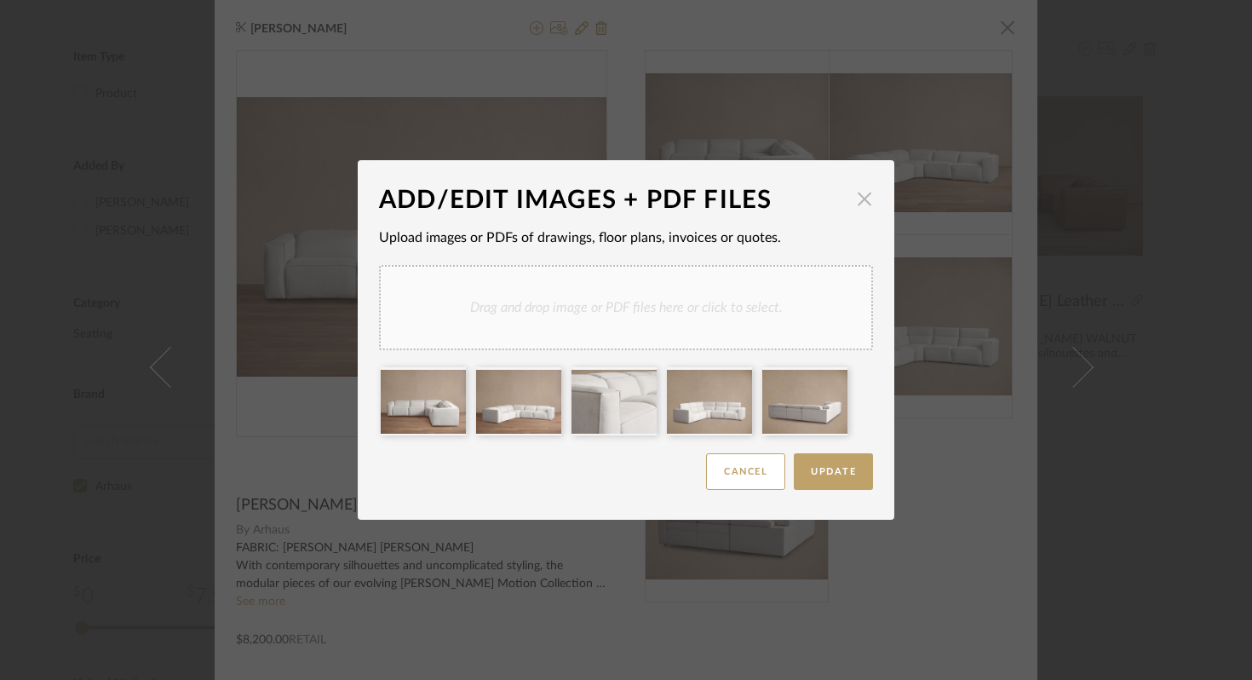
click at [860, 204] on span "button" at bounding box center [865, 198] width 34 height 34
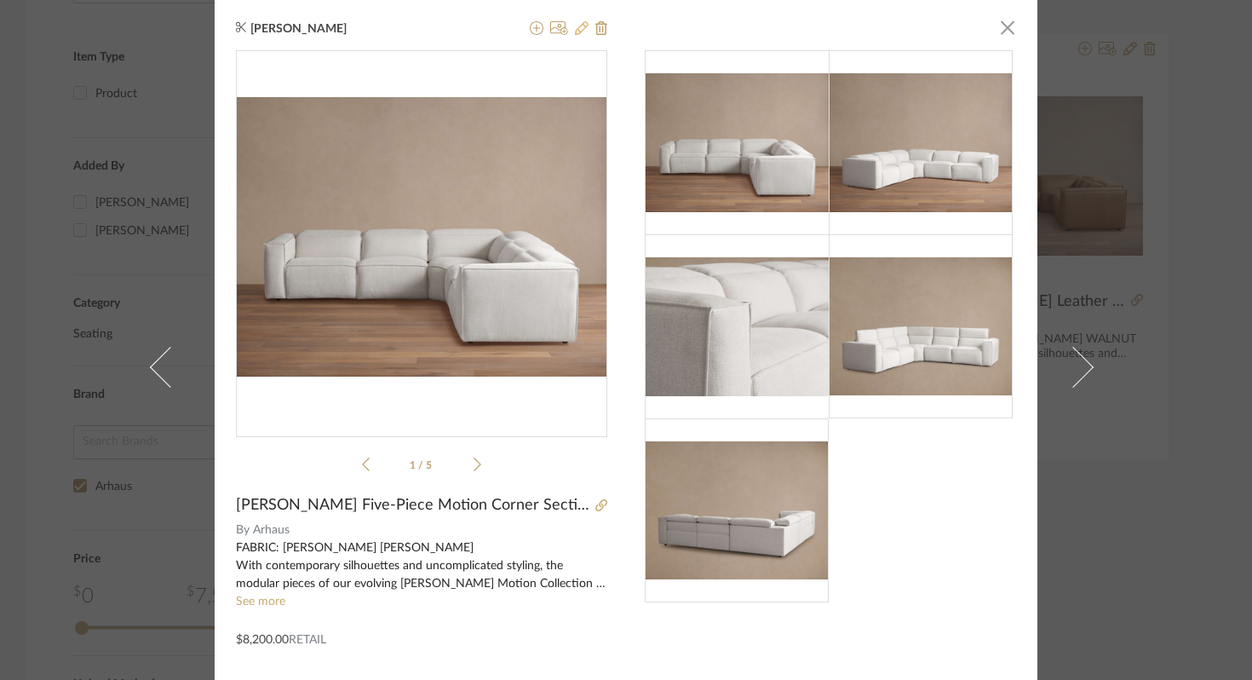
click at [577, 34] on icon at bounding box center [582, 28] width 14 height 14
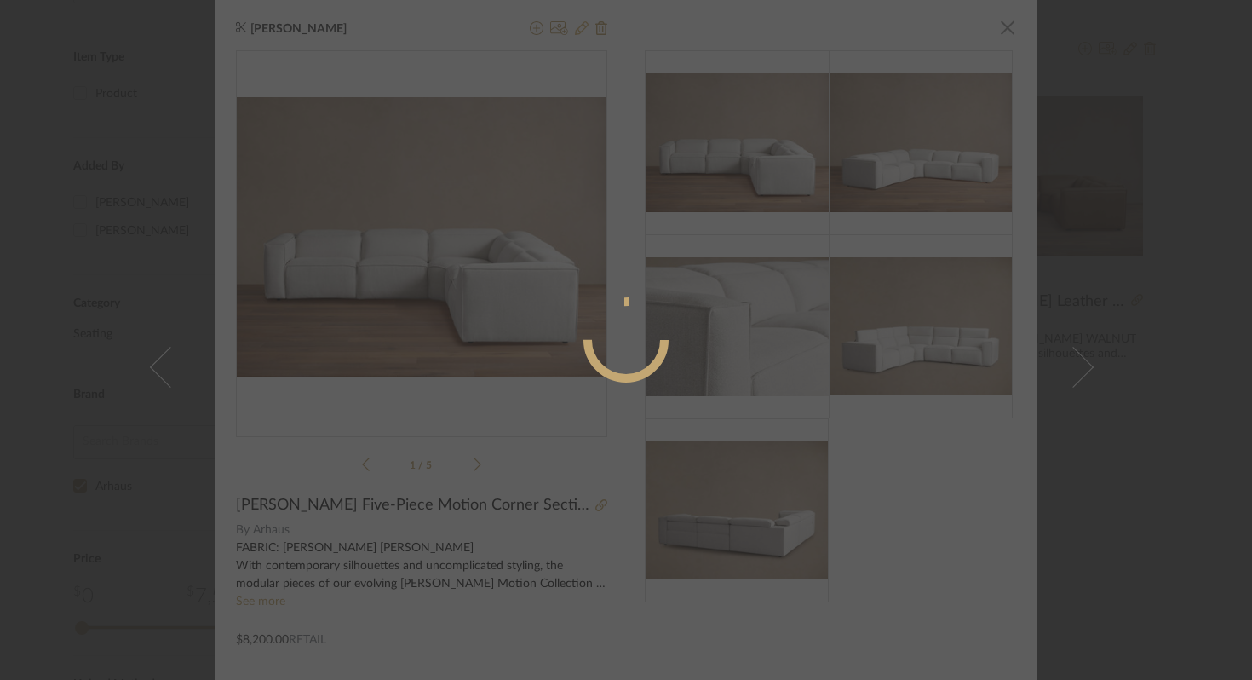
radio input "true"
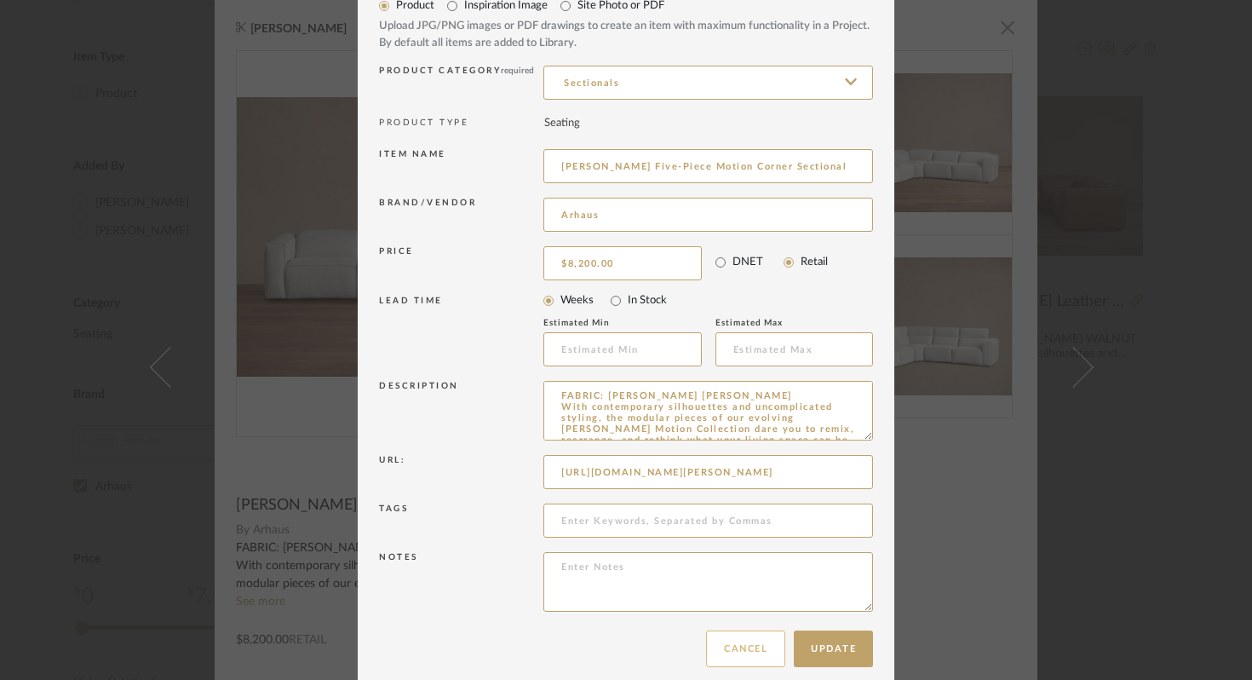
click at [715, 642] on button "Cancel" at bounding box center [745, 648] width 79 height 37
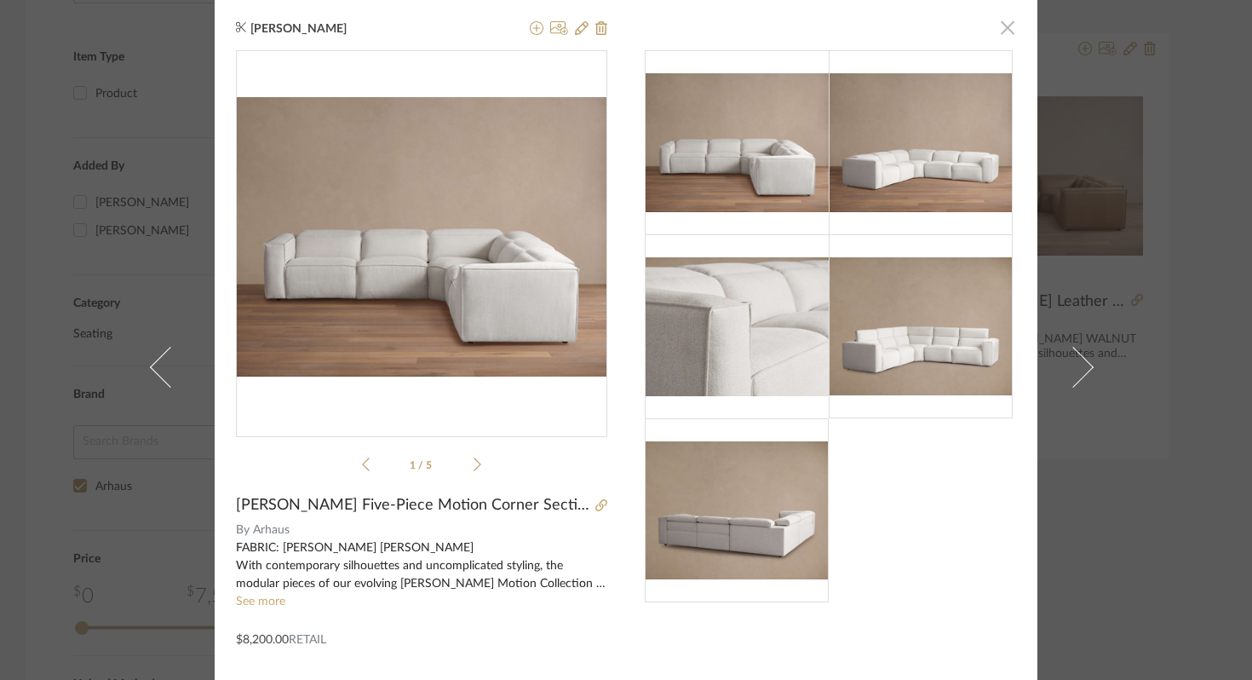
click at [1003, 28] on span "button" at bounding box center [1008, 27] width 34 height 34
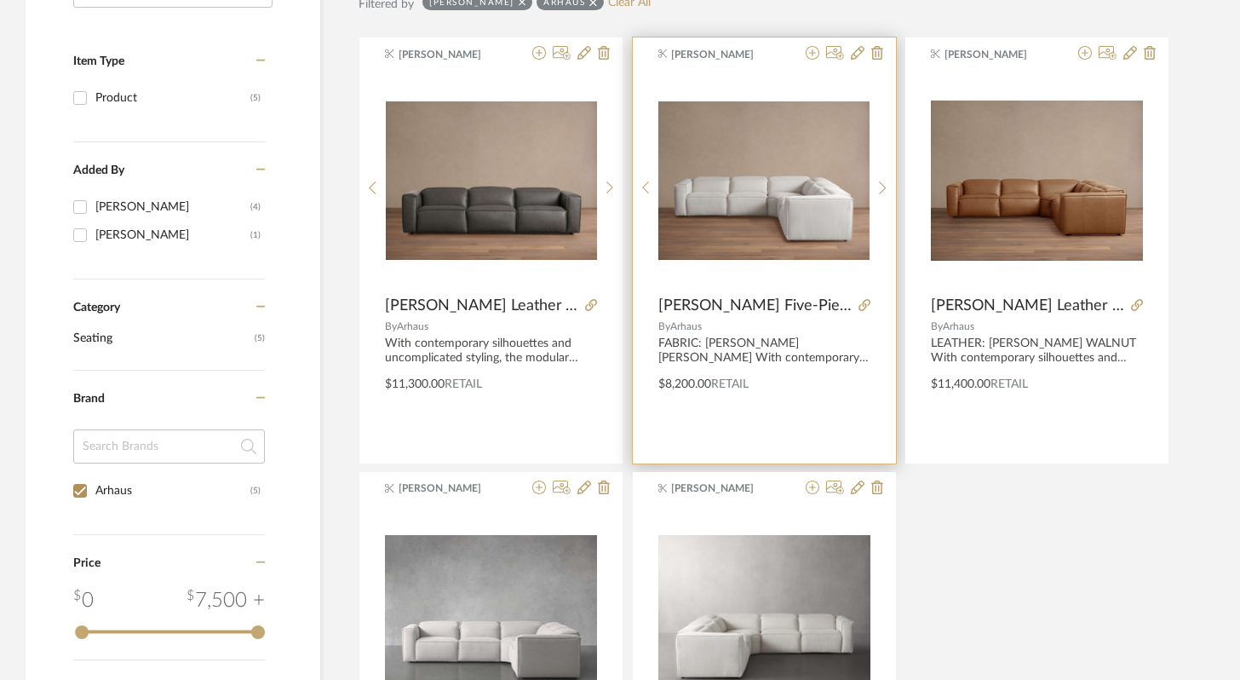
scroll to position [339, 0]
click at [813, 57] on icon at bounding box center [813, 54] width 14 height 14
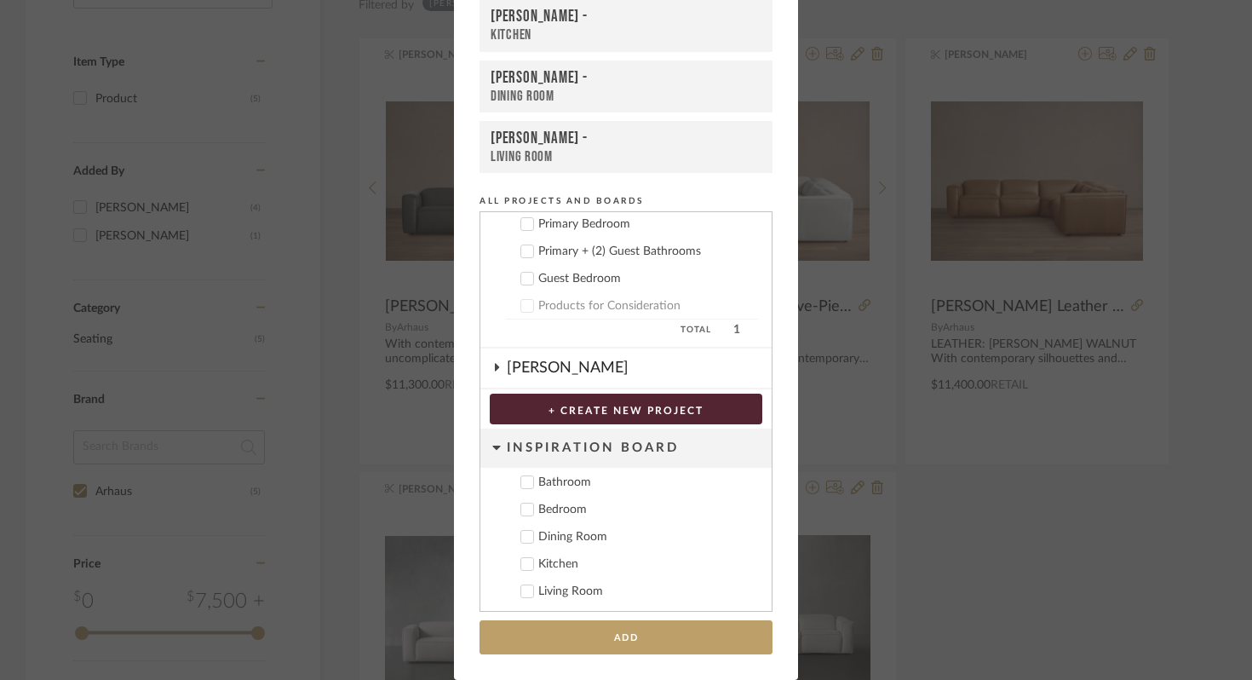
scroll to position [0, 0]
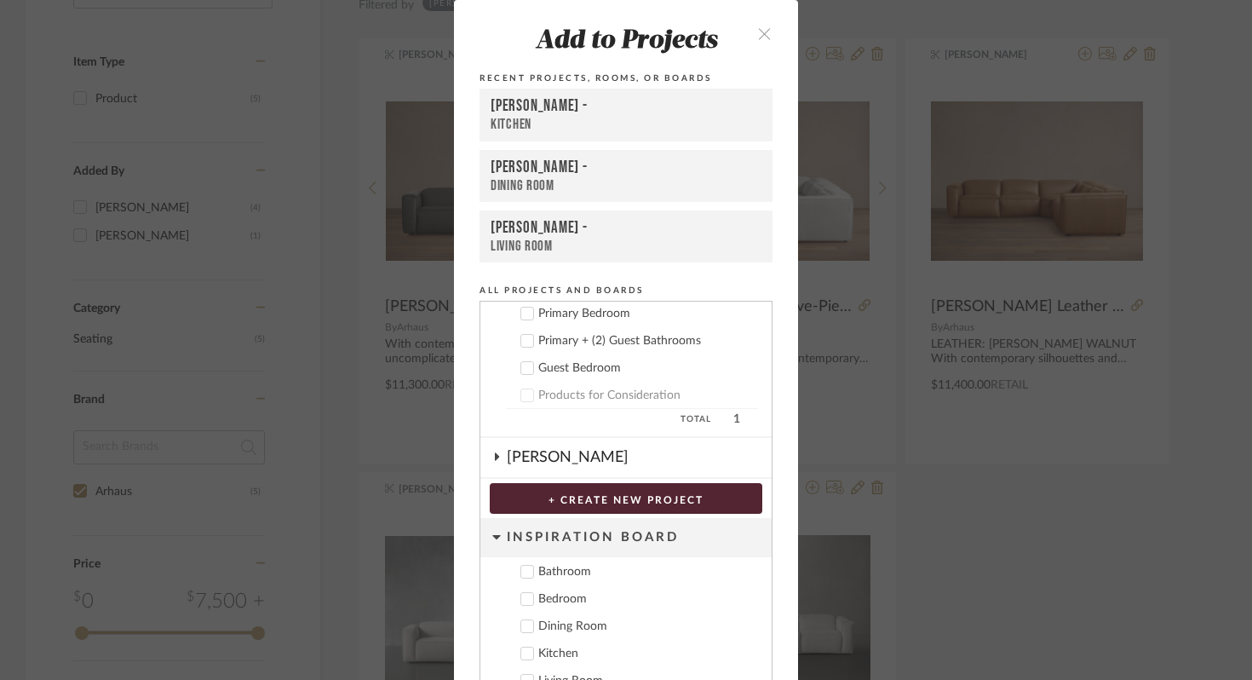
click at [757, 36] on icon "close" at bounding box center [764, 33] width 14 height 14
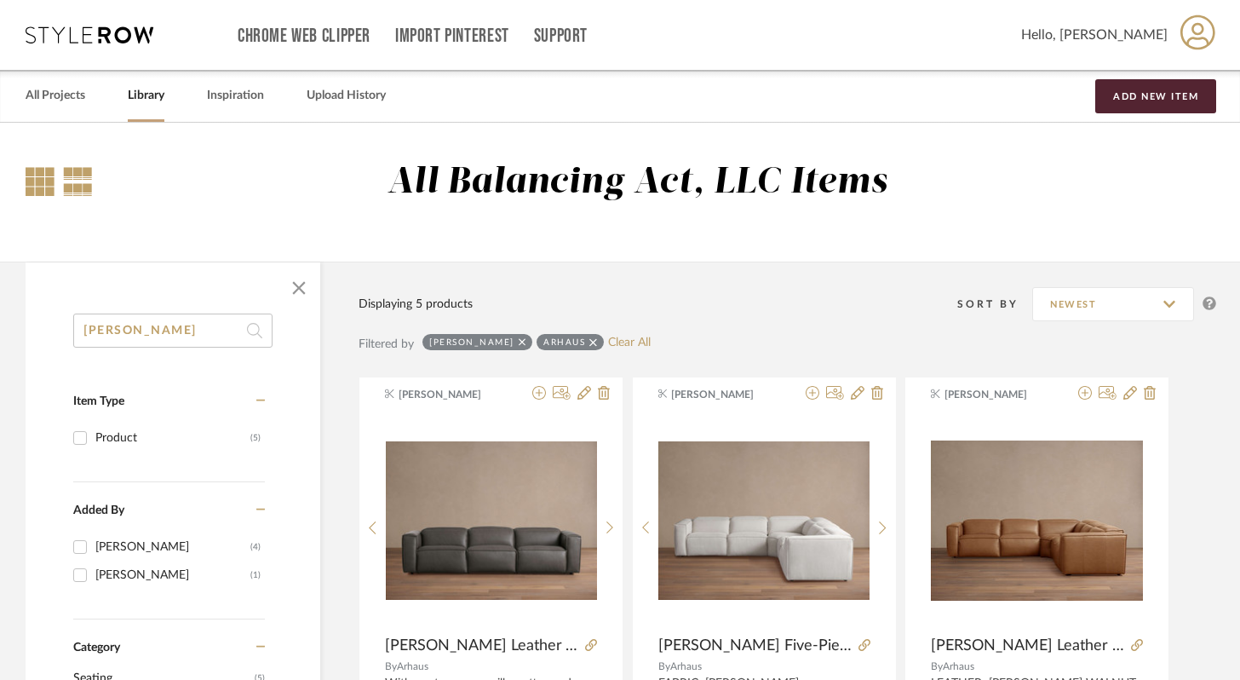
click at [32, 181] on div at bounding box center [40, 181] width 29 height 29
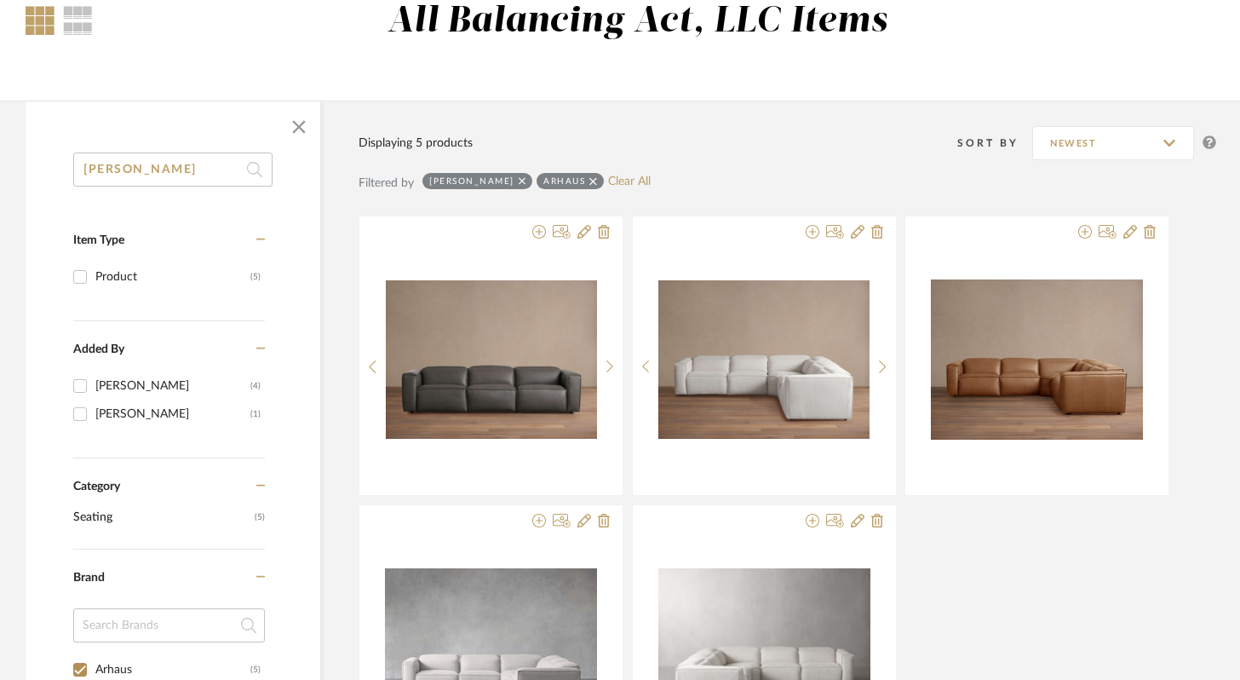
scroll to position [101, 0]
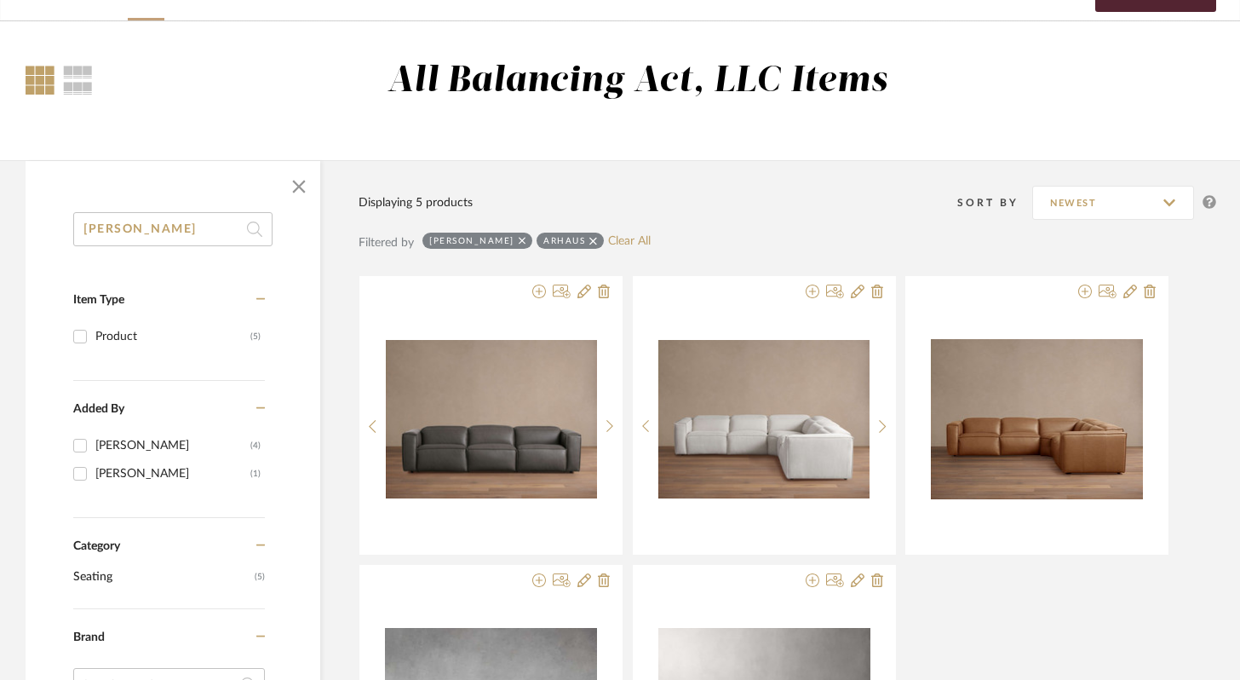
click at [74, 105] on div "All Balancing Act, LLC Items" at bounding box center [621, 96] width 1191 height 72
click at [77, 86] on div at bounding box center [78, 80] width 30 height 29
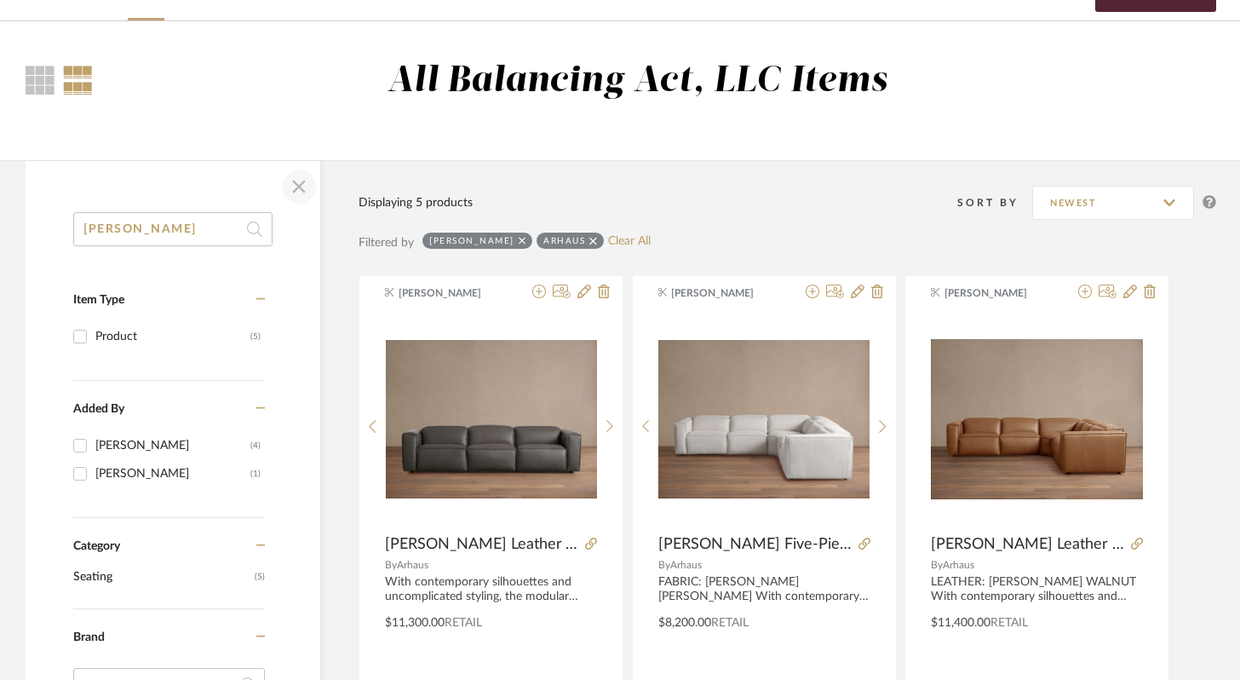
scroll to position [0, 0]
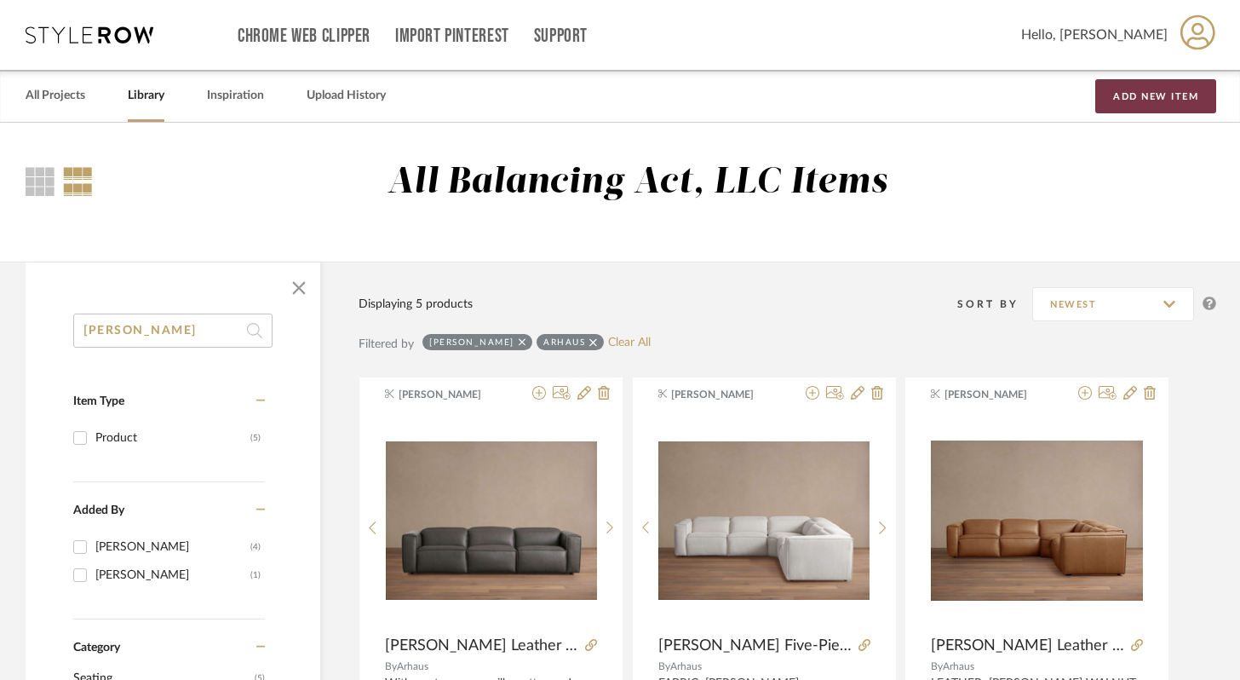
click at [1159, 104] on button "Add New Item" at bounding box center [1156, 96] width 121 height 34
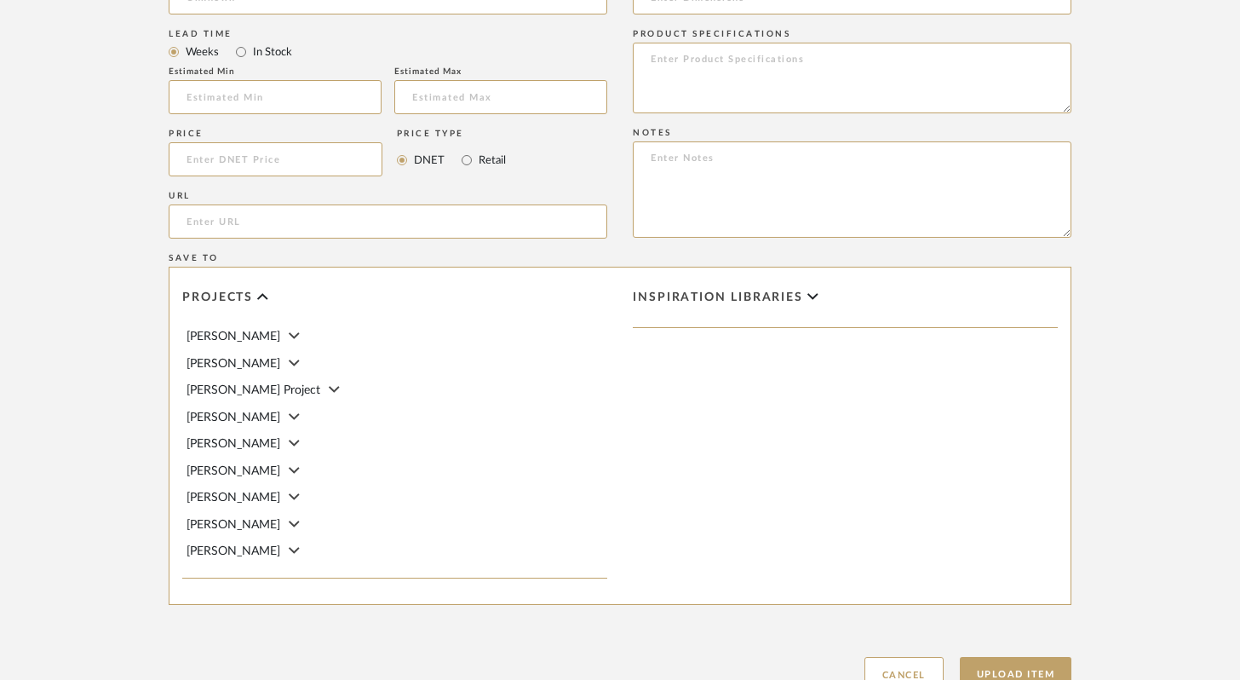
scroll to position [820, 0]
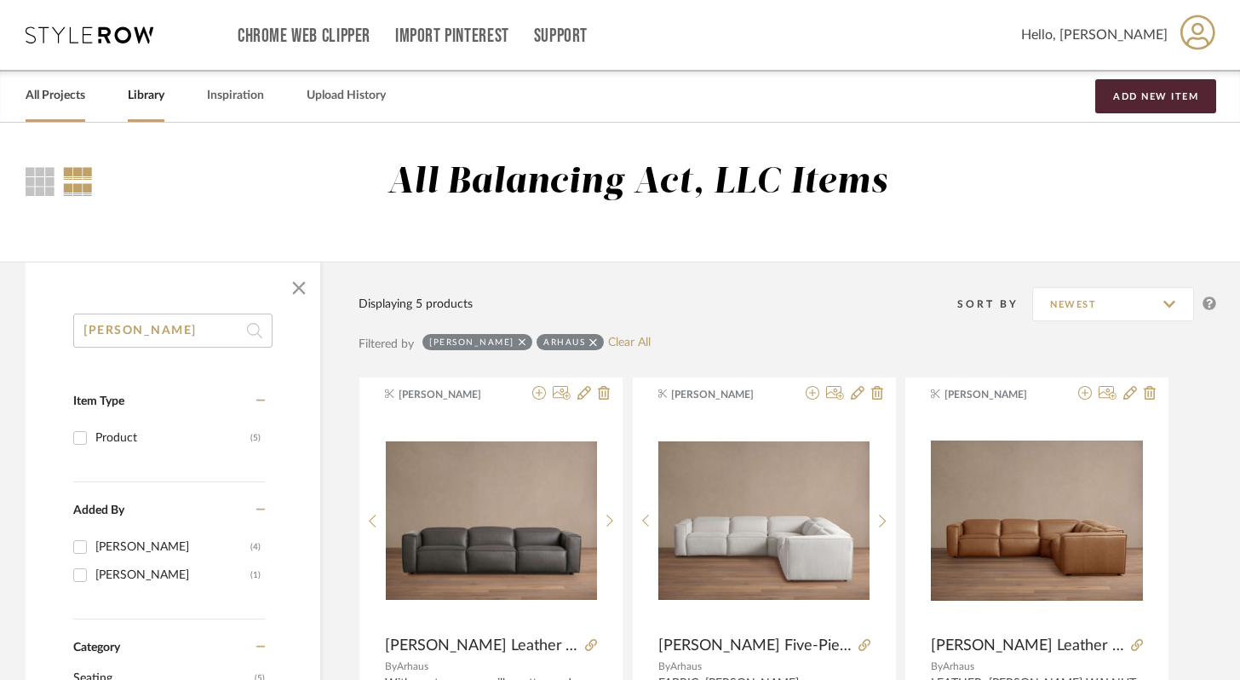
click at [65, 95] on link "All Projects" at bounding box center [56, 95] width 60 height 23
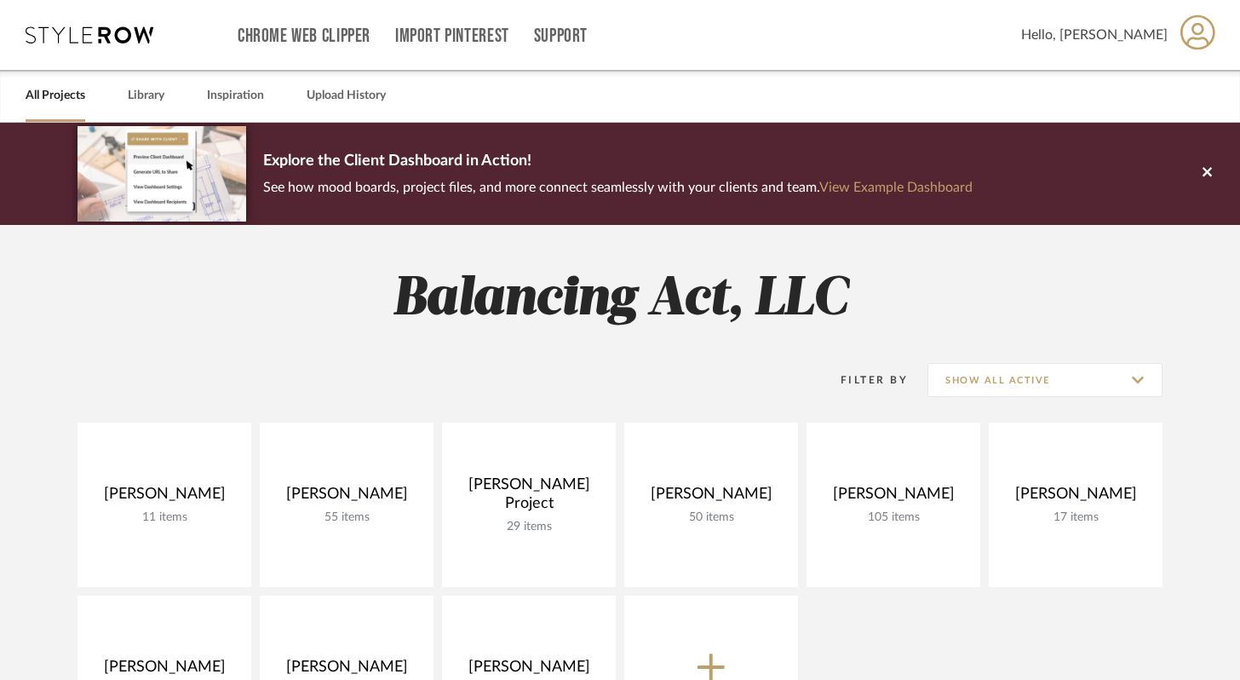
click at [1216, 32] on span at bounding box center [1199, 36] width 36 height 54
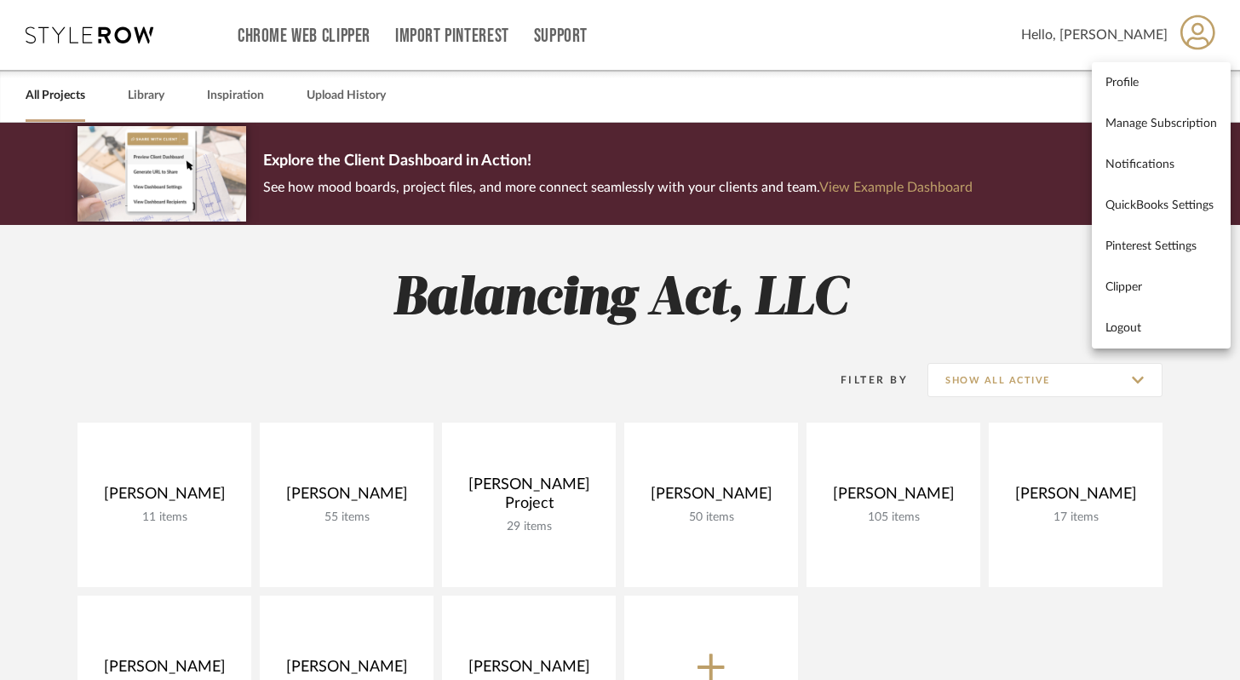
click at [401, 387] on div at bounding box center [620, 340] width 1240 height 680
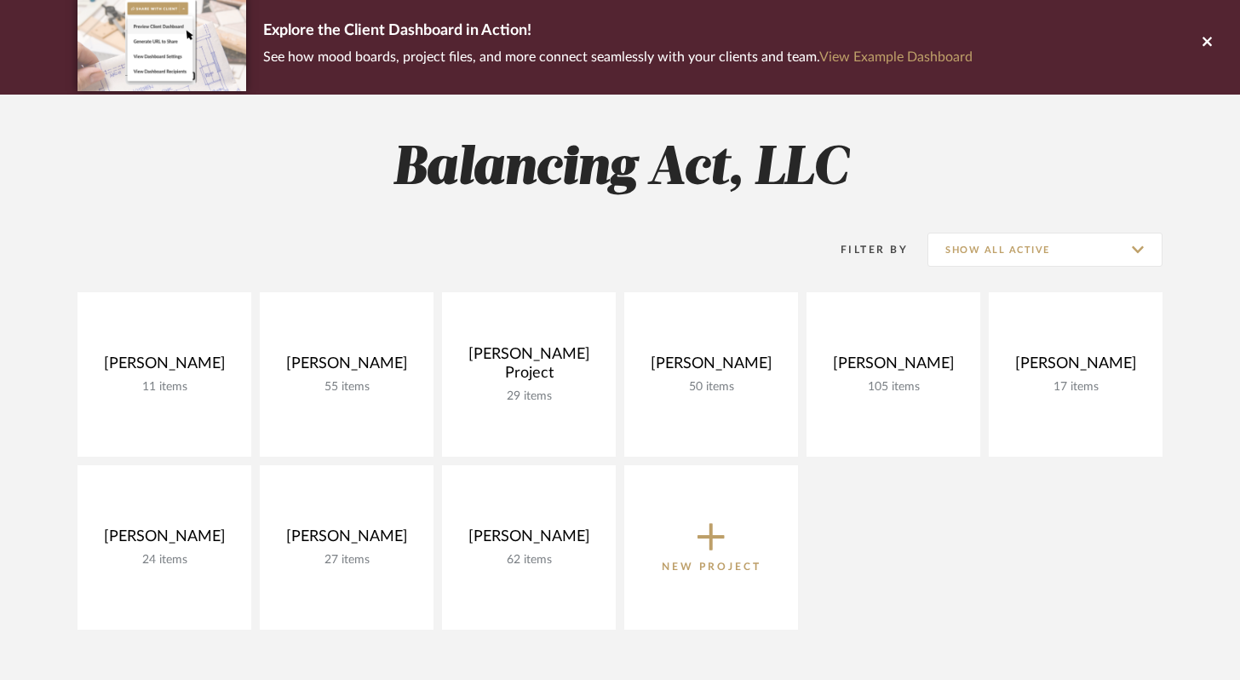
scroll to position [155, 0]
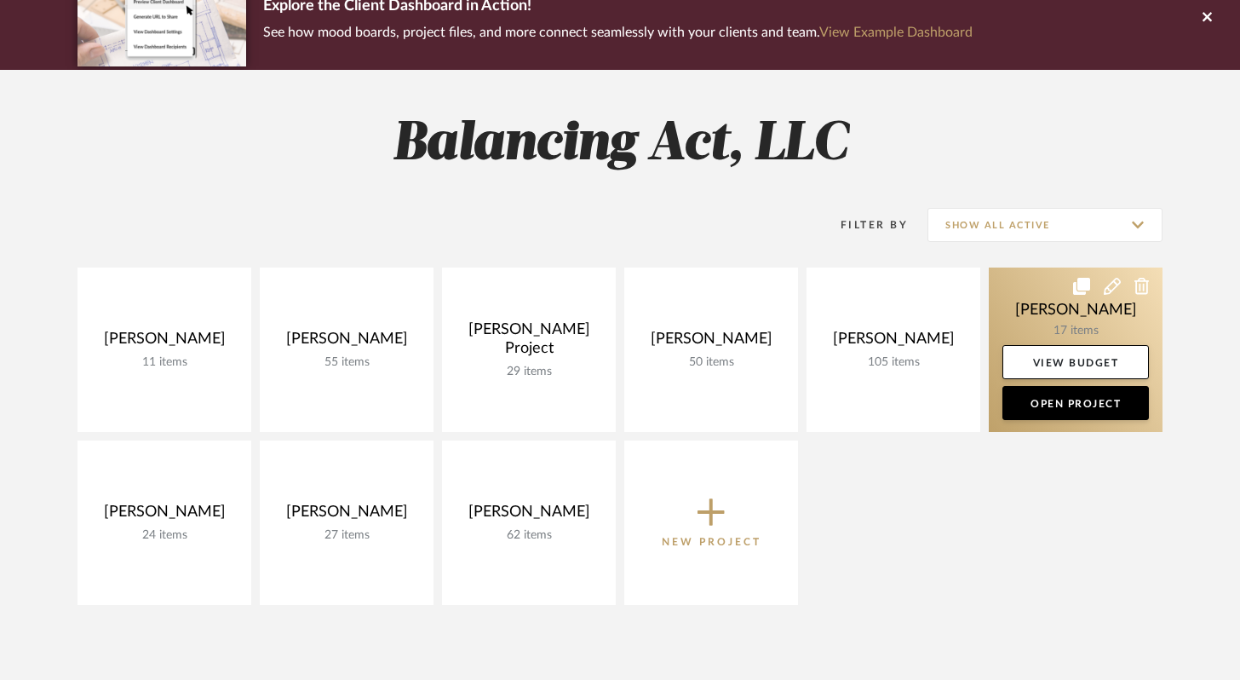
click at [1048, 326] on link at bounding box center [1076, 350] width 174 height 164
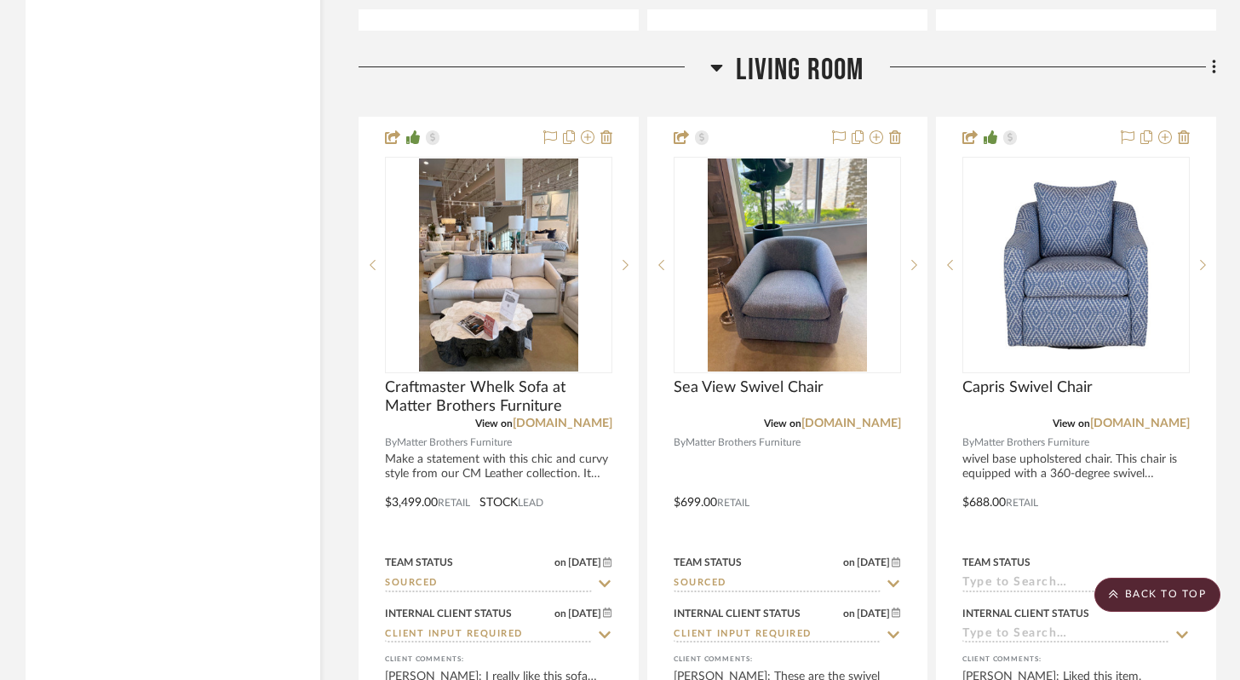
scroll to position [4484, 0]
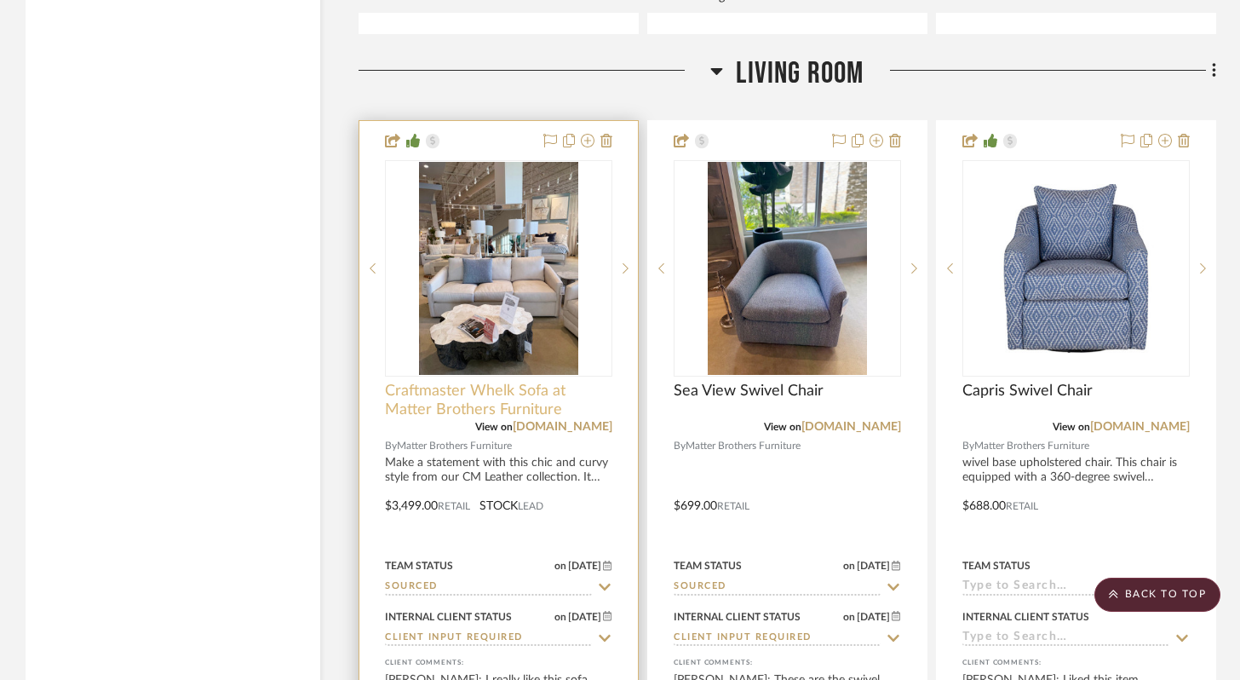
click at [451, 394] on span "Craftmaster Whelk Sofa at Matter Brothers Furniture" at bounding box center [498, 400] width 227 height 37
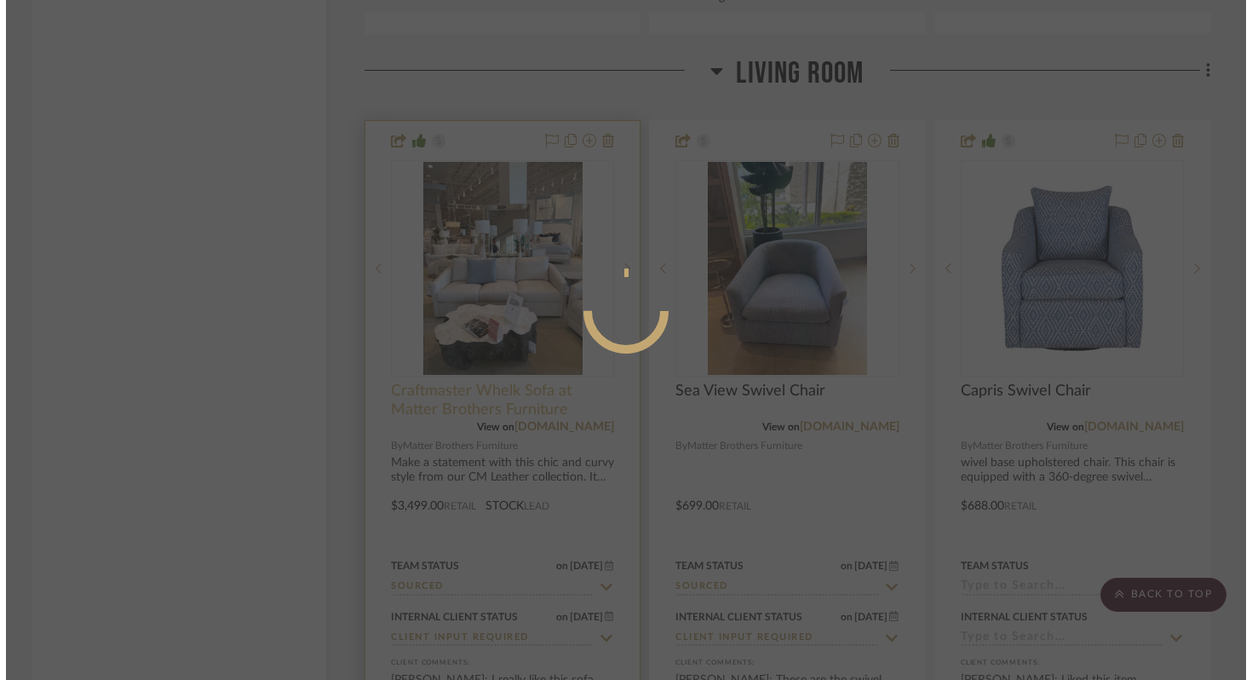
scroll to position [0, 0]
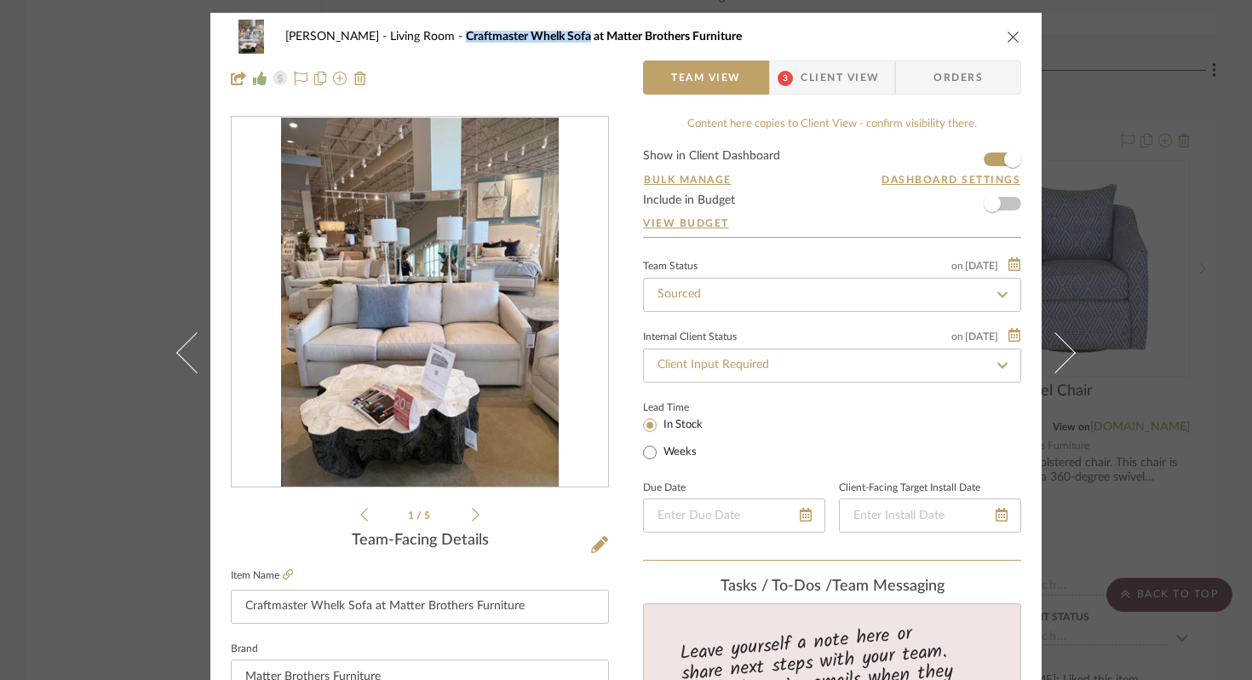
drag, startPoint x: 423, startPoint y: 39, endPoint x: 549, endPoint y: 38, distance: 126.1
click at [549, 38] on span "Craftmaster Whelk Sofa at Matter Brothers Furniture" at bounding box center [604, 37] width 276 height 12
copy span "Craftmaster Whelk Sofa"
drag, startPoint x: 1008, startPoint y: 38, endPoint x: 996, endPoint y: 41, distance: 12.2
click at [1008, 39] on icon "close" at bounding box center [1014, 37] width 14 height 14
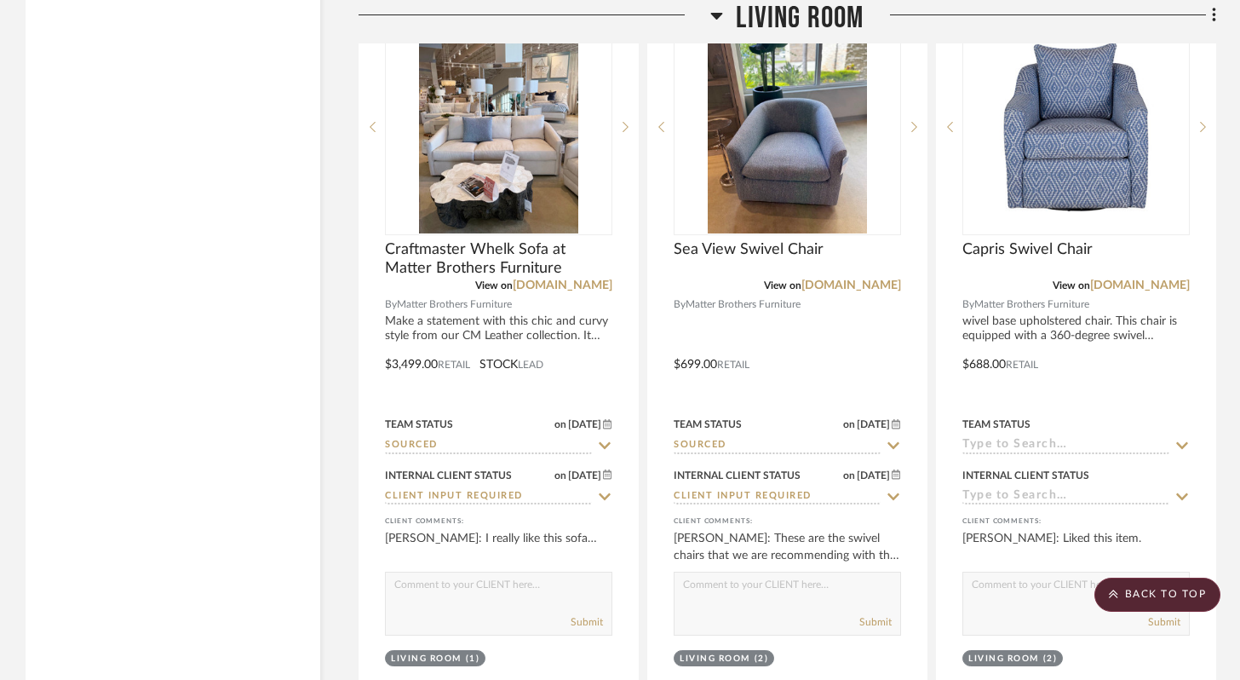
scroll to position [4561, 0]
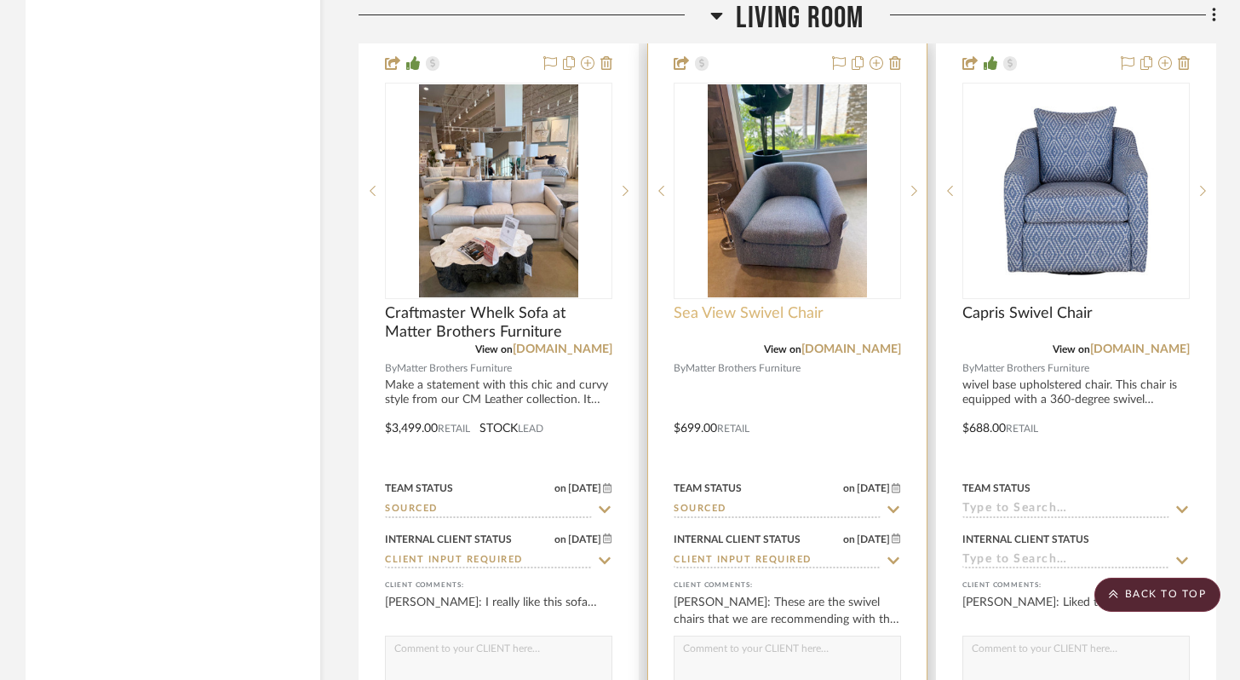
click at [808, 307] on span "Sea View Swivel Chair" at bounding box center [749, 313] width 150 height 19
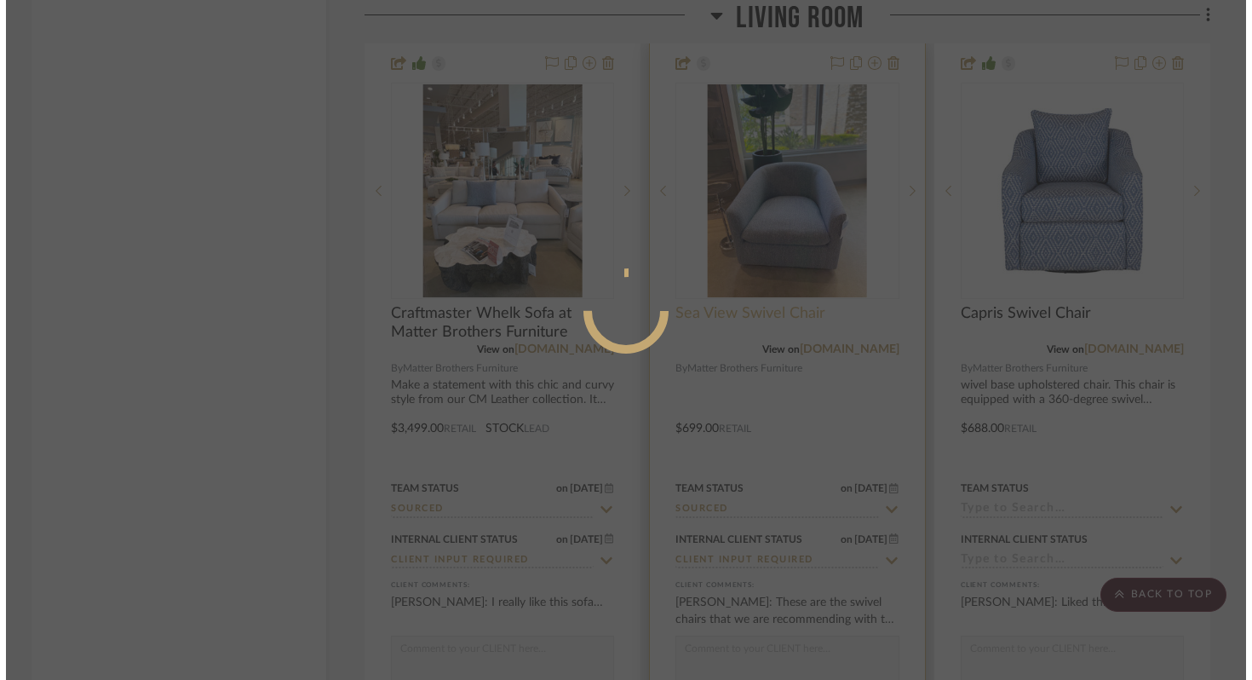
scroll to position [0, 0]
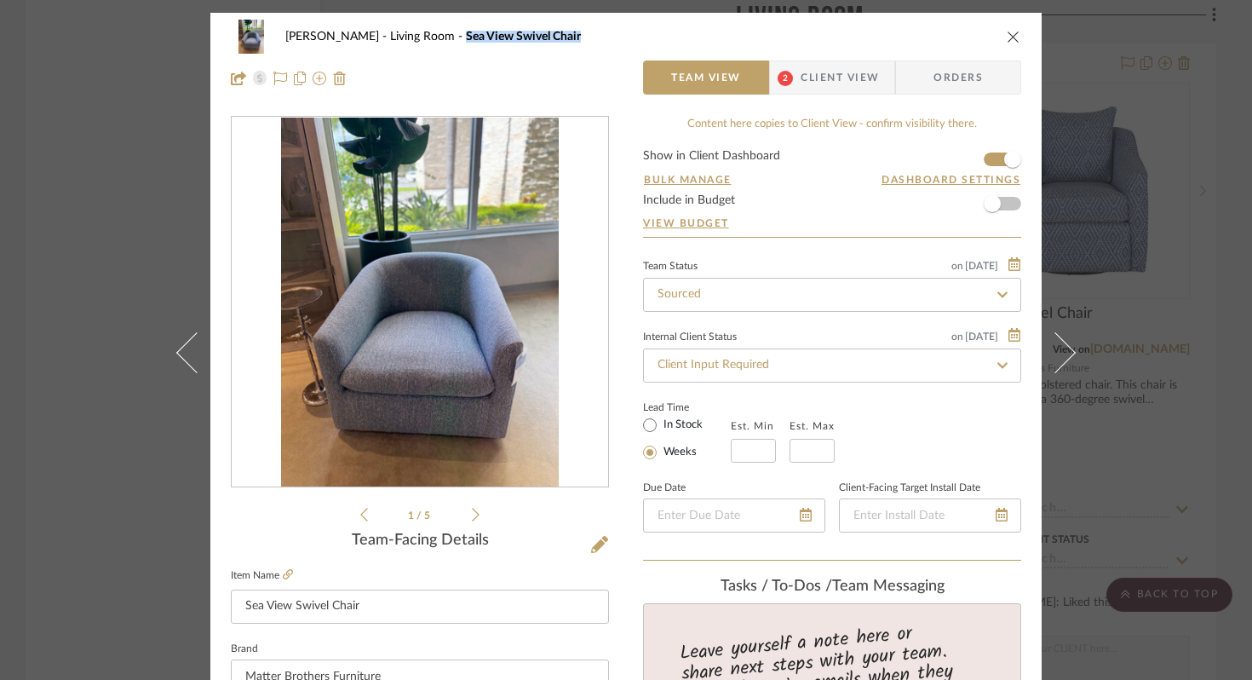
drag, startPoint x: 548, startPoint y: 37, endPoint x: 418, endPoint y: 36, distance: 129.5
click at [418, 36] on div "[PERSON_NAME] Living Room Sea View Swivel Chair" at bounding box center [638, 37] width 707 height 12
click at [867, 60] on span "Client View" at bounding box center [840, 77] width 78 height 34
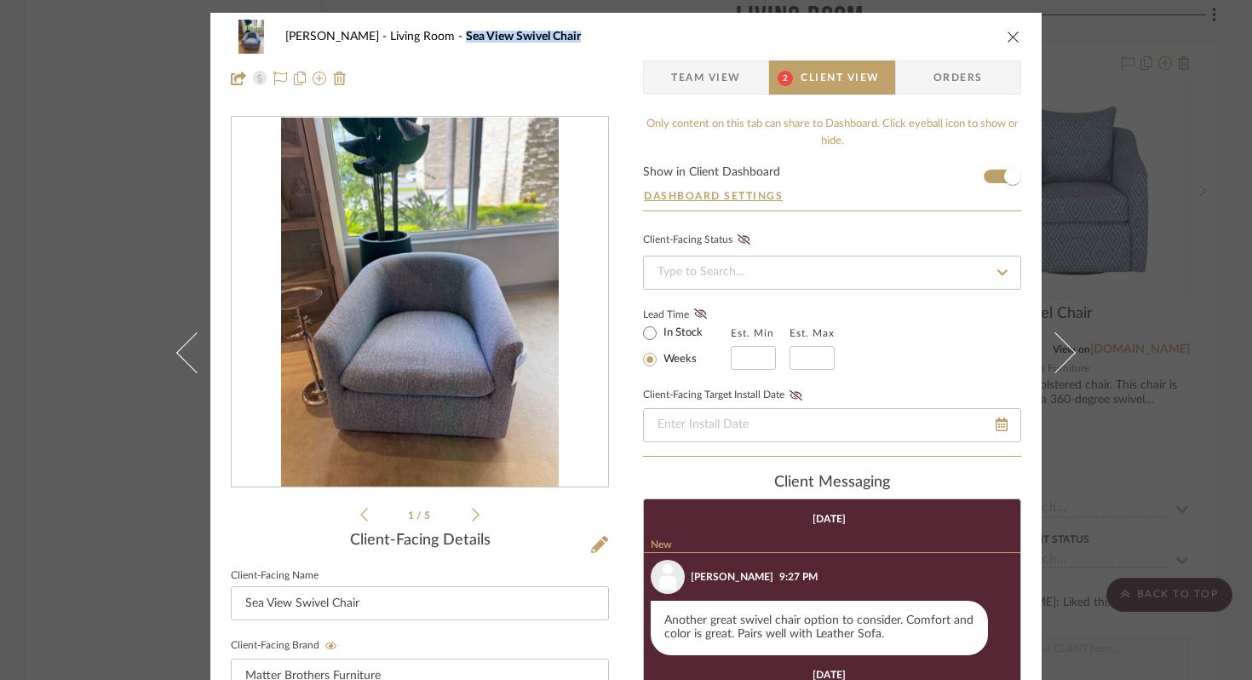
click at [1007, 38] on icon "close" at bounding box center [1014, 37] width 14 height 14
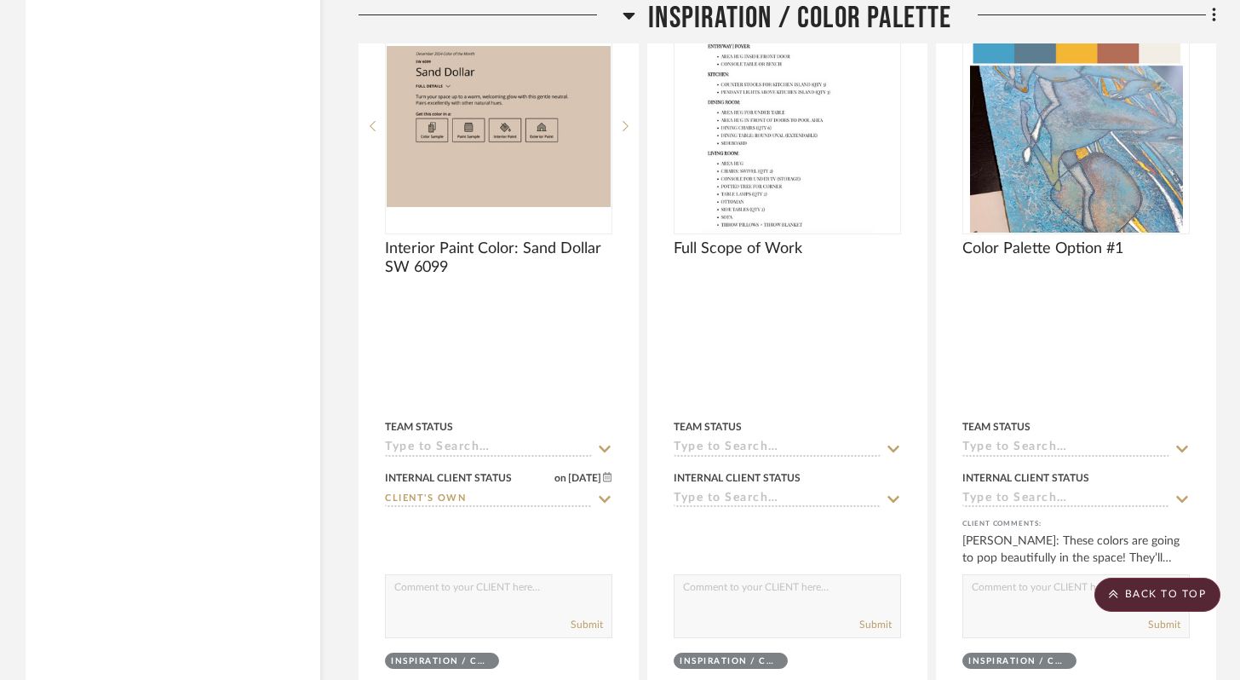
scroll to position [5609, 0]
